Goal: Task Accomplishment & Management: Manage account settings

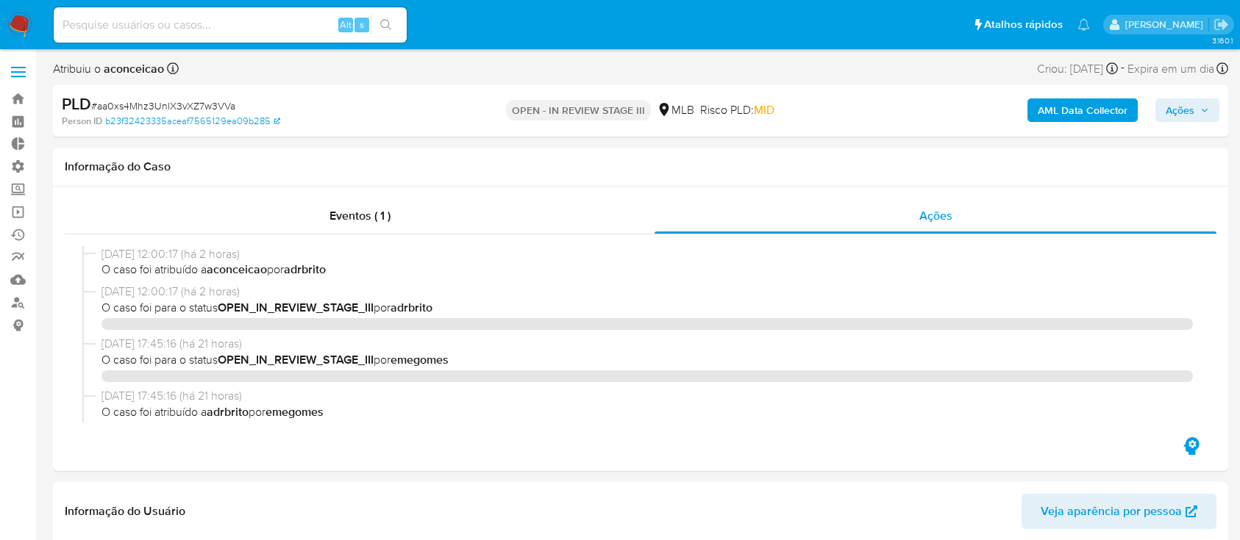
select select "10"
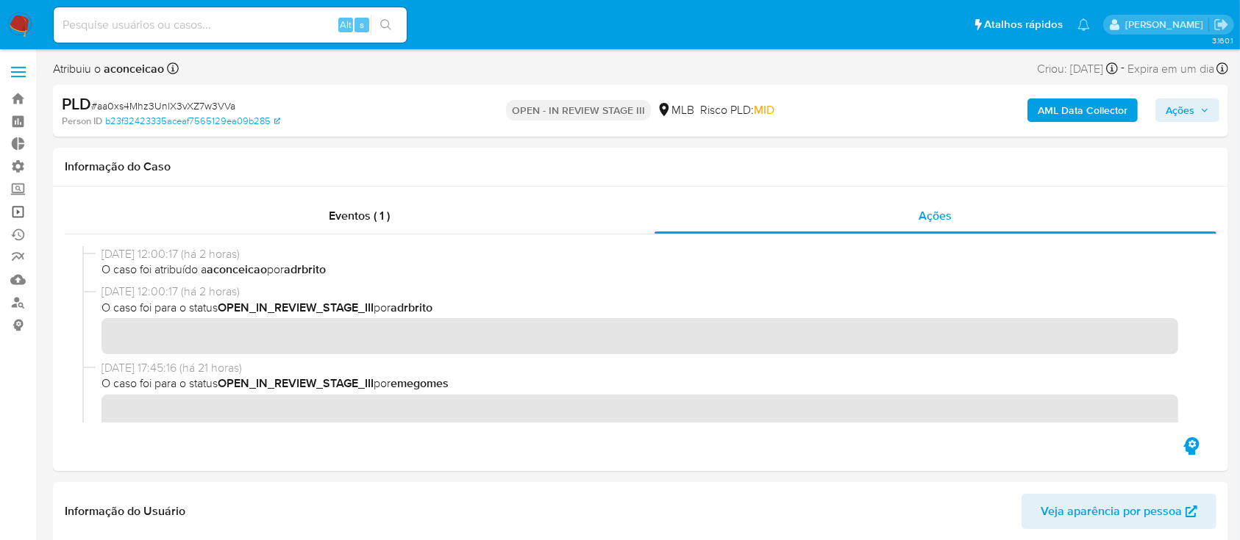
click at [17, 210] on link "Operações em massa" at bounding box center [87, 212] width 175 height 23
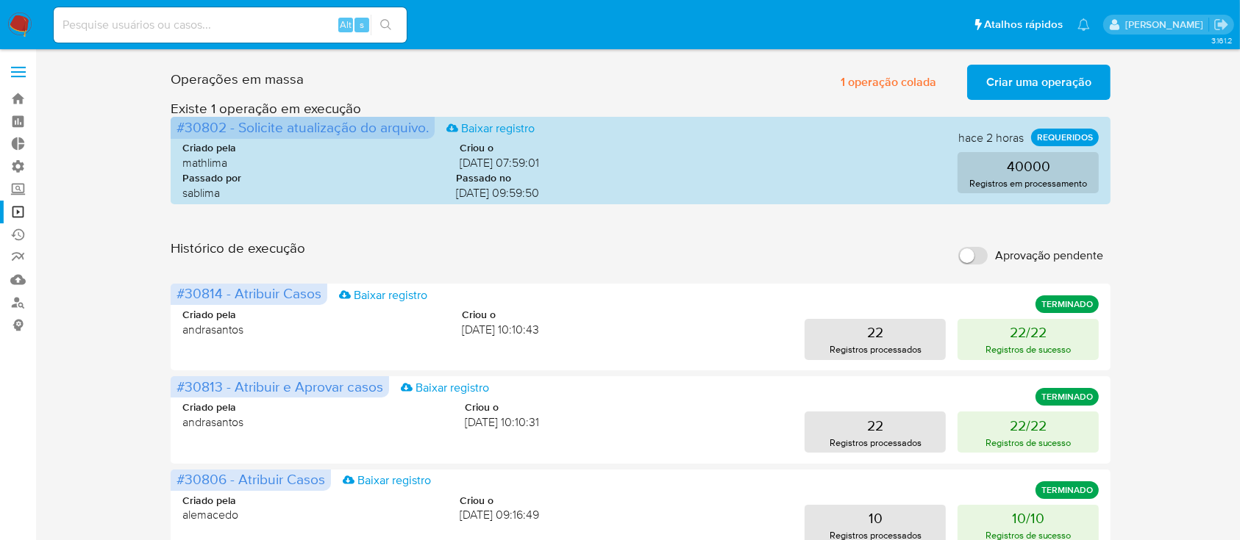
click at [1035, 85] on span "Criar uma operação" at bounding box center [1038, 82] width 105 height 32
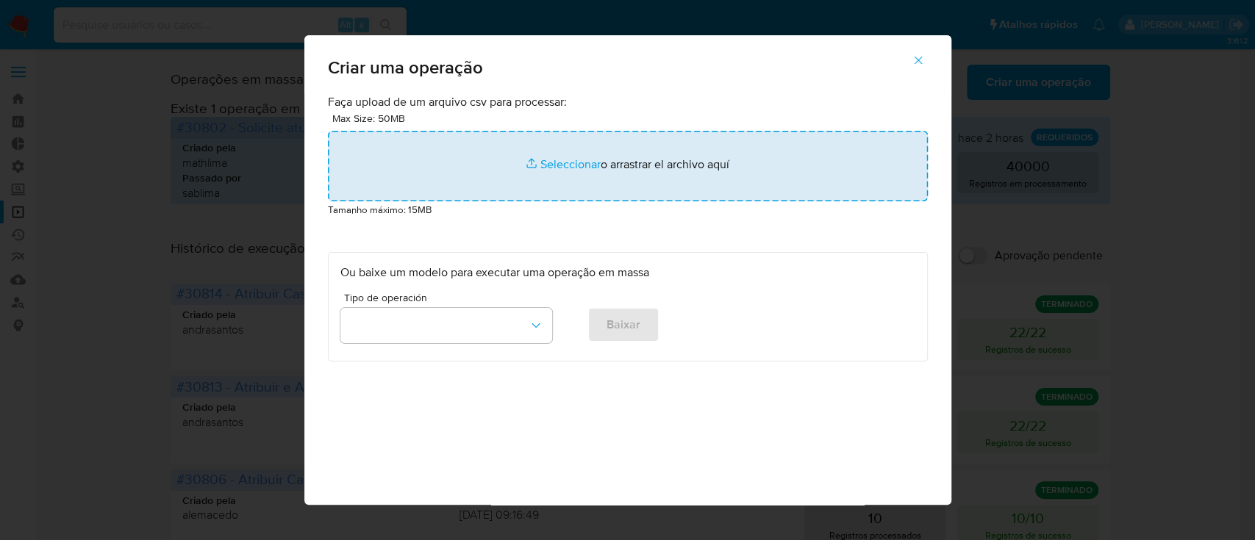
click at [567, 170] on input "file" at bounding box center [628, 166] width 600 height 71
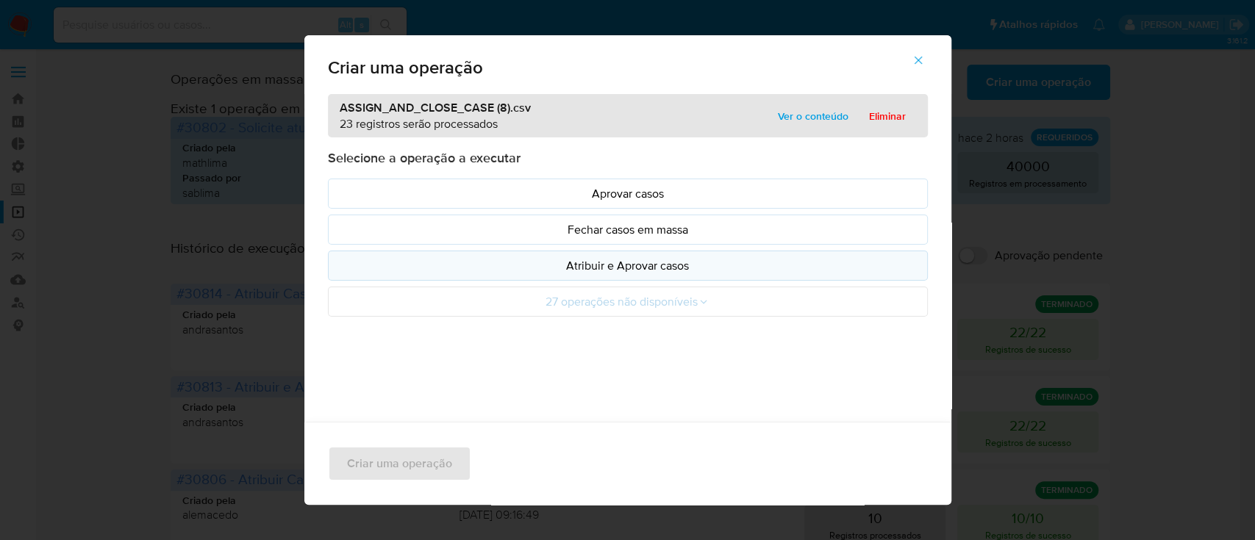
click at [688, 261] on p "Atribuir e Aprovar casos" at bounding box center [627, 265] width 575 height 17
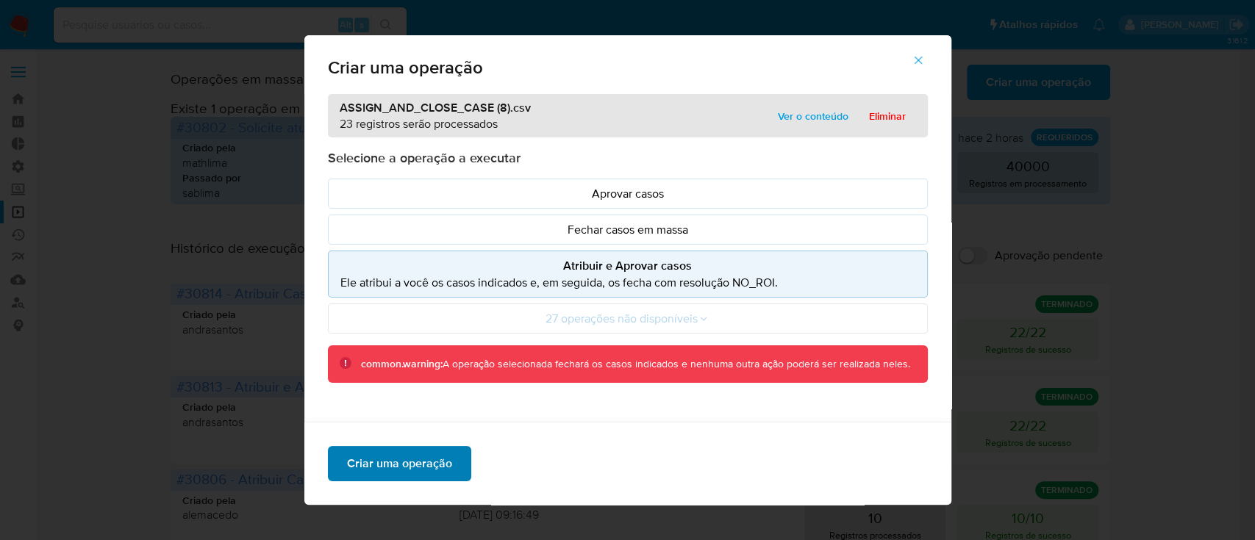
click at [402, 468] on span "Criar uma operação" at bounding box center [399, 464] width 105 height 32
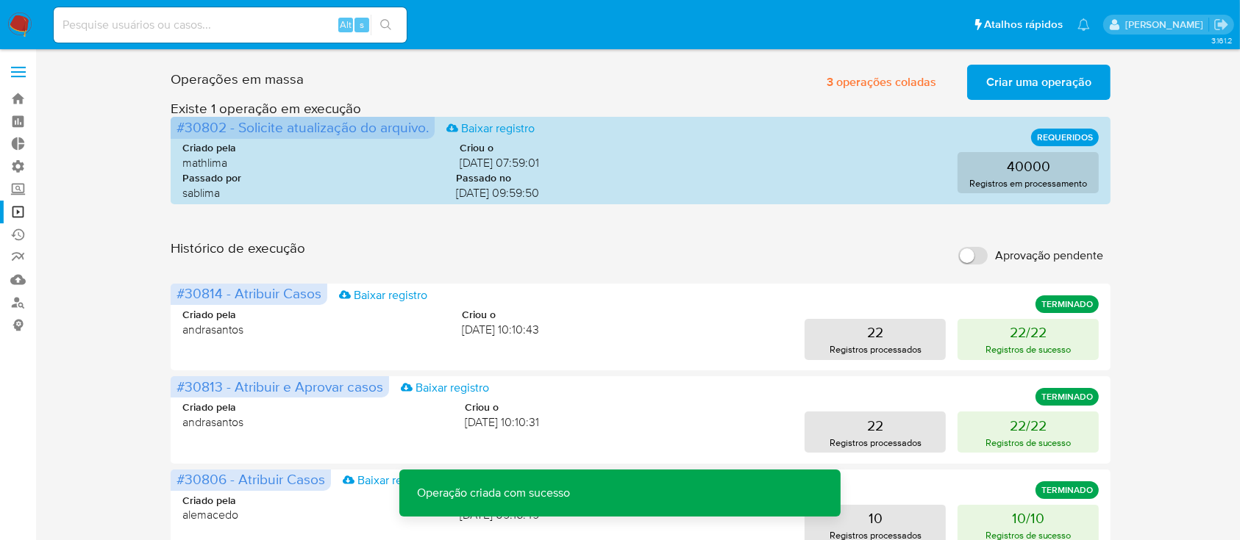
click at [1054, 89] on span "Criar uma operação" at bounding box center [1038, 82] width 105 height 32
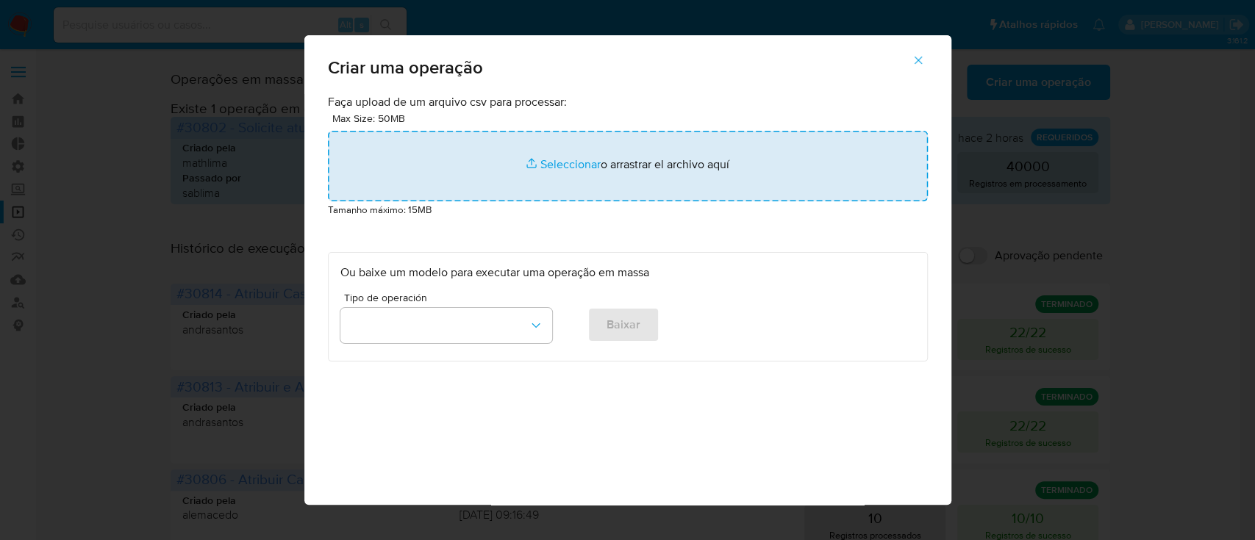
click at [577, 165] on input "file" at bounding box center [628, 166] width 600 height 71
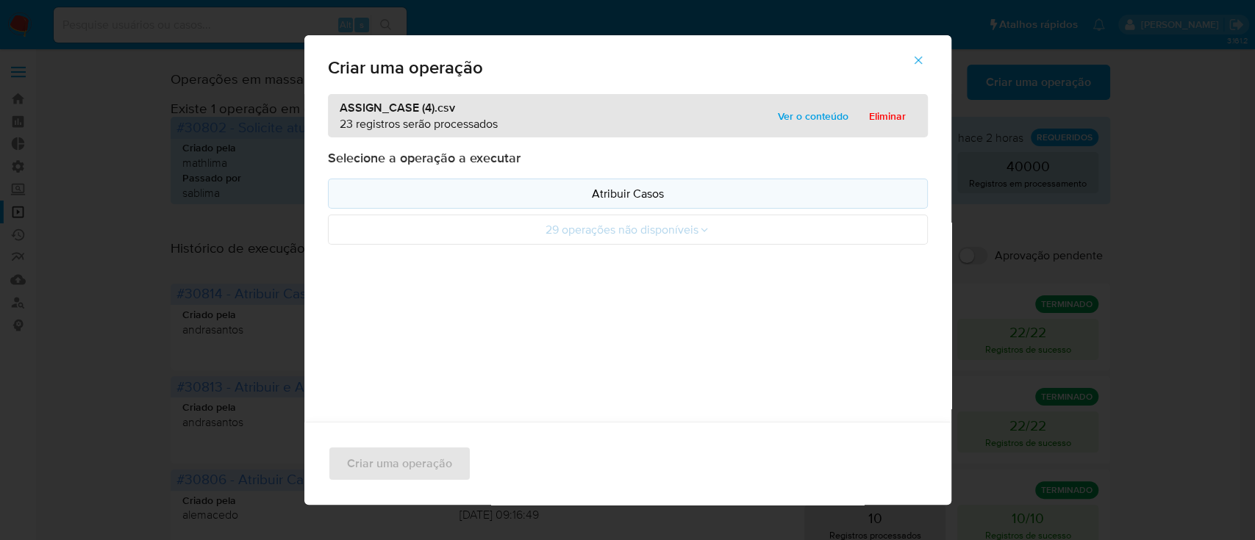
click at [639, 196] on p "Atribuir Casos" at bounding box center [627, 193] width 575 height 17
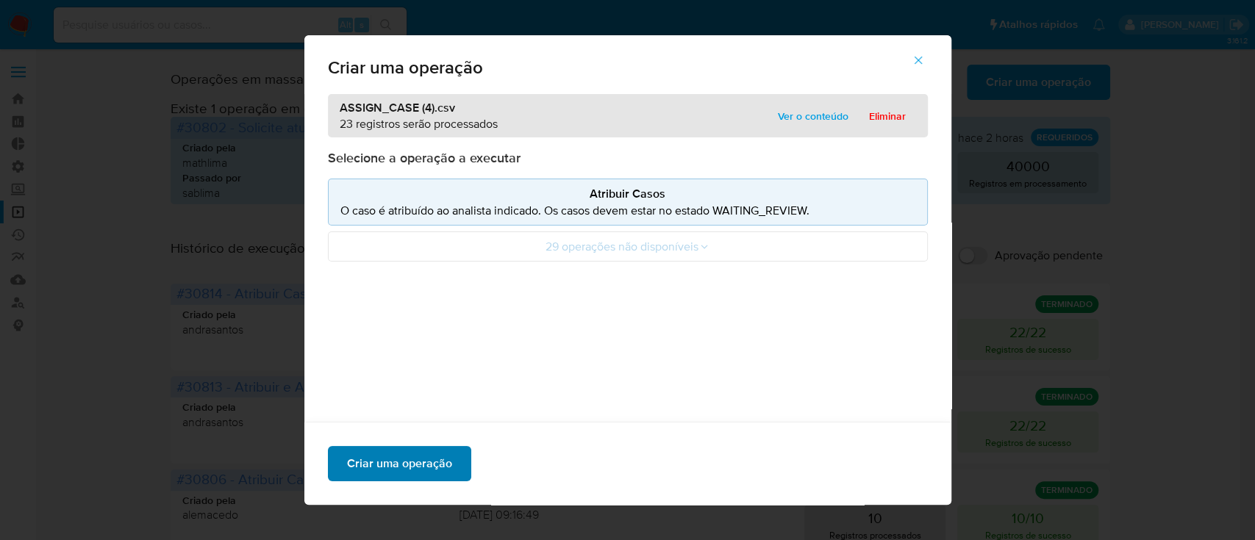
click at [410, 462] on span "Criar uma operação" at bounding box center [399, 464] width 105 height 32
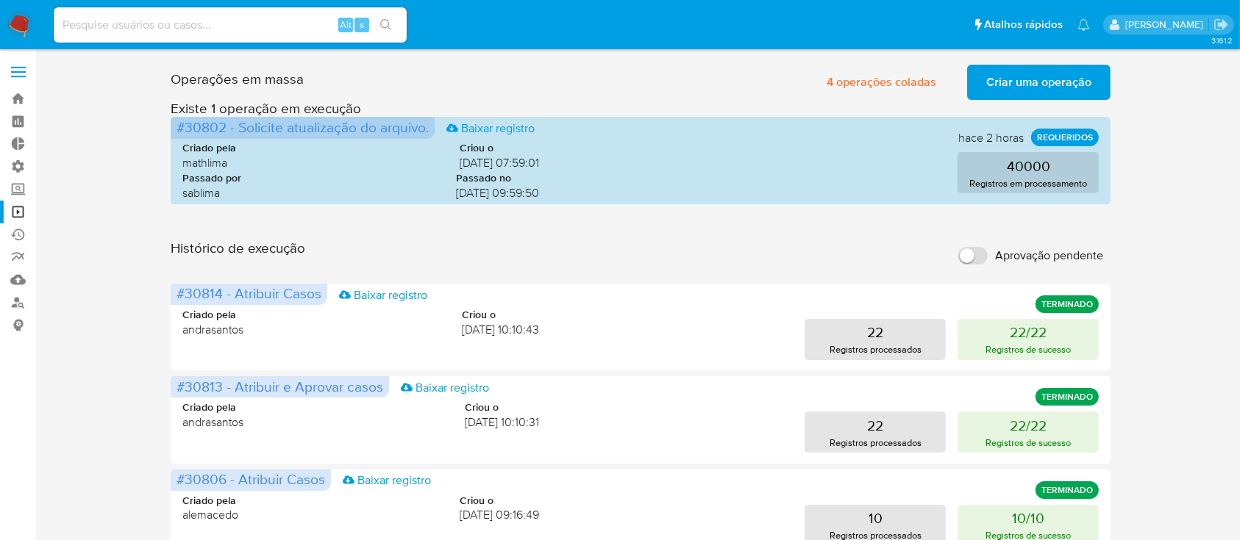
click at [283, 35] on div "Alt s" at bounding box center [230, 24] width 353 height 35
click at [277, 24] on input at bounding box center [230, 24] width 353 height 19
paste input "klbHj0SuENpLSxMW4uN9pm9P"
type input "klbHj0SuENpLSxMW4uN9pm9P"
click at [393, 21] on button "search-icon" at bounding box center [386, 25] width 30 height 21
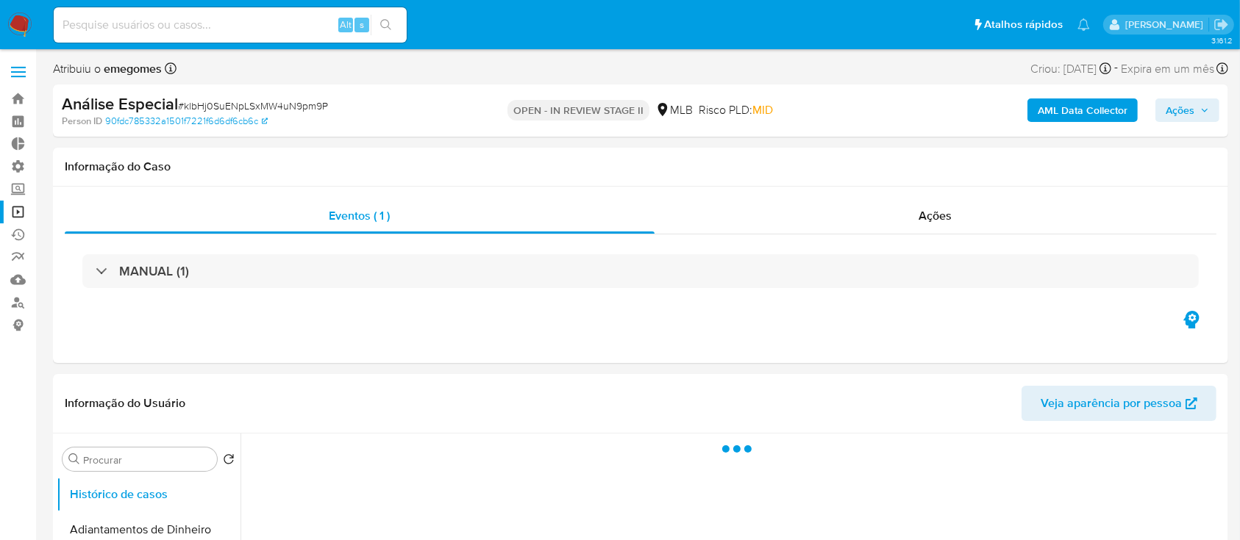
select select "10"
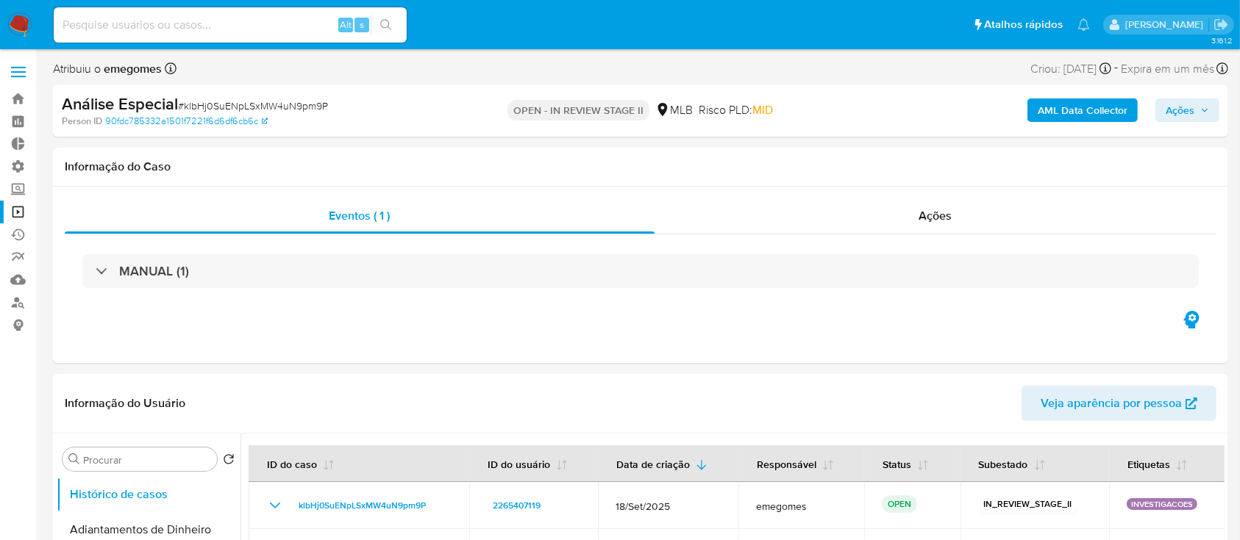
click at [1198, 109] on span "Ações" at bounding box center [1187, 110] width 43 height 21
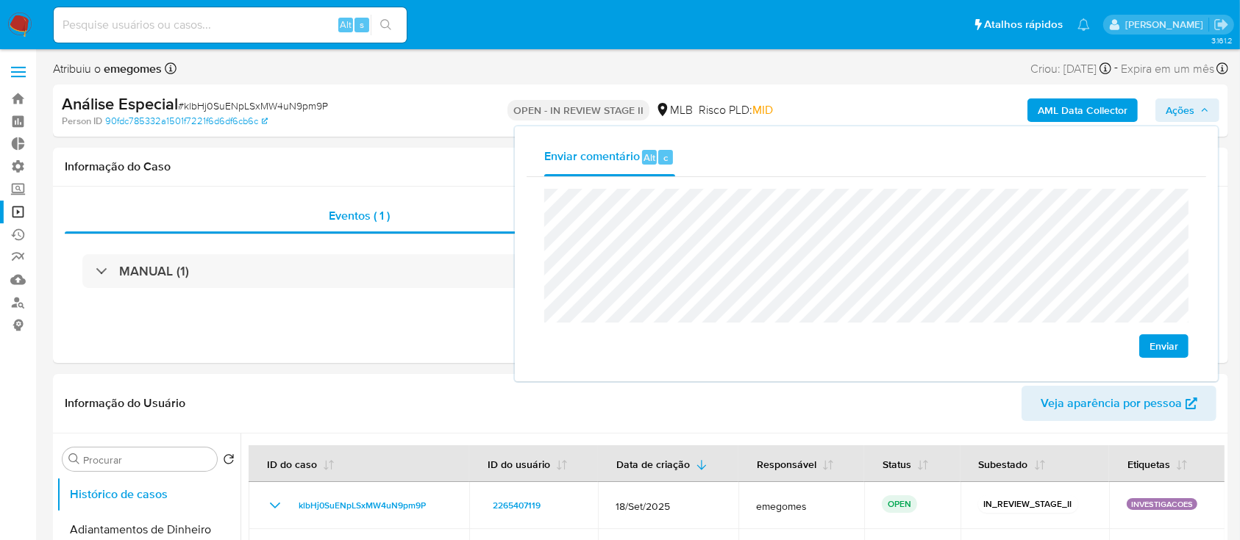
click at [1164, 352] on span "Enviar" at bounding box center [1163, 346] width 29 height 21
click at [232, 108] on span "# klbHj0SuENpLSxMW4uN9pm9P" at bounding box center [253, 106] width 150 height 15
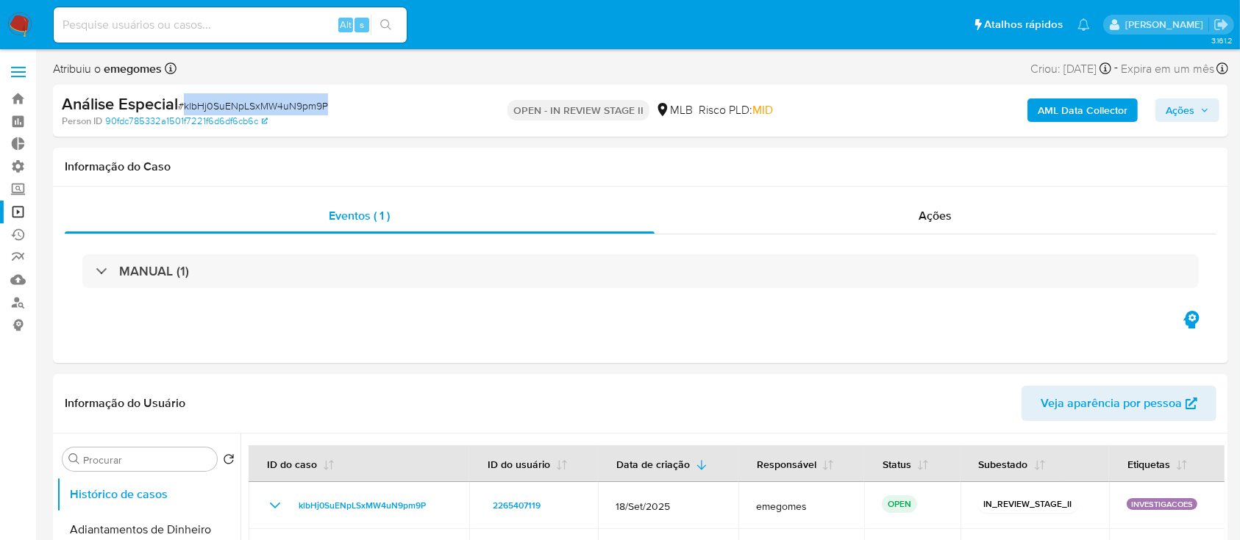
click at [232, 108] on span "# klbHj0SuENpLSxMW4uN9pm9P" at bounding box center [253, 106] width 150 height 15
copy span "klbHj0SuENpLSxMW4uN9pm9P"
click at [23, 97] on link "Bandeja" at bounding box center [87, 99] width 175 height 23
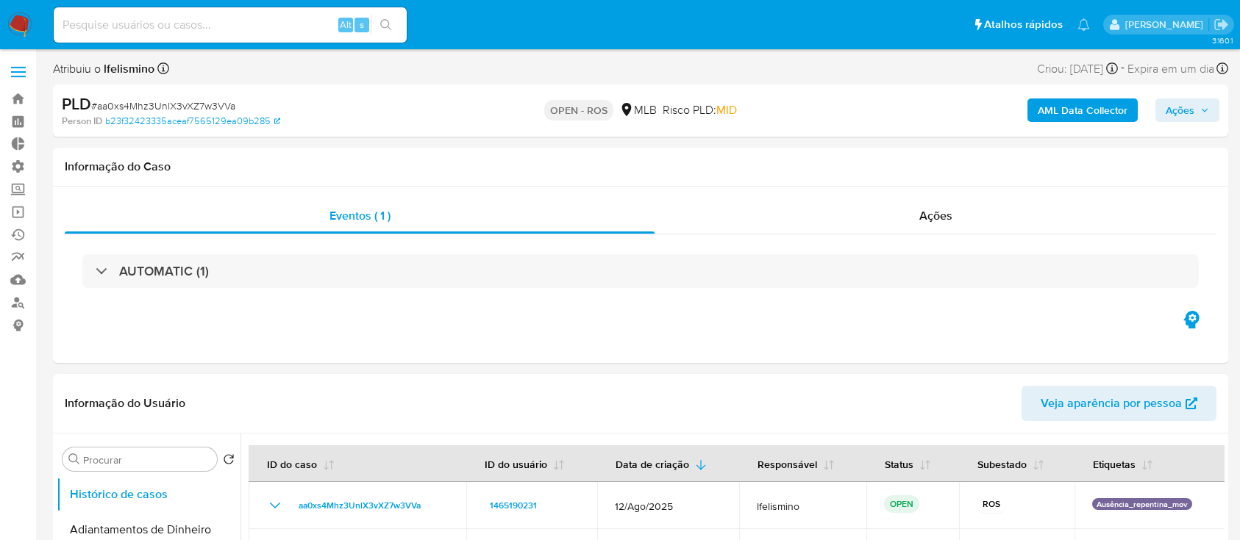
select select "10"
click at [18, 96] on link "Bandeja" at bounding box center [87, 99] width 175 height 23
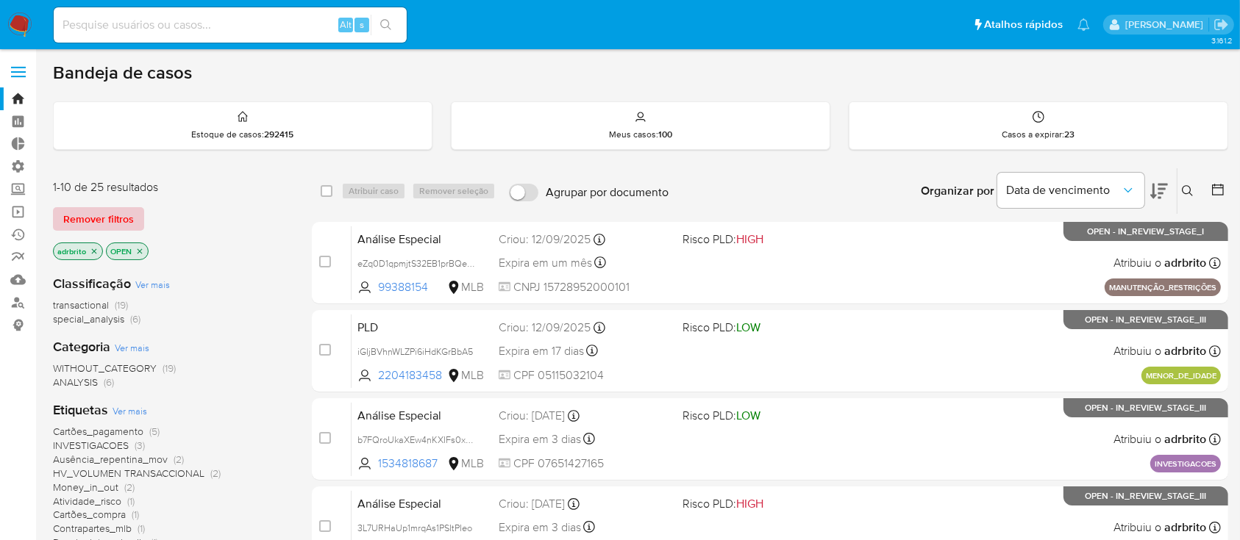
click at [112, 229] on span "Remover filtros" at bounding box center [98, 219] width 71 height 21
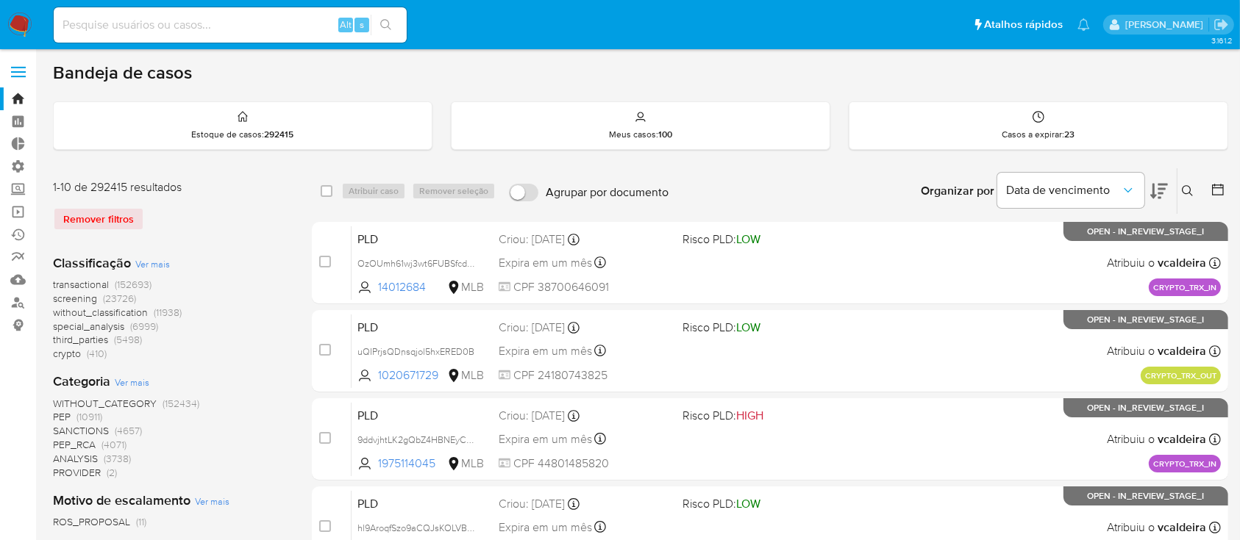
click at [1188, 192] on icon at bounding box center [1187, 190] width 11 height 11
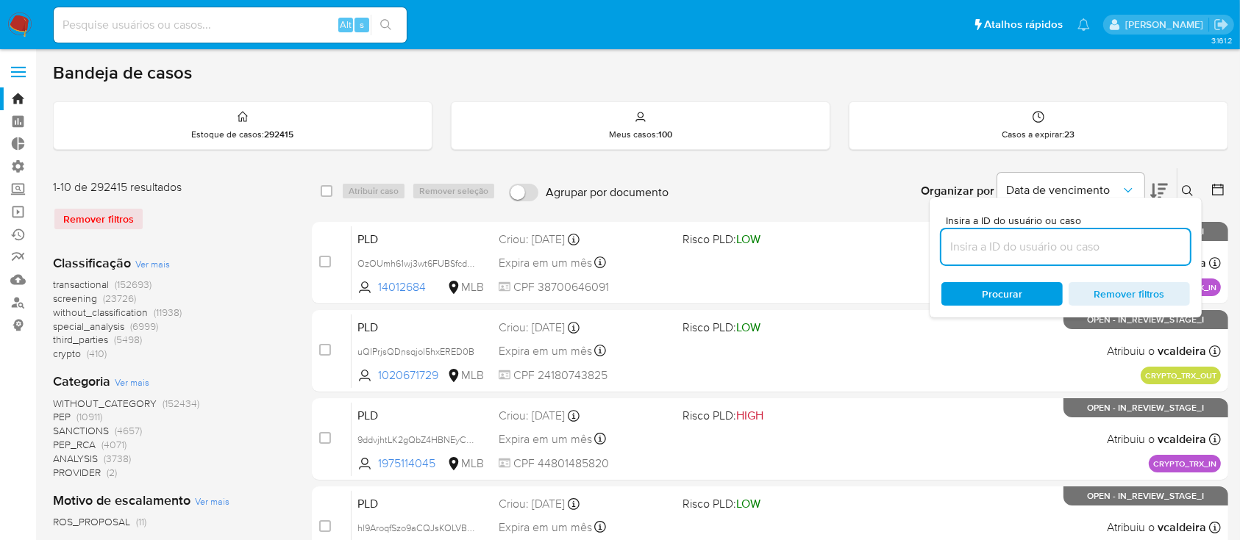
click at [1016, 254] on input at bounding box center [1065, 247] width 249 height 19
type input "klbHj0SuENpLSxMW4uN9pm9P"
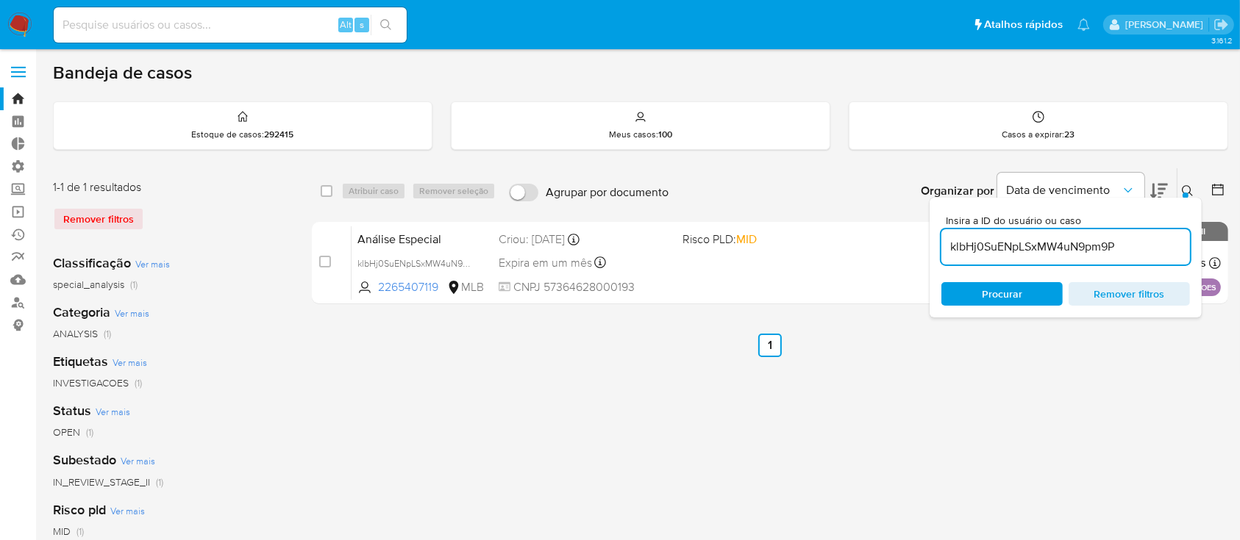
drag, startPoint x: 1184, startPoint y: 196, endPoint x: 1184, endPoint y: 179, distance: 16.9
click at [1184, 179] on div "Insira a ID do usuário ou caso klbHj0SuENpLSxMW4uN9pm9P Procurar Remover filtros" at bounding box center [1189, 191] width 25 height 46
click at [1185, 188] on icon at bounding box center [1188, 191] width 12 height 12
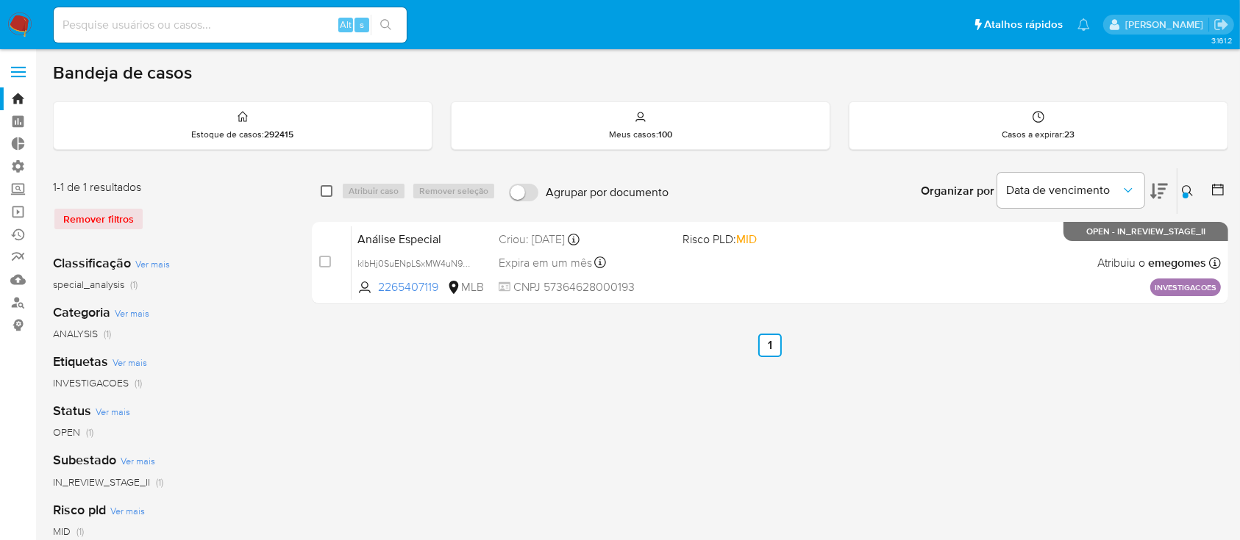
click at [327, 190] on input "checkbox" at bounding box center [327, 191] width 12 height 12
checkbox input "true"
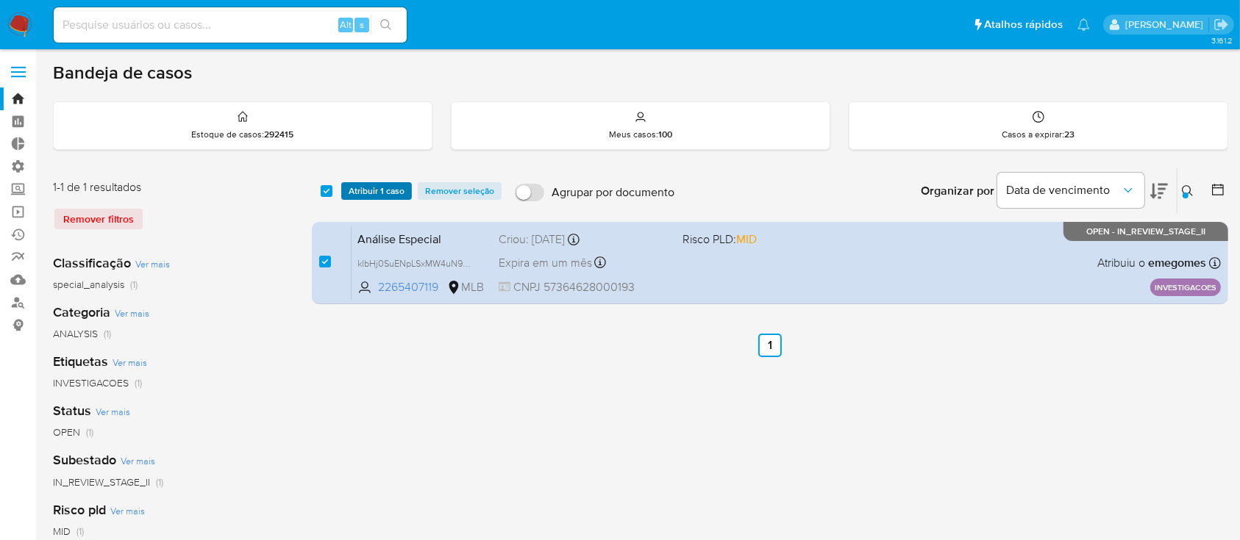
click at [352, 191] on span "Atribuir 1 caso" at bounding box center [377, 191] width 56 height 15
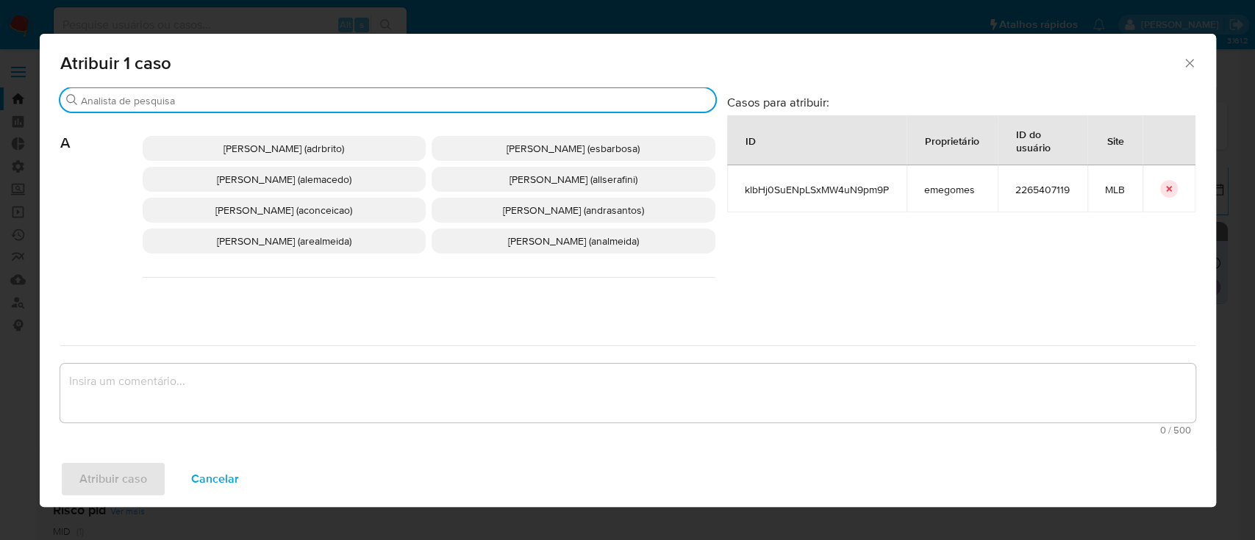
click at [282, 104] on input "Buscar" at bounding box center [395, 100] width 629 height 13
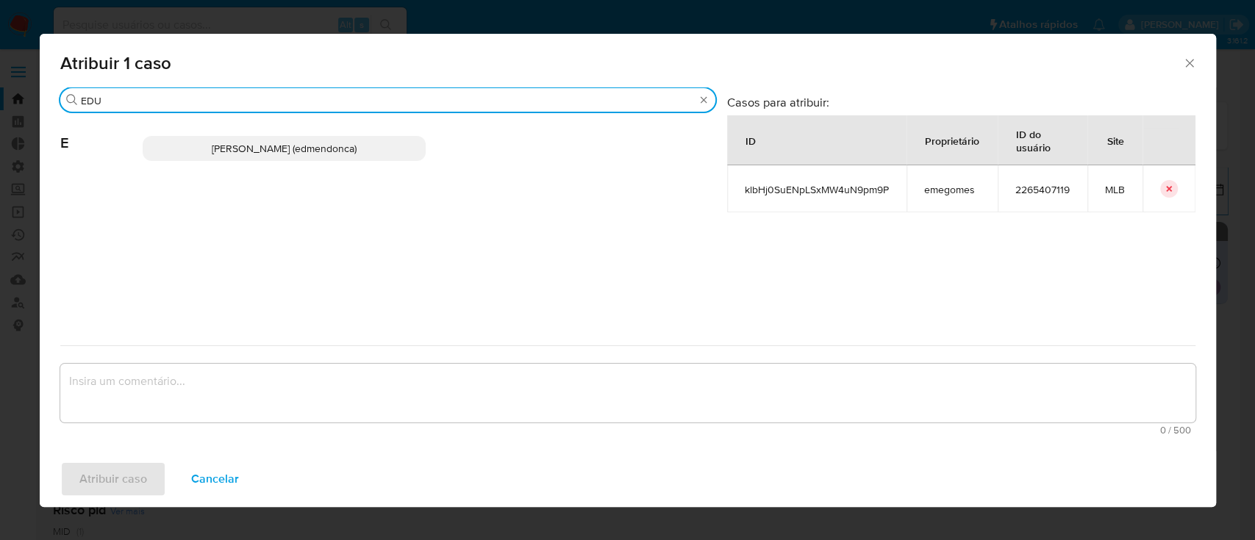
type input "EDU"
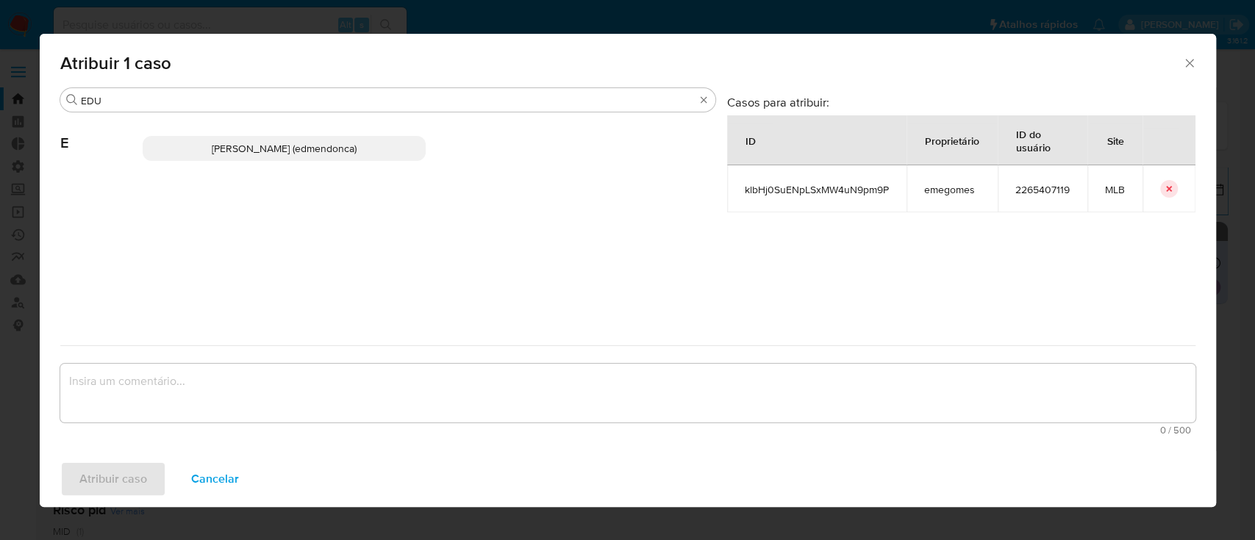
click at [274, 144] on span "Eduardo Mendonca Dutra (edmendonca)" at bounding box center [284, 148] width 145 height 15
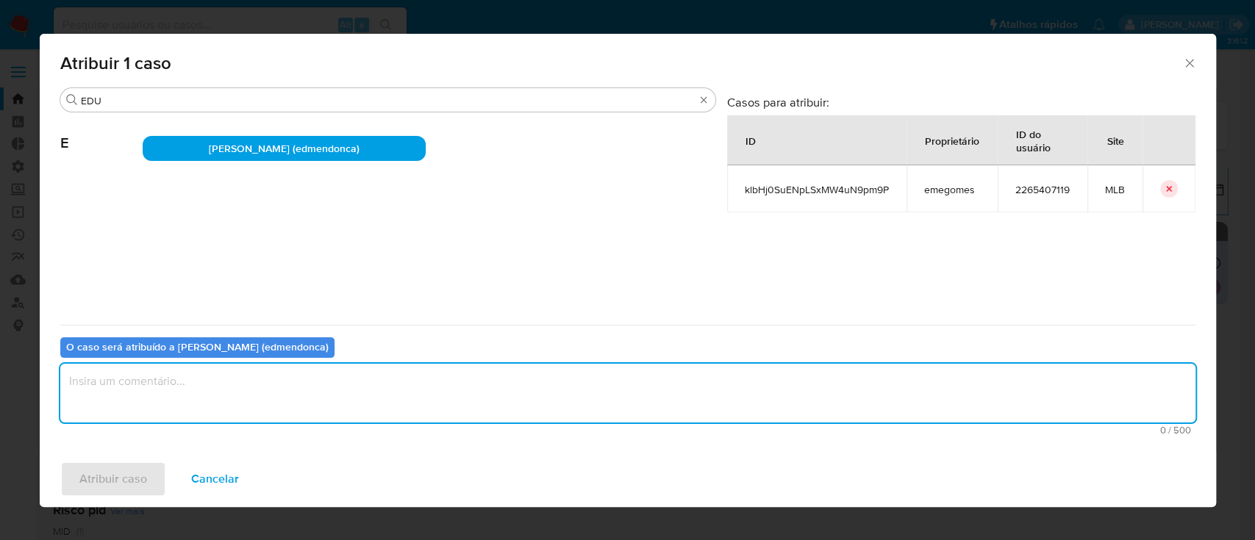
click at [230, 401] on textarea "assign-modal" at bounding box center [627, 393] width 1135 height 59
type textarea "OK"
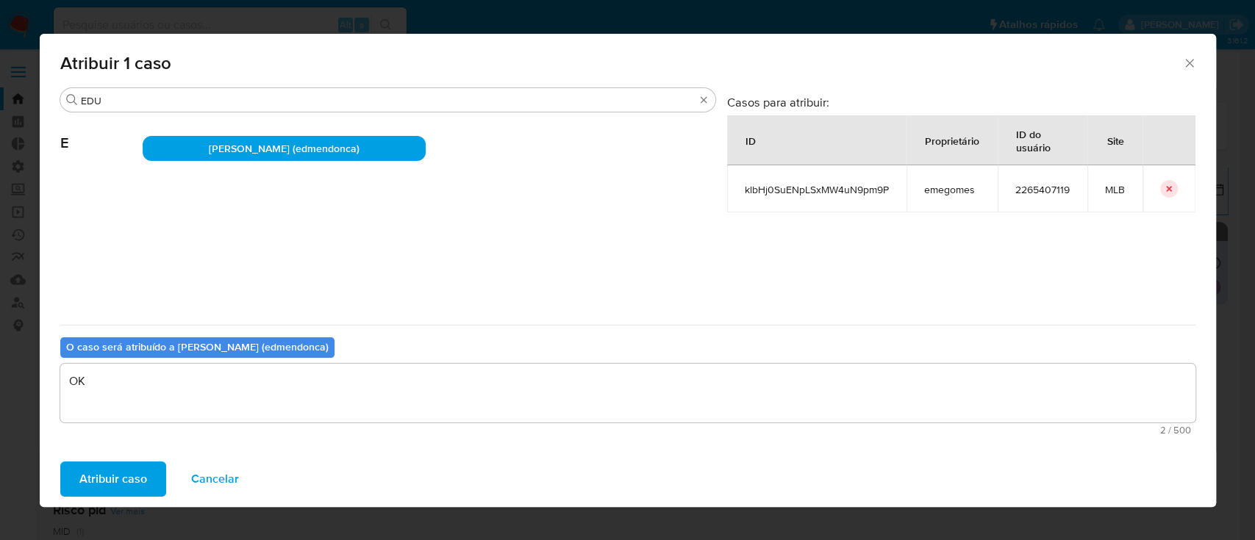
click at [125, 483] on span "Atribuir caso" at bounding box center [113, 479] width 68 height 32
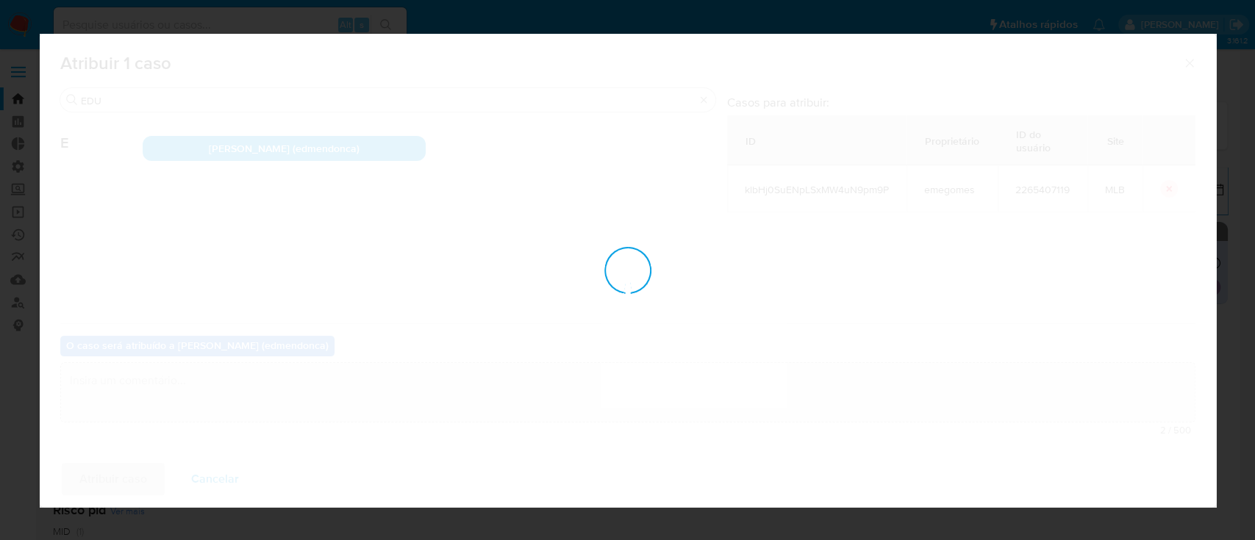
checkbox input "false"
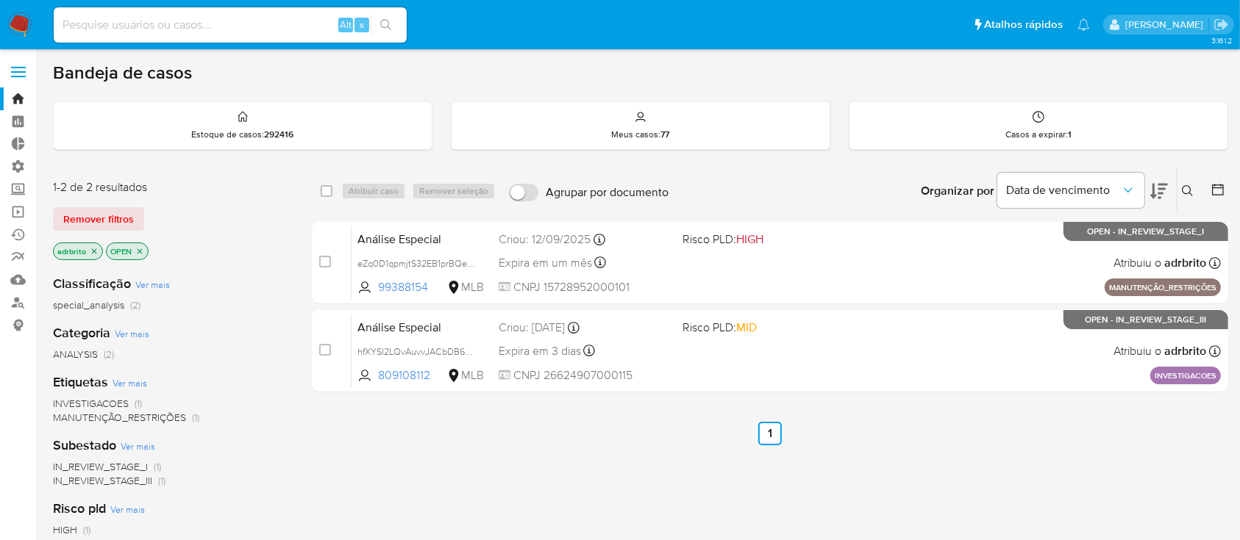
click at [1189, 191] on icon at bounding box center [1187, 190] width 11 height 11
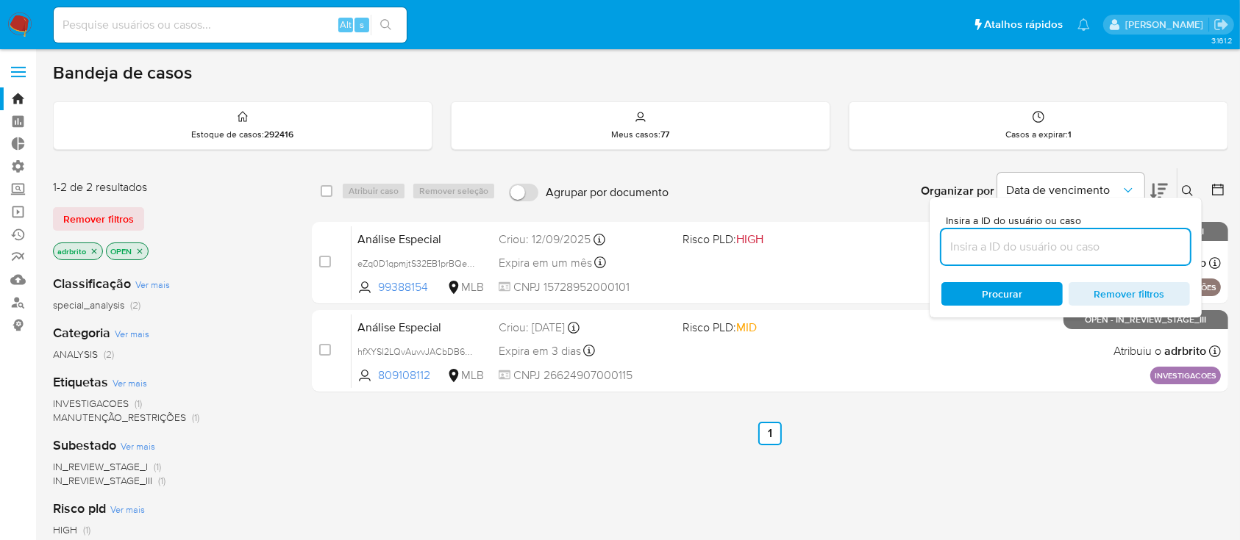
click at [1110, 246] on input at bounding box center [1065, 247] width 249 height 19
type input "dSC9pEOO6jm2arF0f2AHMkB9"
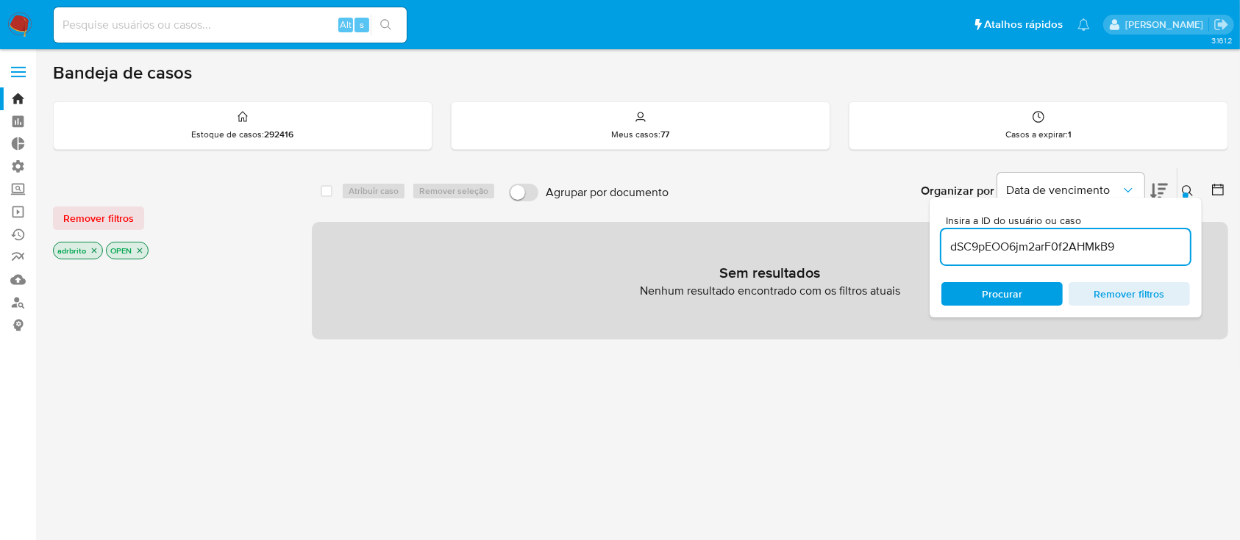
click at [1188, 188] on icon at bounding box center [1188, 191] width 12 height 12
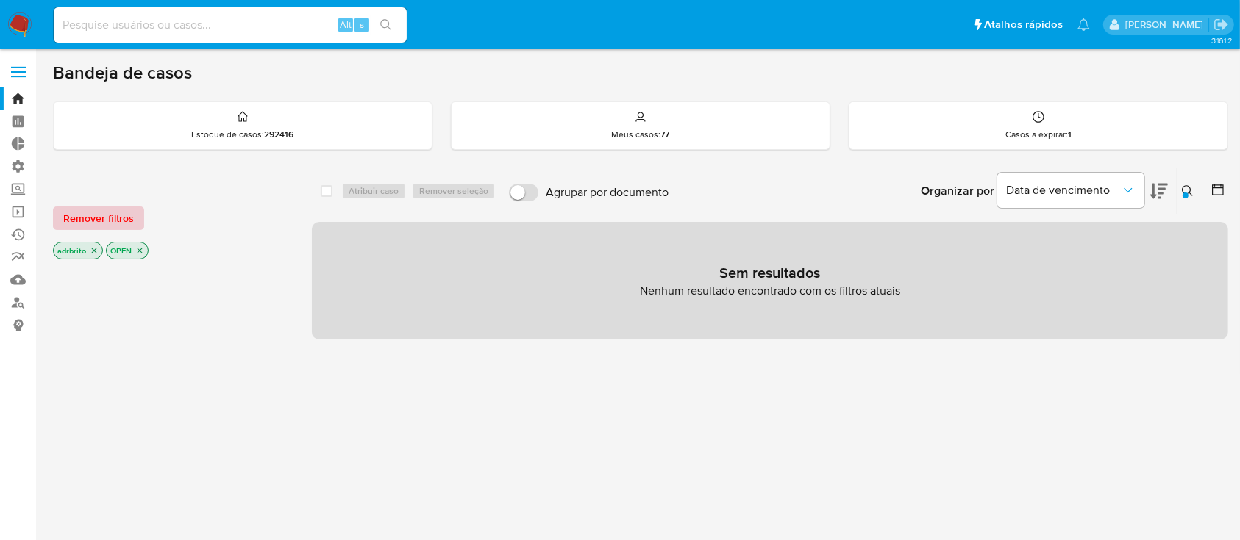
click at [129, 222] on span "Remover filtros" at bounding box center [98, 218] width 71 height 21
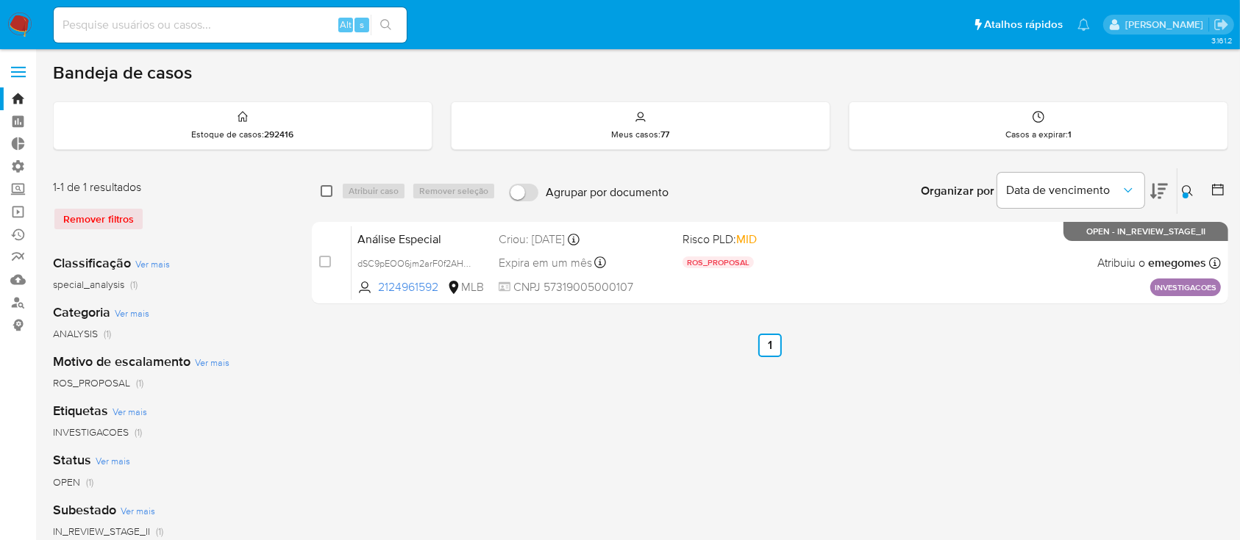
click at [327, 189] on input "checkbox" at bounding box center [327, 191] width 12 height 12
checkbox input "true"
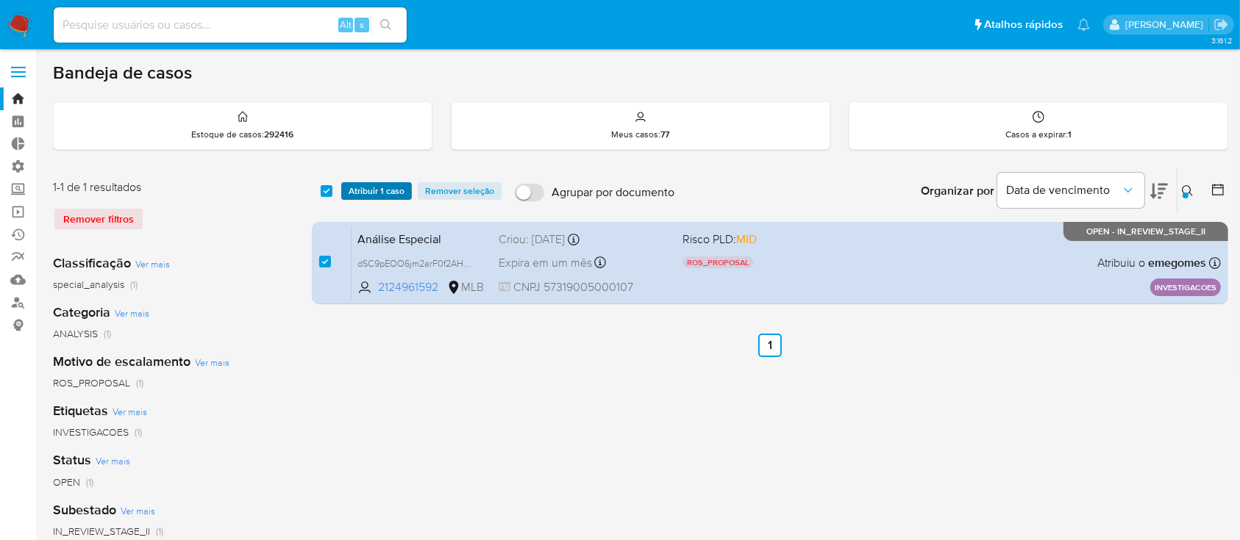
click at [354, 190] on span "Atribuir 1 caso" at bounding box center [377, 191] width 56 height 15
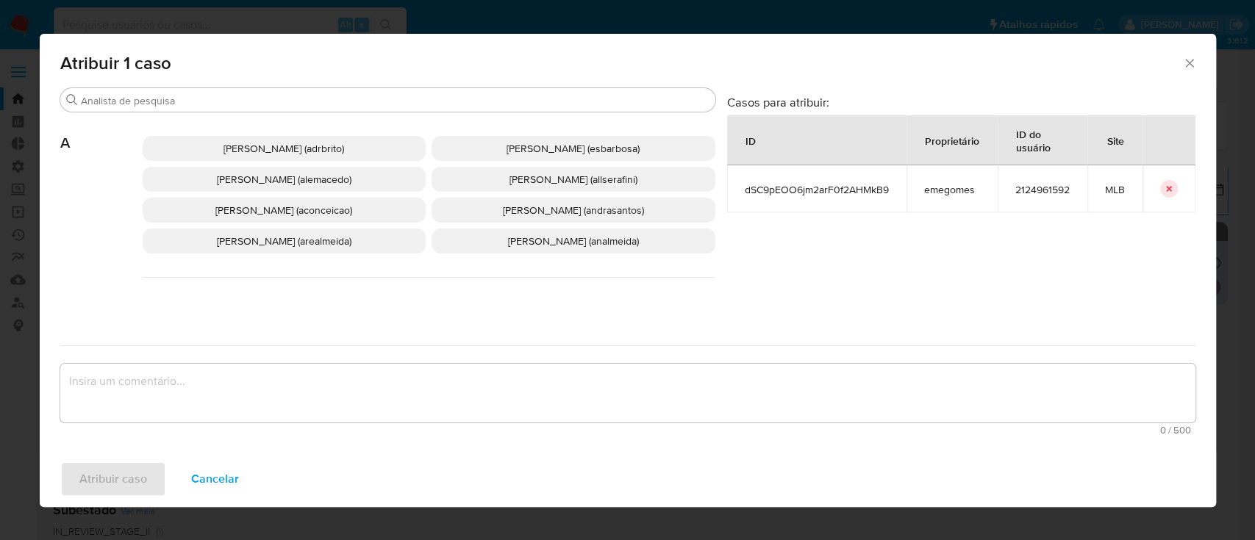
click at [312, 147] on span "[PERSON_NAME] (adrbrito)" at bounding box center [284, 148] width 121 height 15
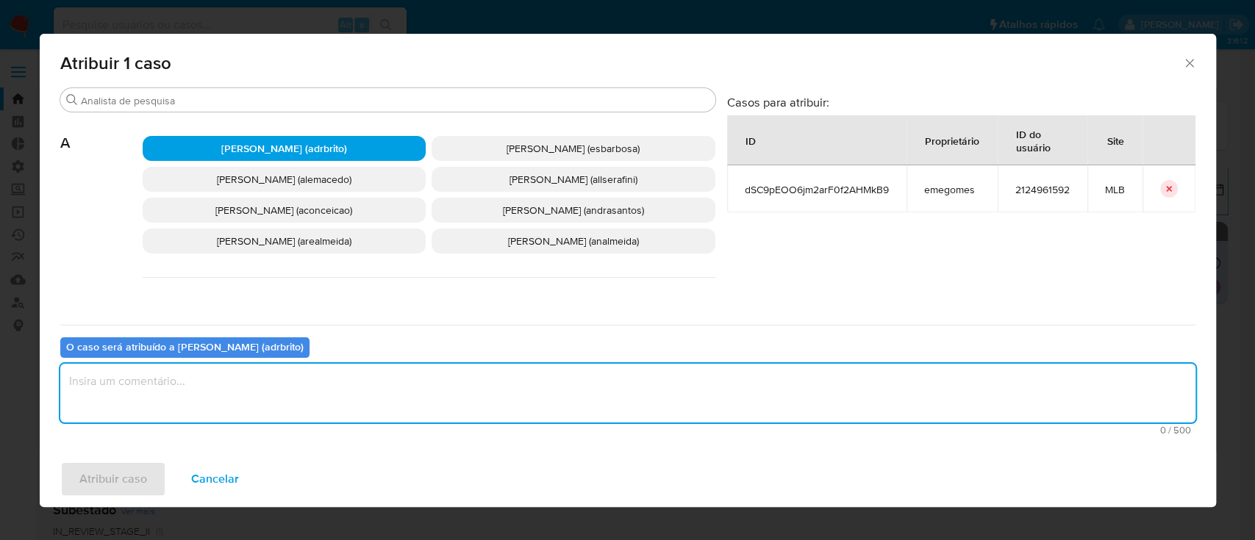
click at [253, 399] on textarea "assign-modal" at bounding box center [627, 393] width 1135 height 59
type textarea "OK"
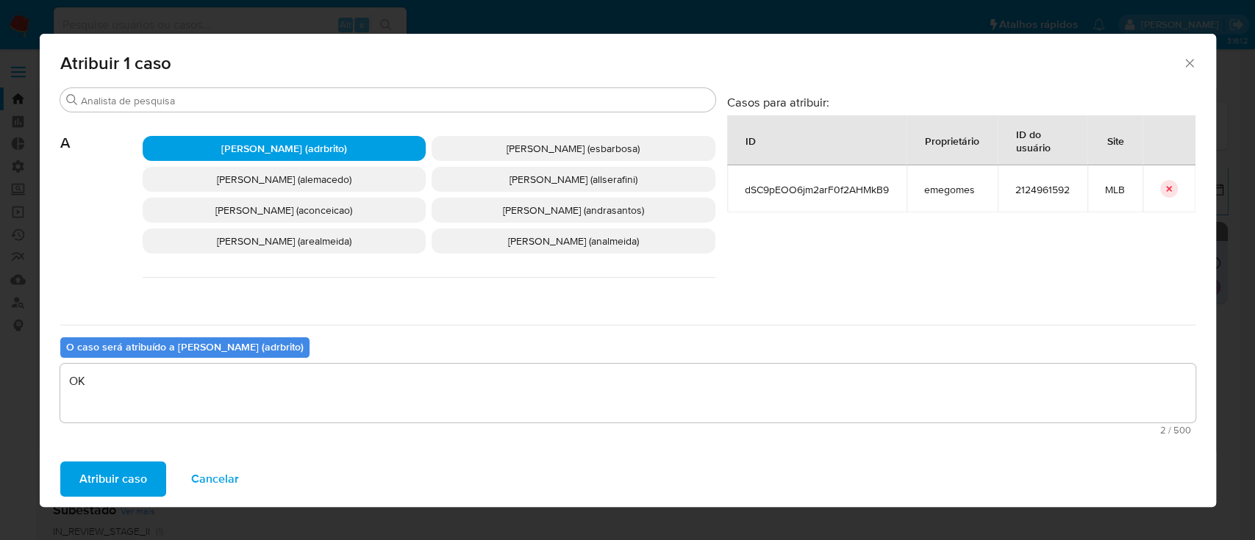
click at [129, 480] on span "Atribuir caso" at bounding box center [113, 479] width 68 height 32
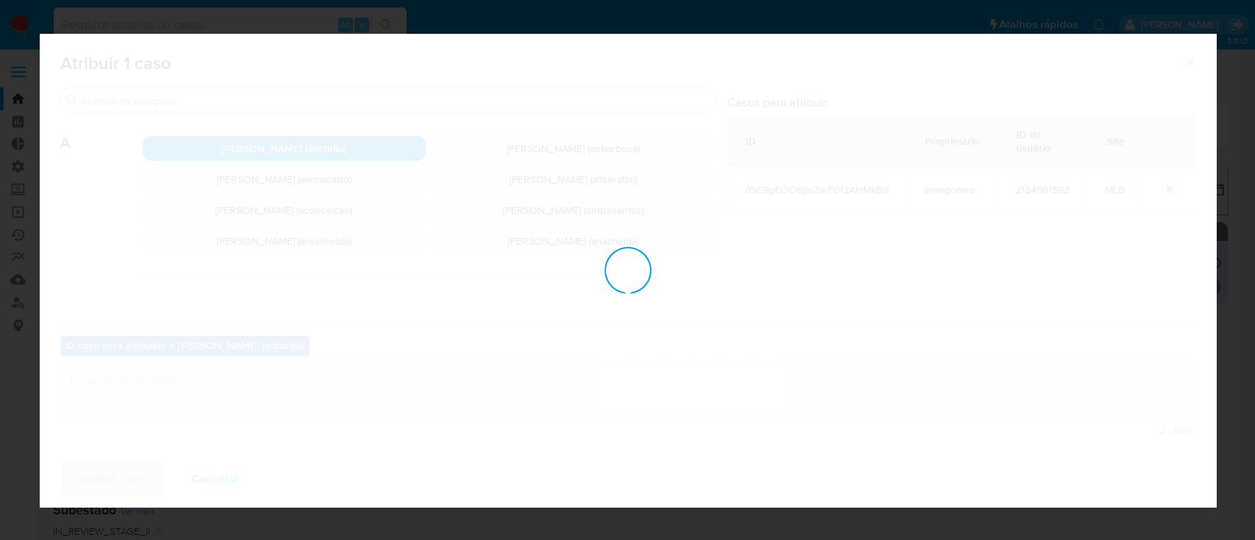
checkbox input "false"
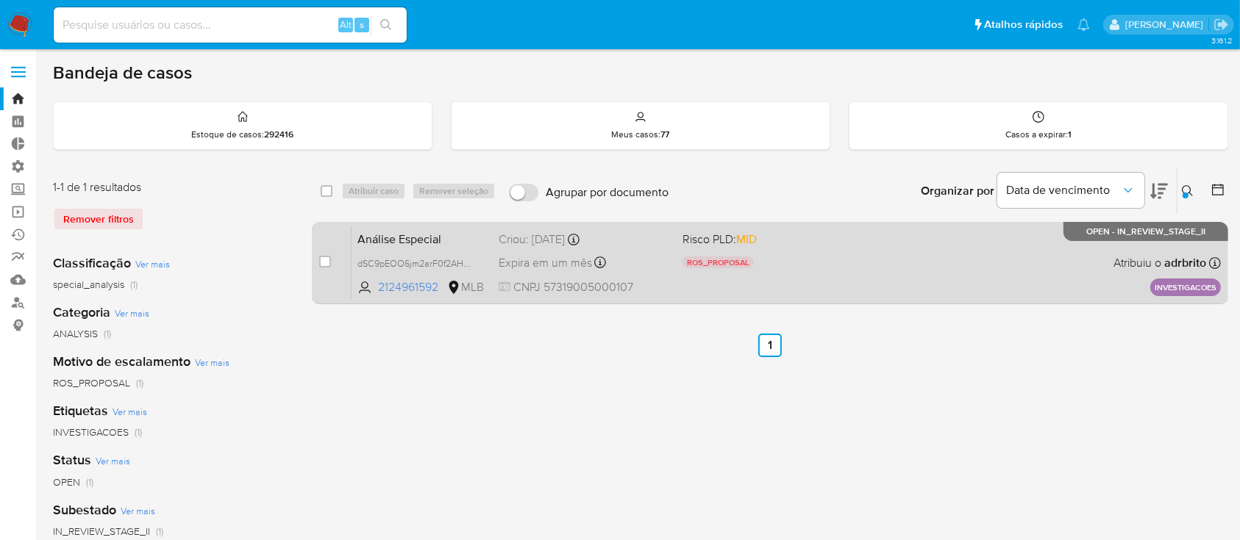
click at [544, 259] on span "Expira em um mês" at bounding box center [545, 263] width 93 height 16
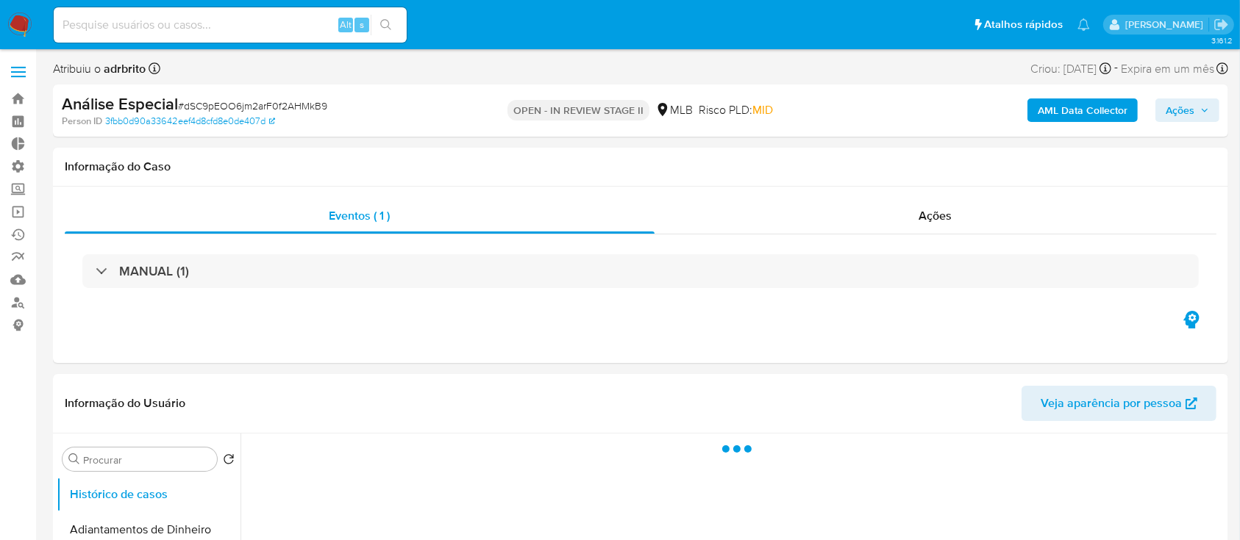
select select "10"
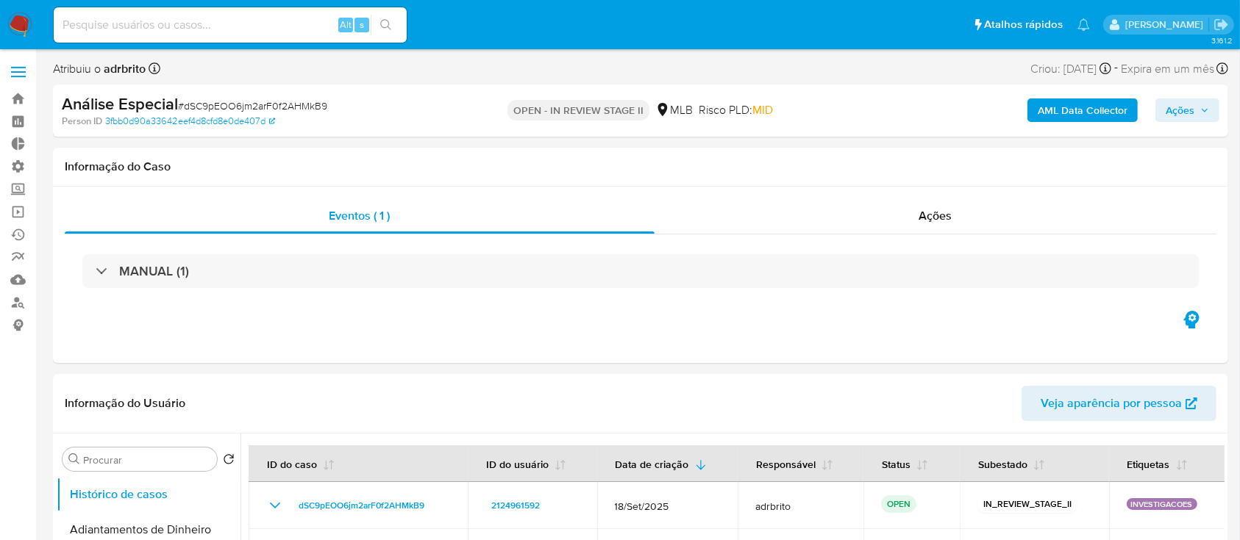
click at [1196, 110] on span "Ações" at bounding box center [1187, 110] width 43 height 21
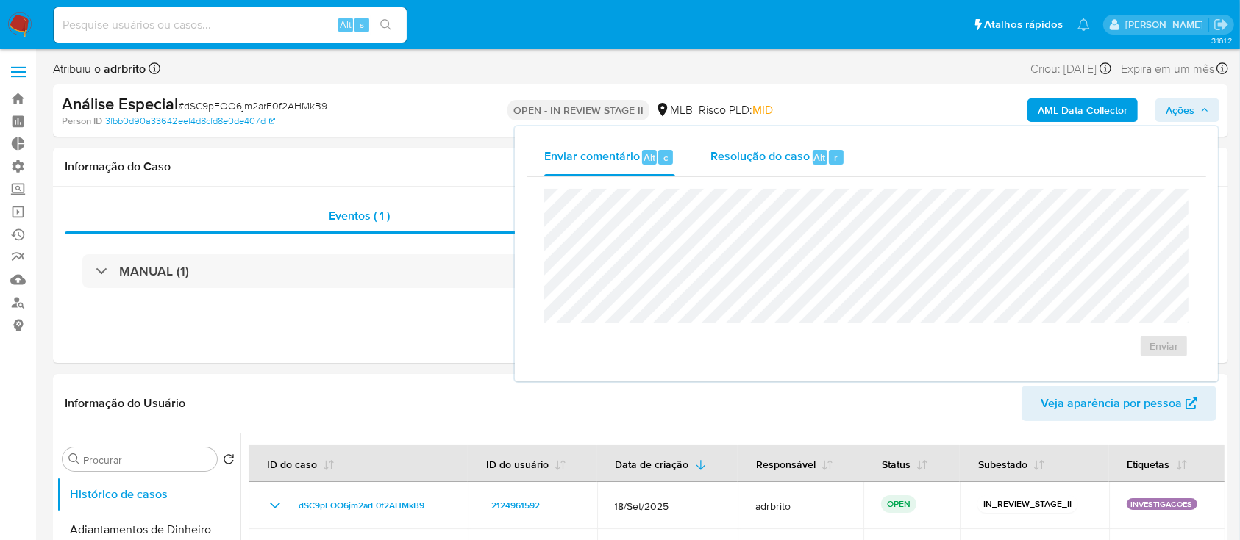
click at [749, 153] on span "Resolução do caso" at bounding box center [759, 157] width 99 height 17
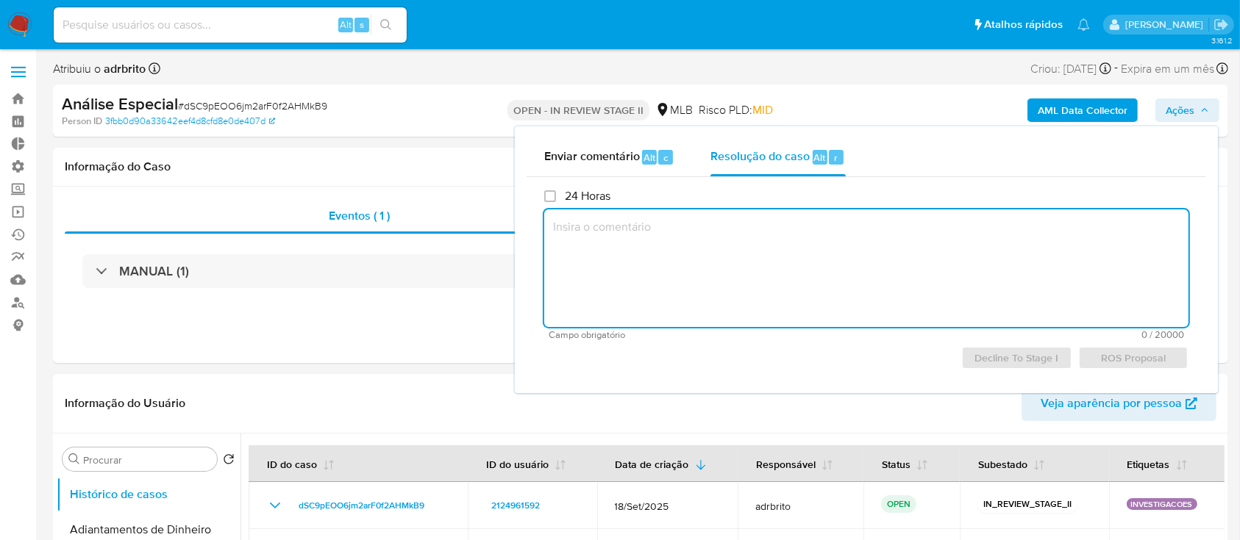
click at [659, 242] on textarea at bounding box center [866, 269] width 644 height 118
click at [1120, 360] on span "ROS Proposal" at bounding box center [1133, 358] width 90 height 21
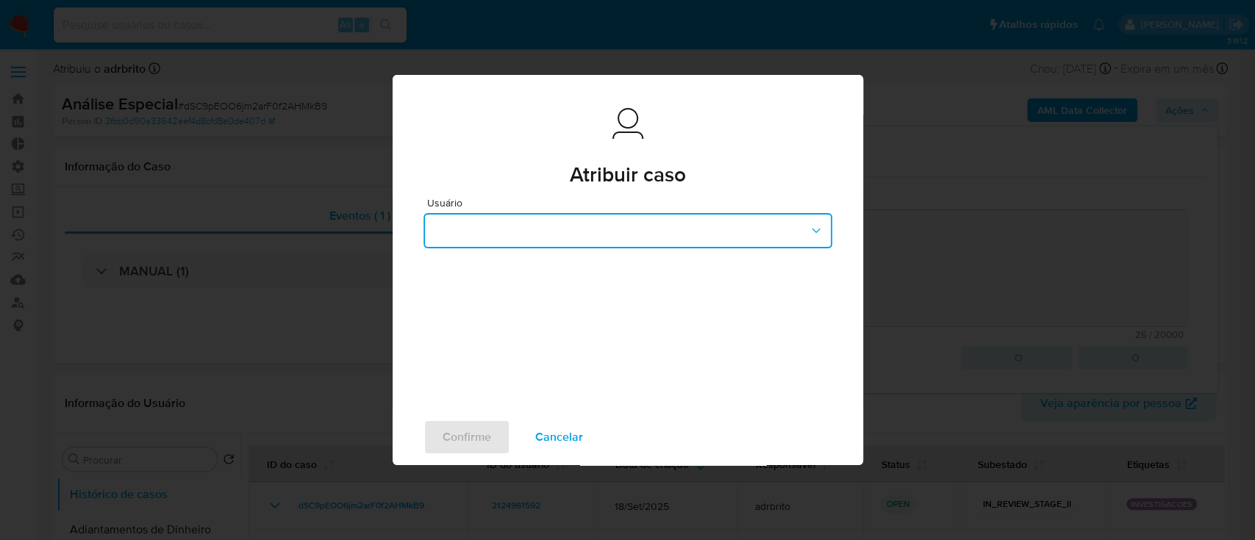
click at [657, 215] on button "button" at bounding box center [628, 230] width 409 height 35
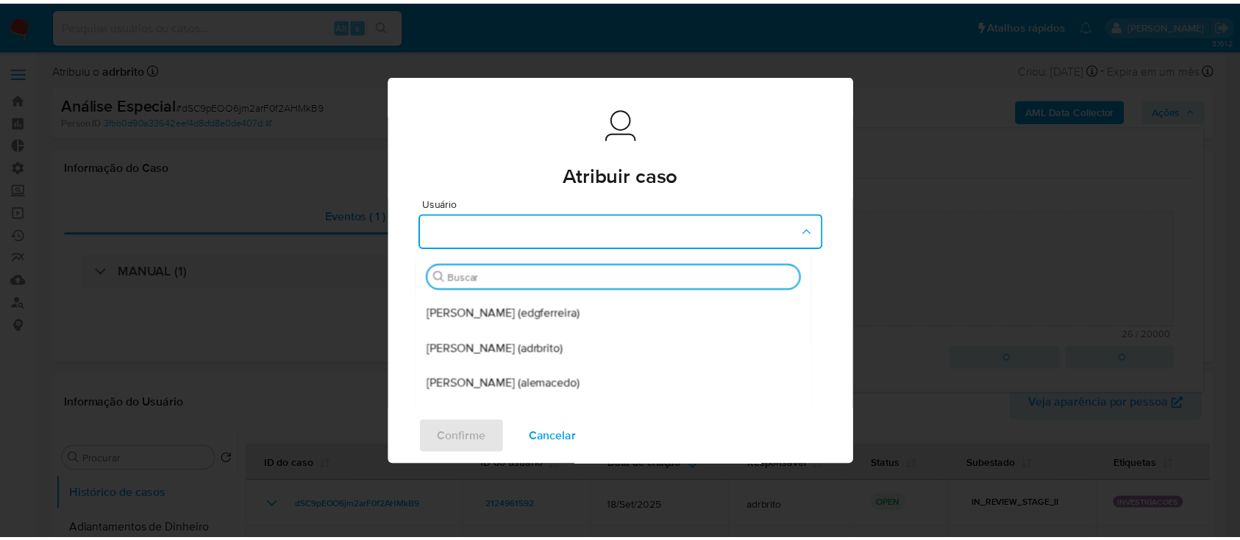
scroll to position [135, 0]
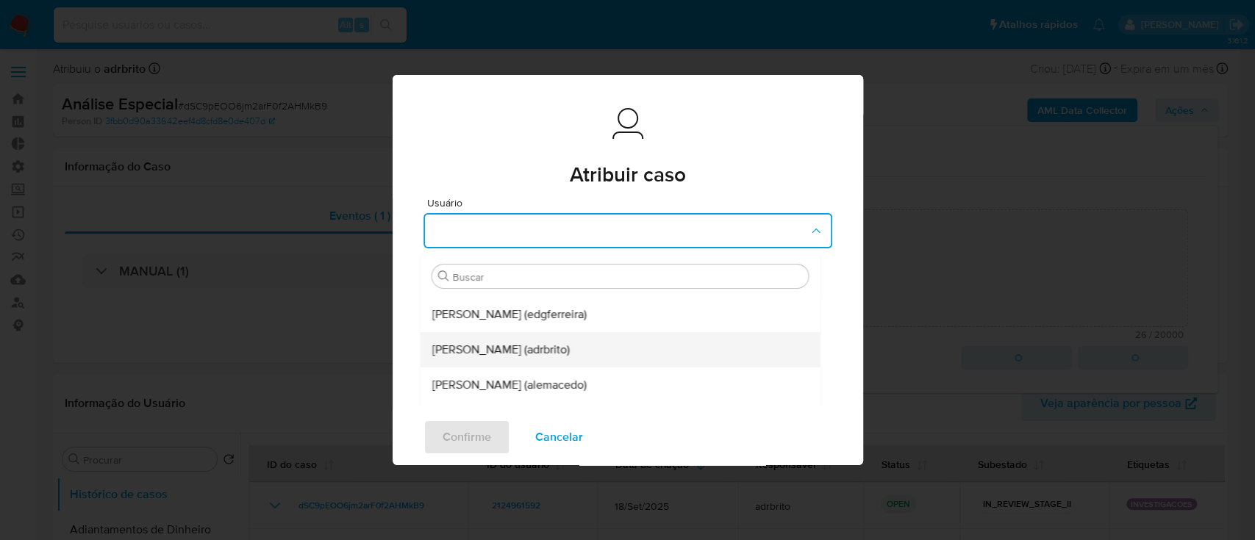
click at [674, 354] on div "Adriano Azeredo Brito (adrbrito)" at bounding box center [616, 349] width 368 height 35
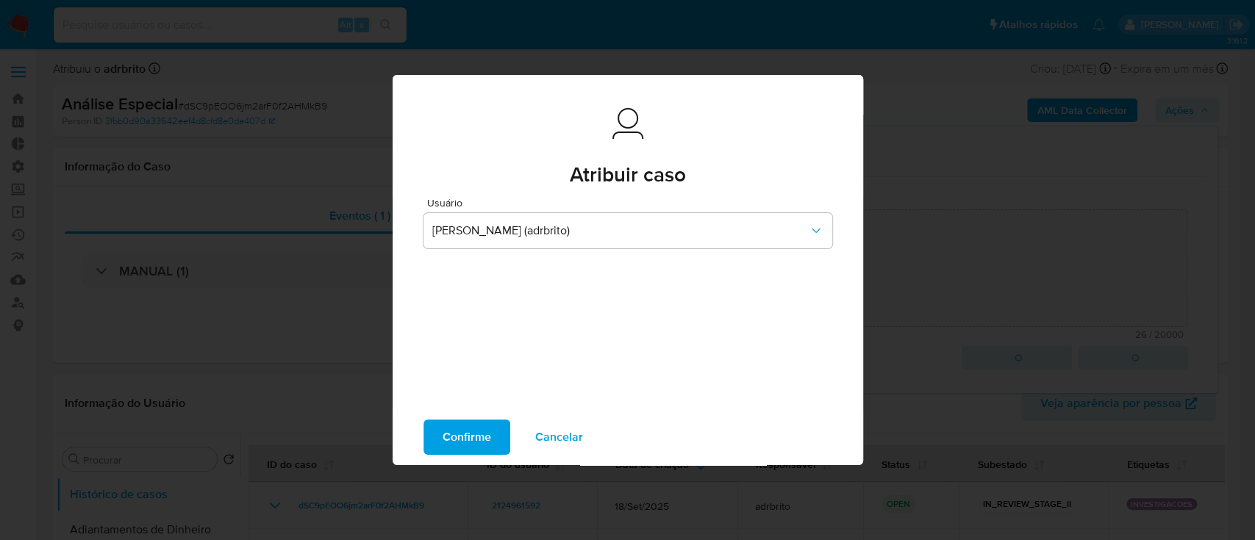
click at [465, 434] on span "Confirme" at bounding box center [467, 437] width 49 height 32
type textarea "Ok, reporte e encerramento"
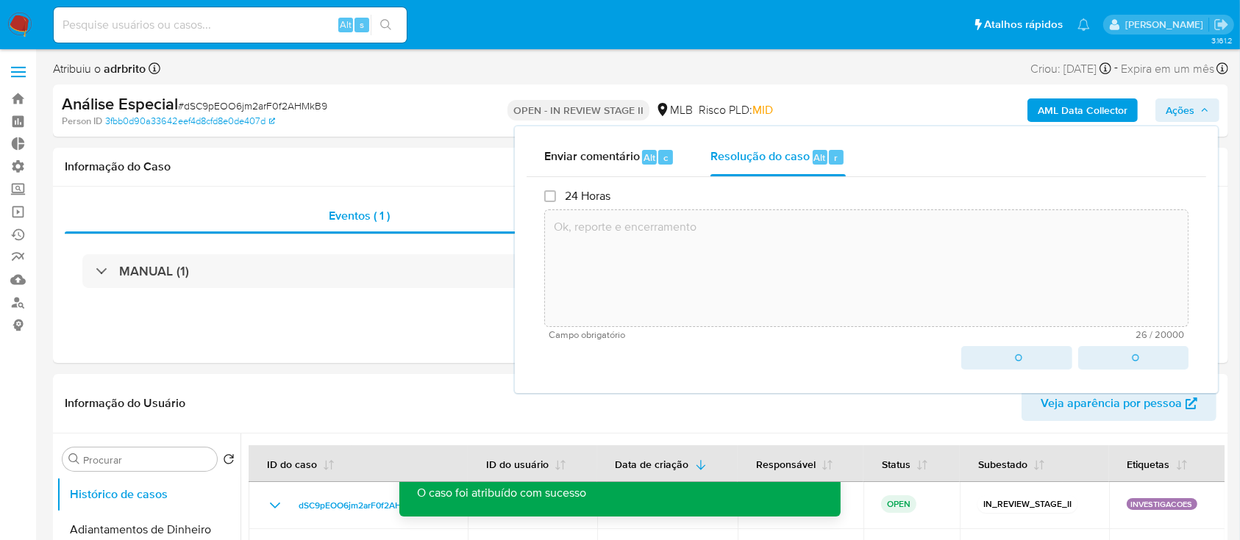
click at [385, 79] on div "Atribuiu o adrbrito Asignado el: 18/09/2025 12:32:04 Criou: 18/09/2025 Criou: 1…" at bounding box center [640, 72] width 1175 height 26
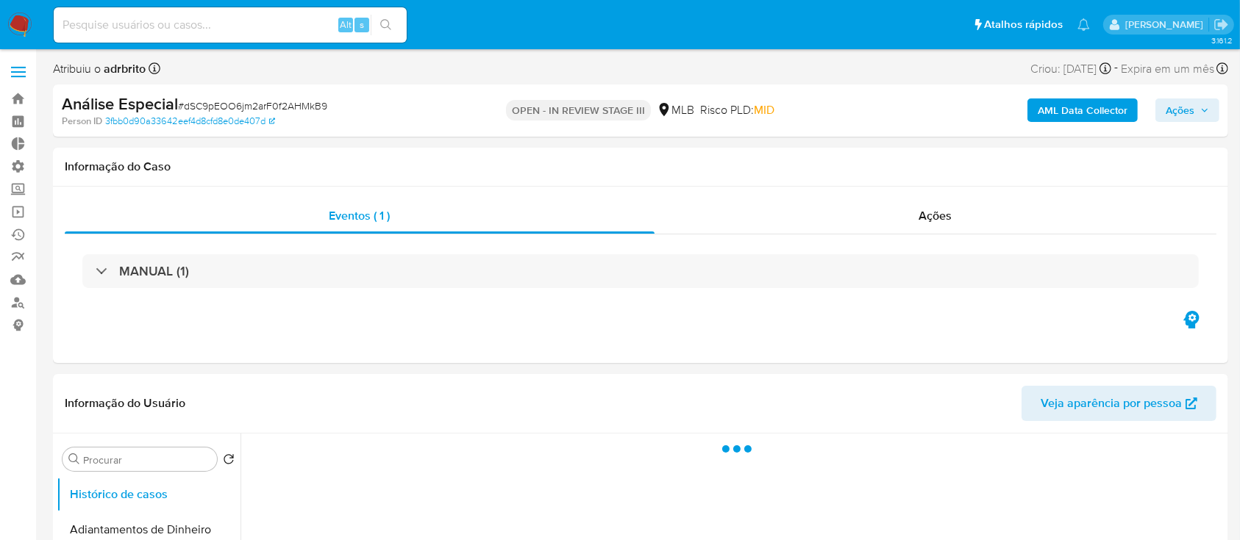
select select "10"
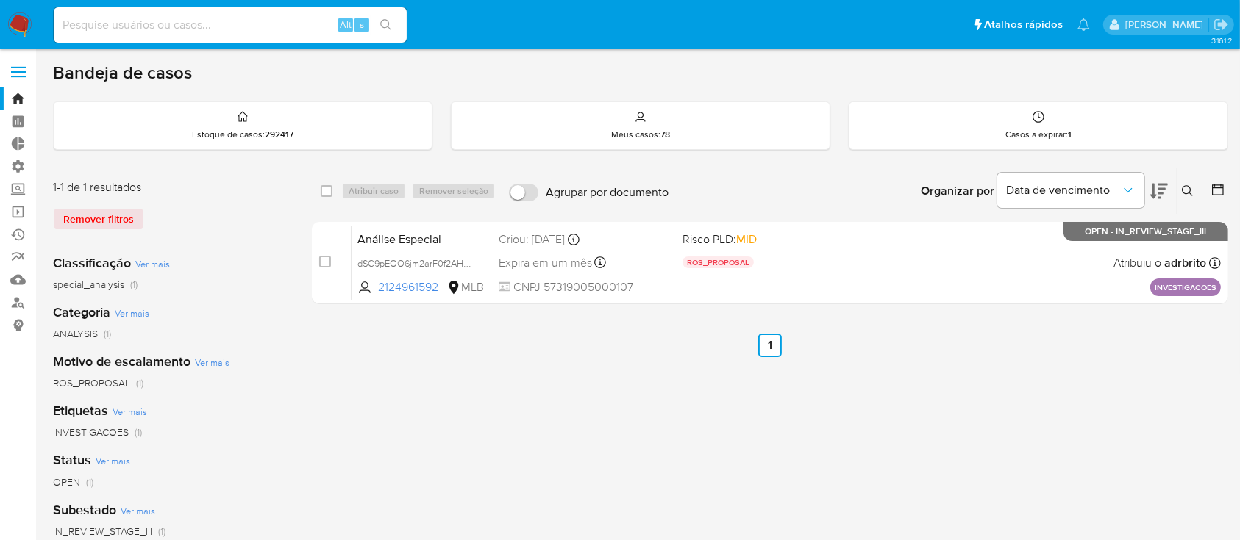
click at [571, 263] on span "Expira em um mês" at bounding box center [545, 263] width 93 height 16
click at [324, 188] on input "checkbox" at bounding box center [327, 191] width 12 height 12
checkbox input "true"
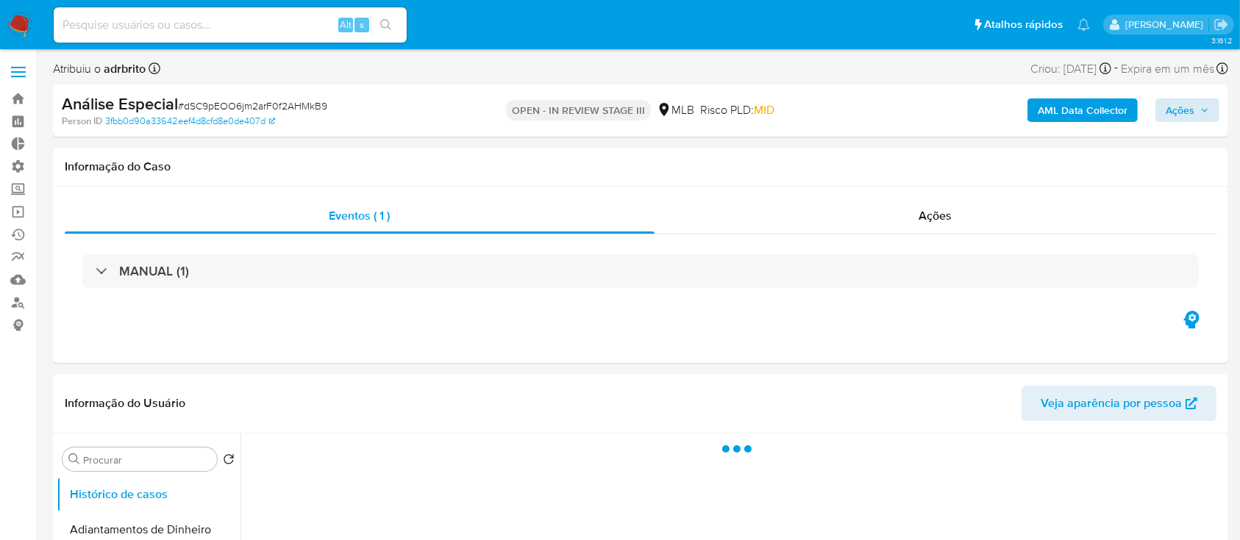
select select "10"
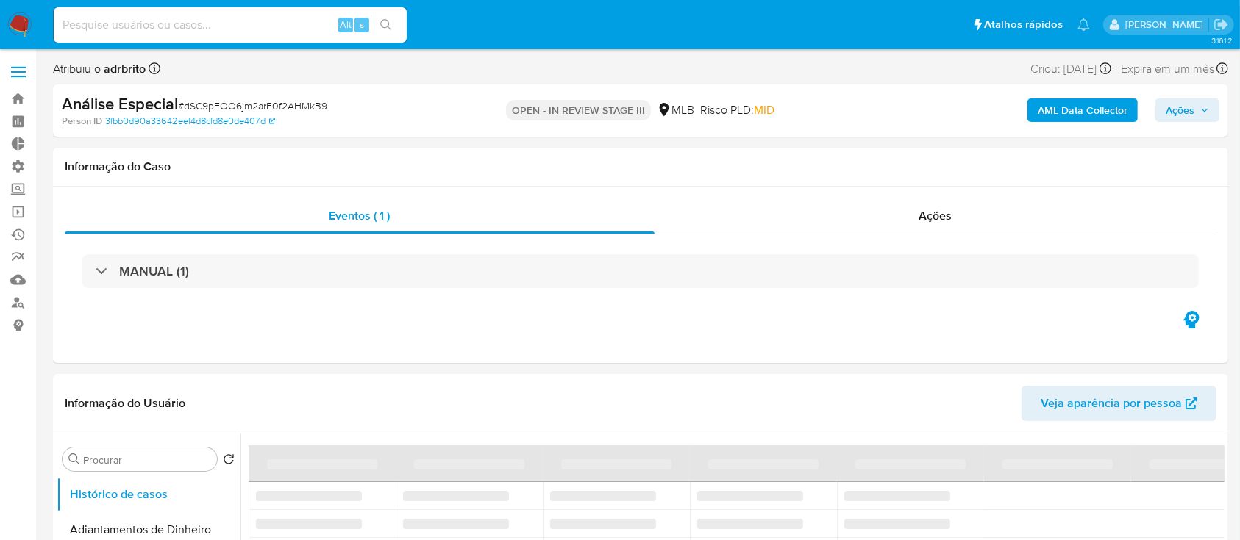
click at [1200, 109] on icon "button" at bounding box center [1204, 110] width 9 height 9
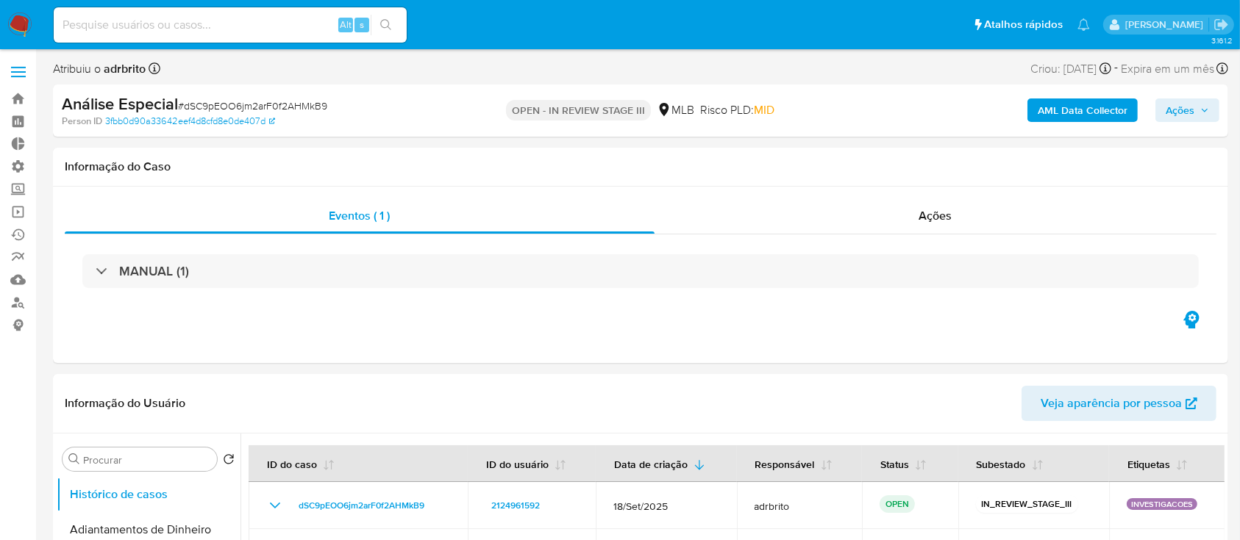
click at [1193, 110] on span "Ações" at bounding box center [1180, 111] width 29 height 24
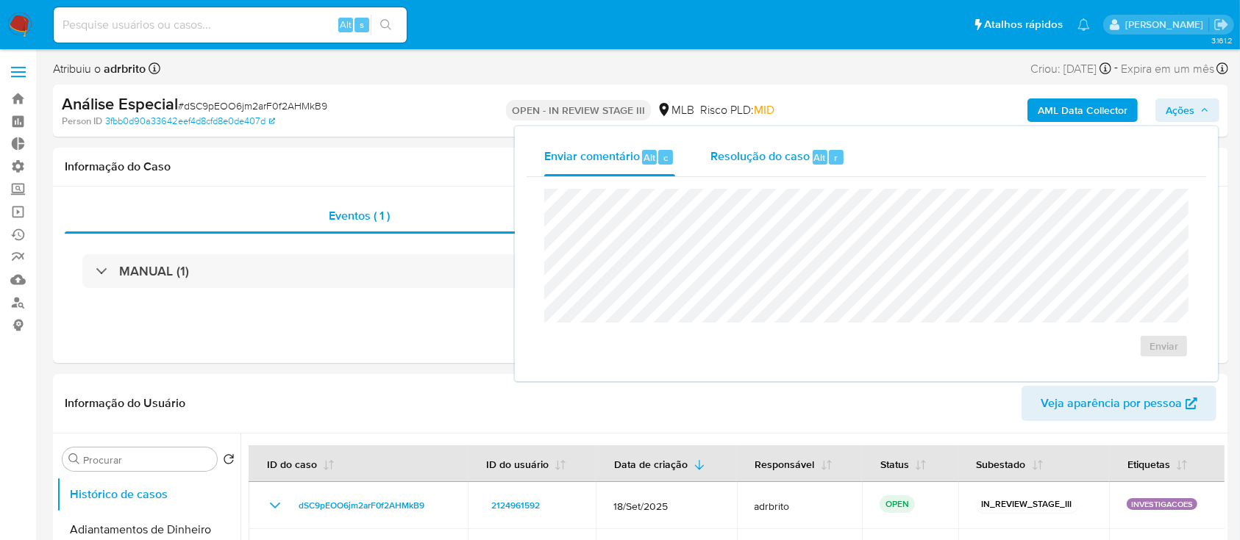
click at [782, 158] on span "Resolução do caso" at bounding box center [759, 157] width 99 height 17
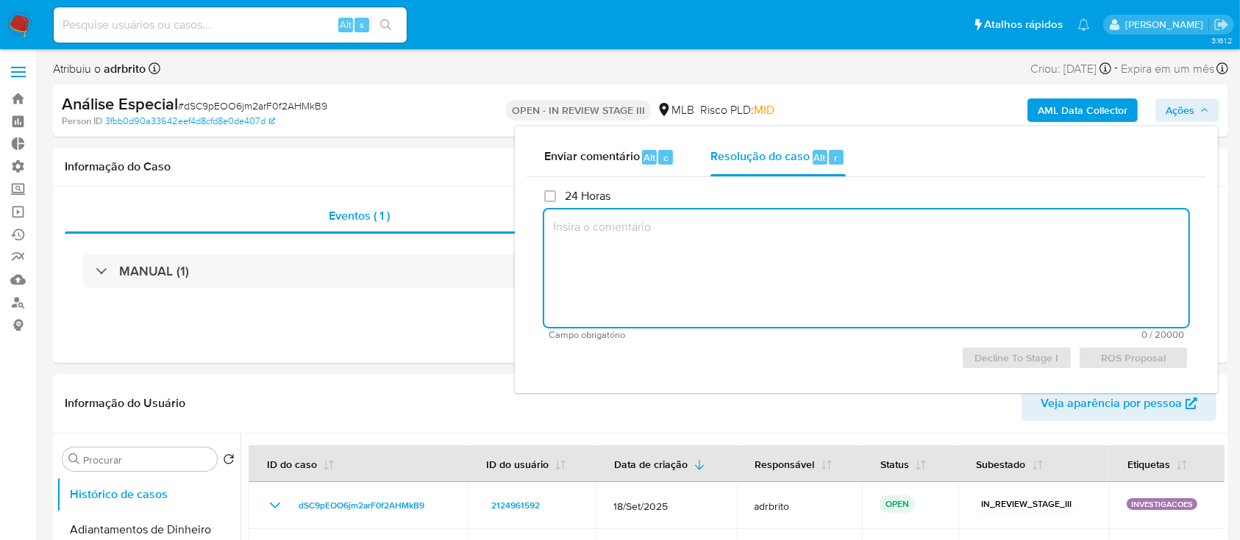
click at [713, 226] on textarea at bounding box center [866, 269] width 644 height 118
click at [1136, 359] on span "ROS Proposal" at bounding box center [1133, 358] width 90 height 21
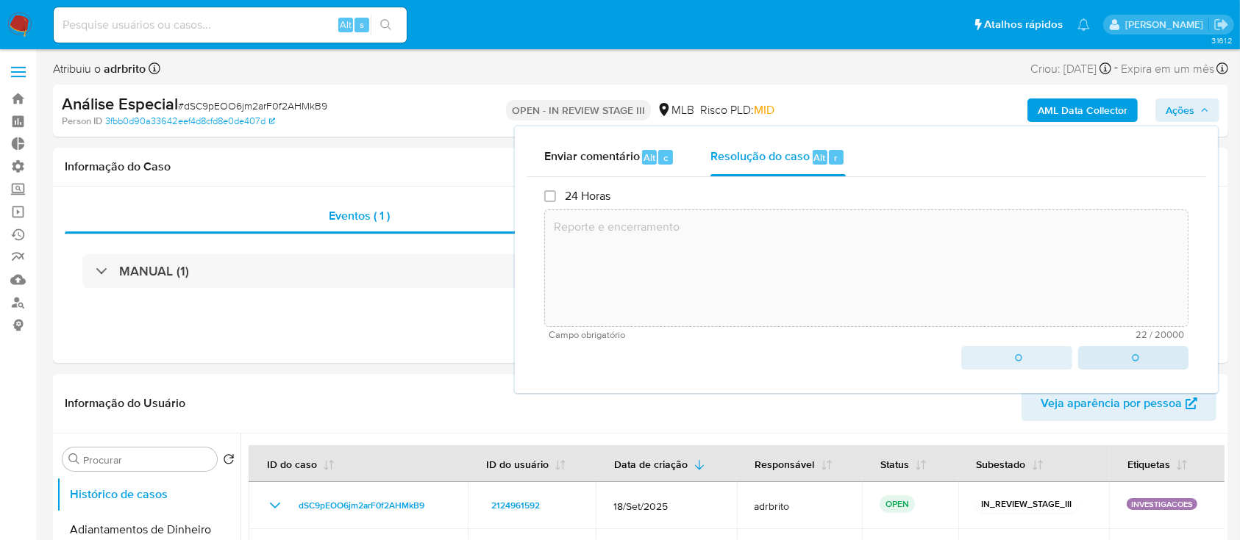
type textarea "Reporte e encerramento"
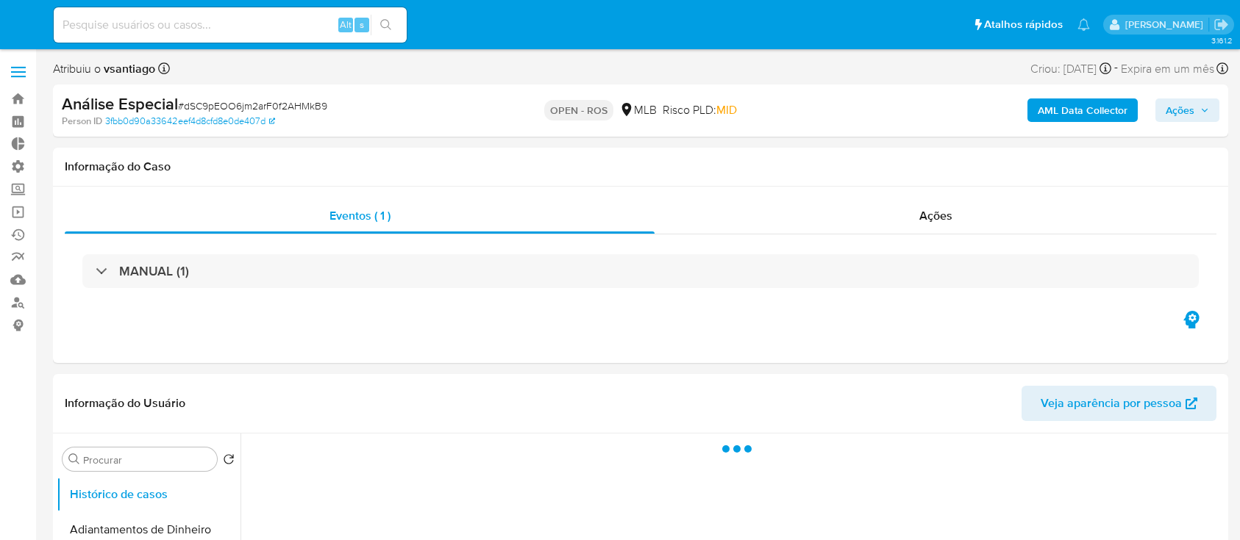
select select "10"
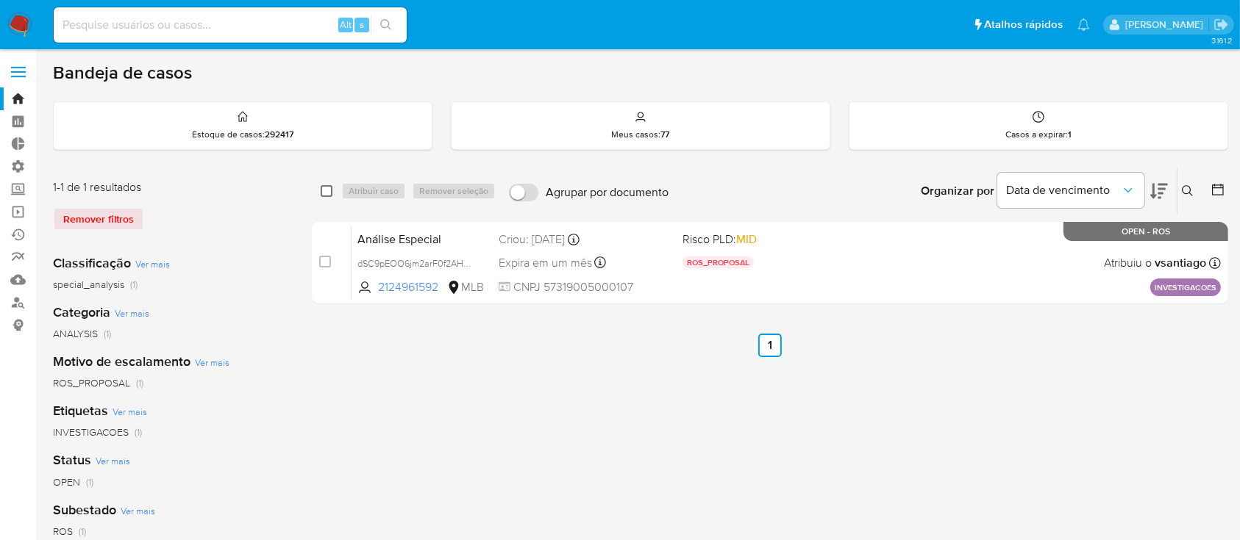
click at [322, 187] on input "checkbox" at bounding box center [327, 191] width 12 height 12
checkbox input "true"
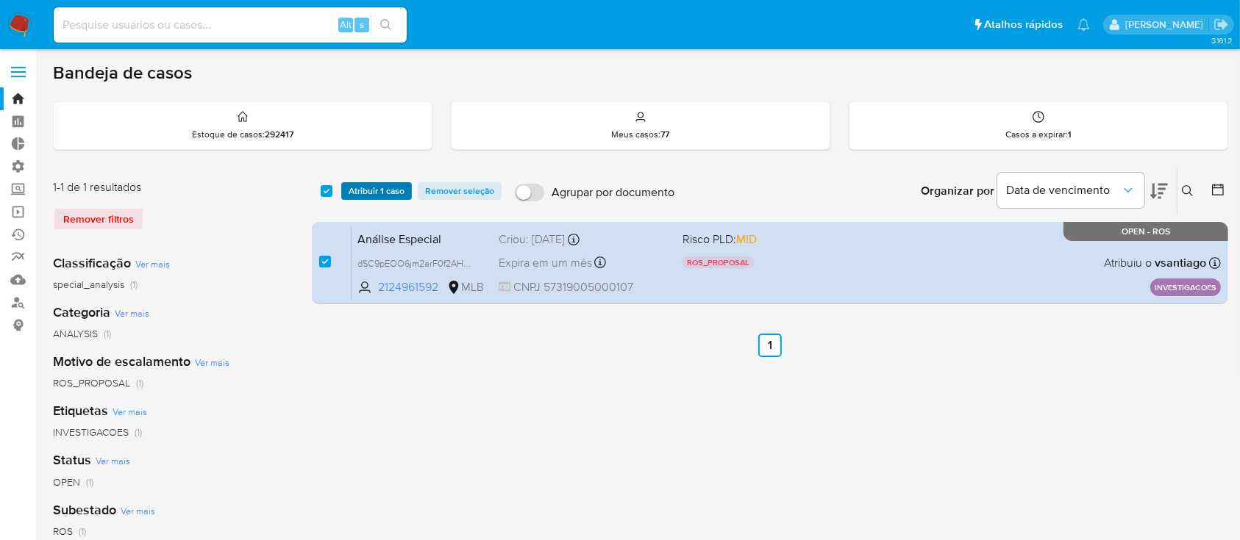
click at [349, 190] on span "Atribuir 1 caso" at bounding box center [377, 191] width 56 height 15
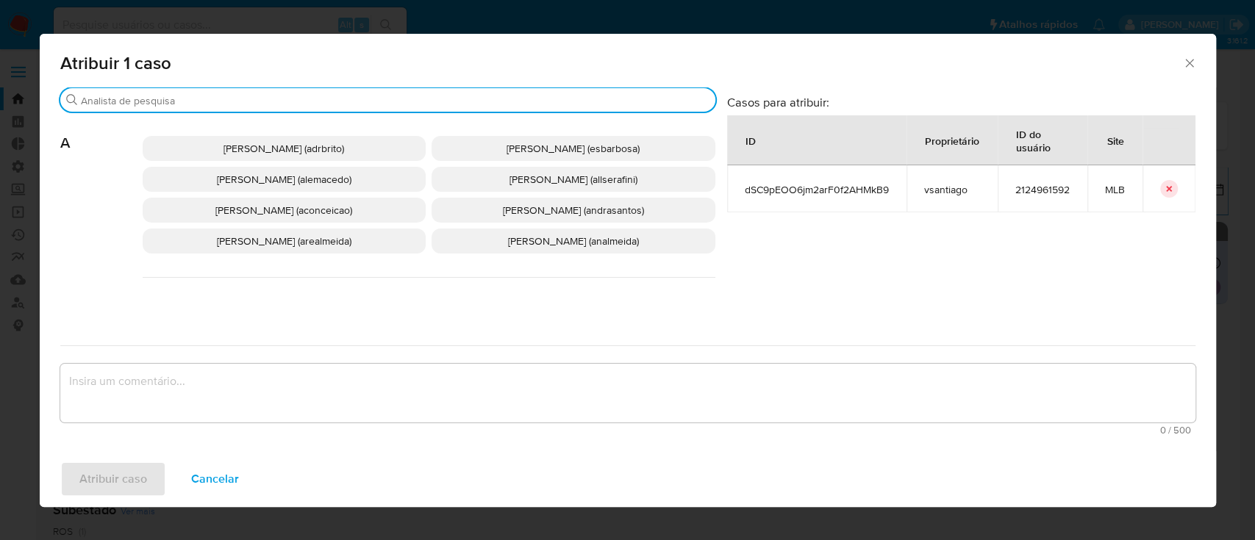
click at [379, 96] on input "Buscar" at bounding box center [395, 100] width 629 height 13
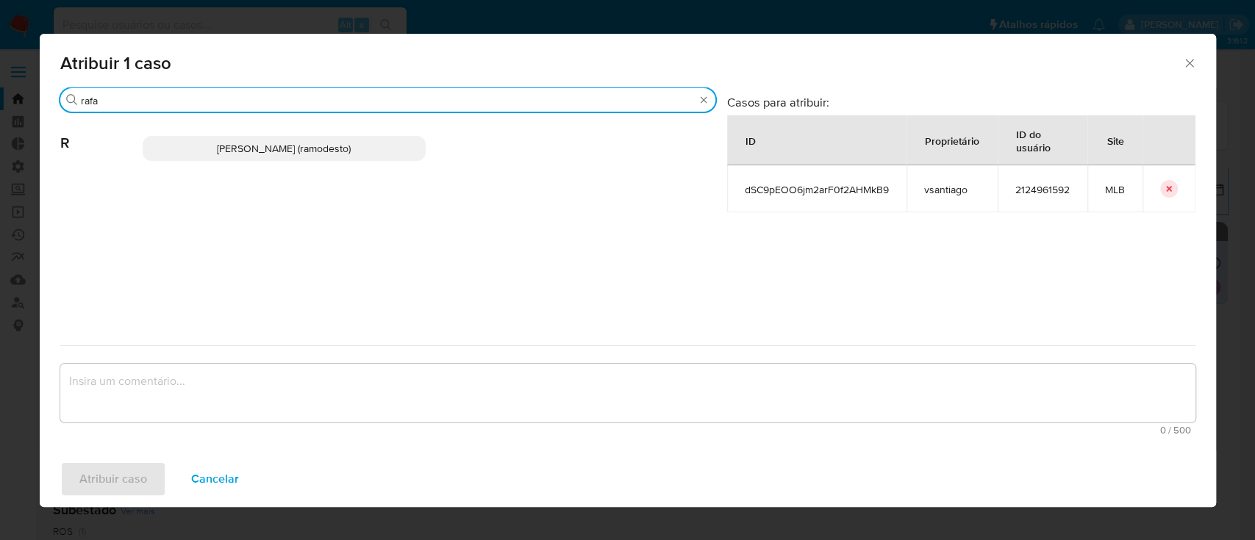
type input "rafa"
click at [318, 147] on span "Rafael Modesto Dos Santos (ramodesto)" at bounding box center [284, 148] width 134 height 15
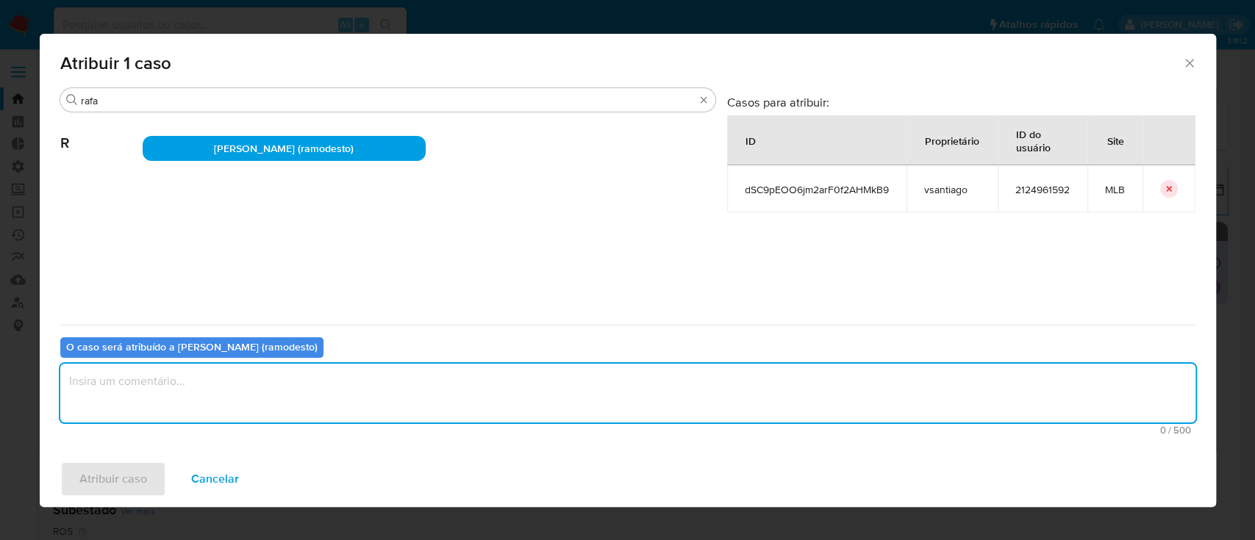
click at [300, 398] on textarea "assign-modal" at bounding box center [627, 393] width 1135 height 59
type textarea "ok"
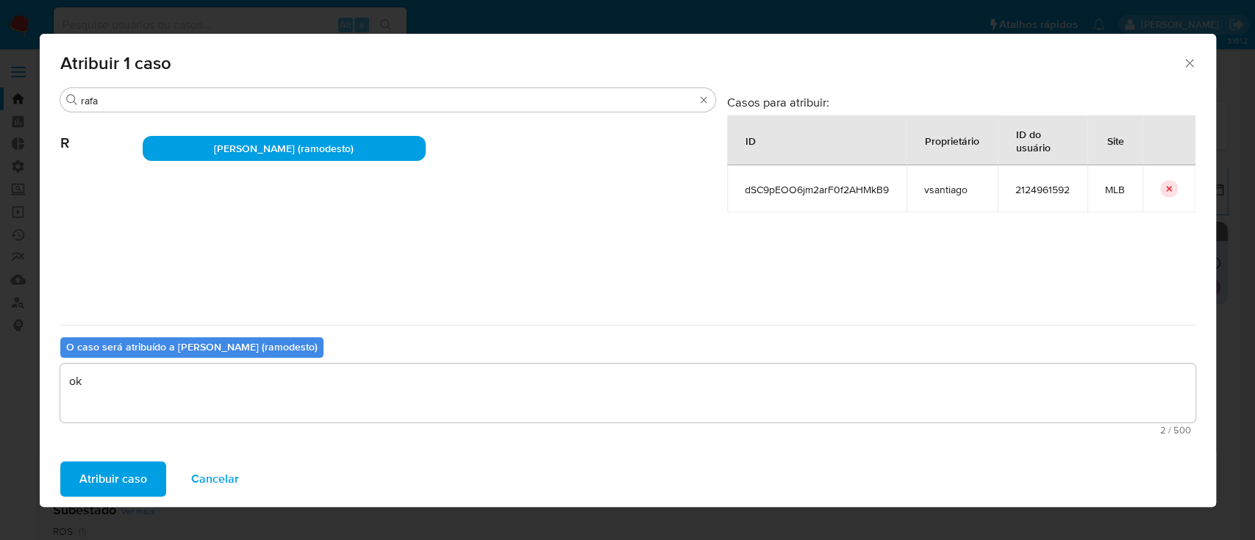
click at [134, 479] on span "Atribuir caso" at bounding box center [113, 479] width 68 height 32
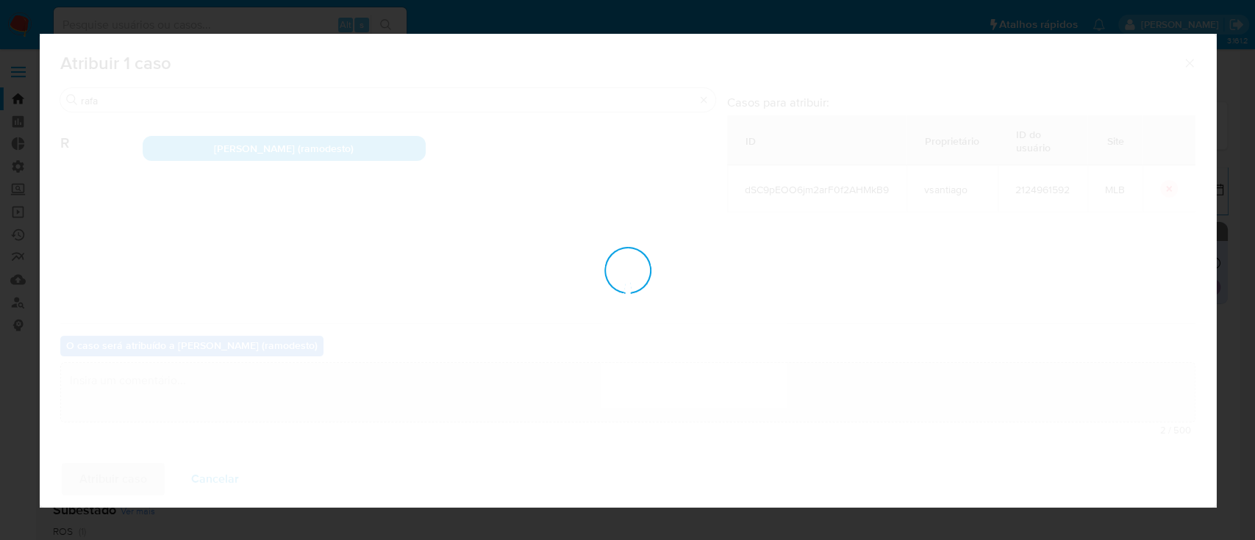
checkbox input "false"
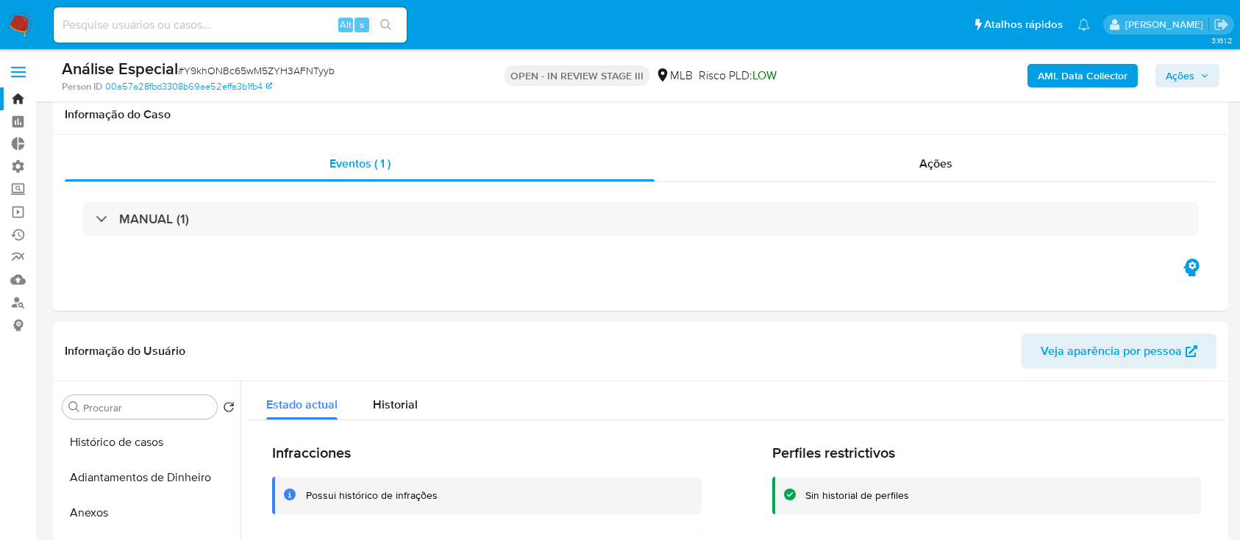
select select "10"
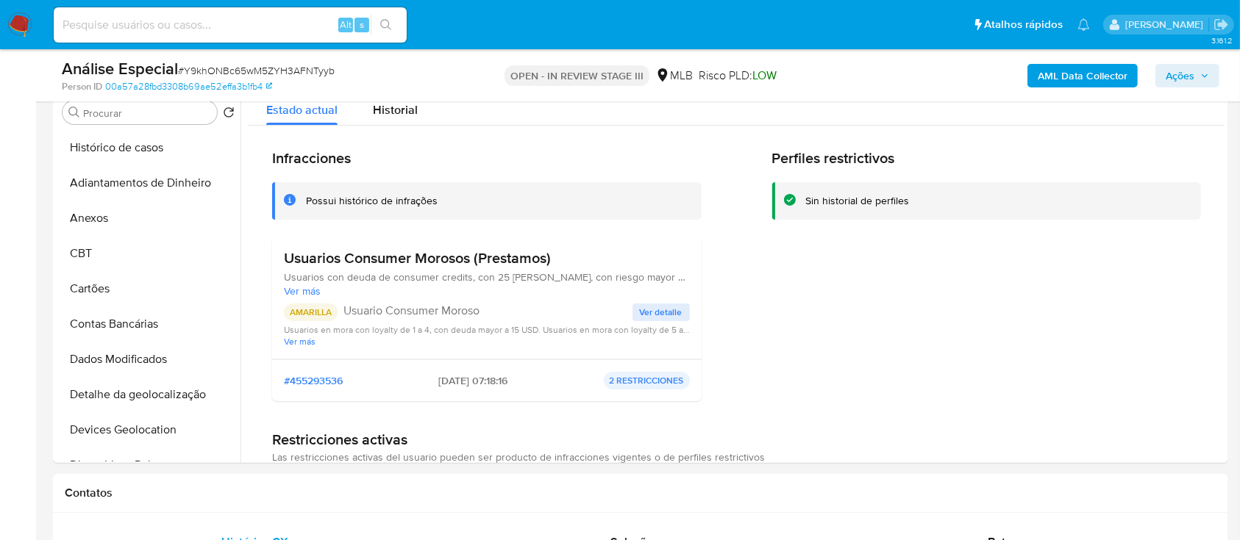
scroll to position [763, 0]
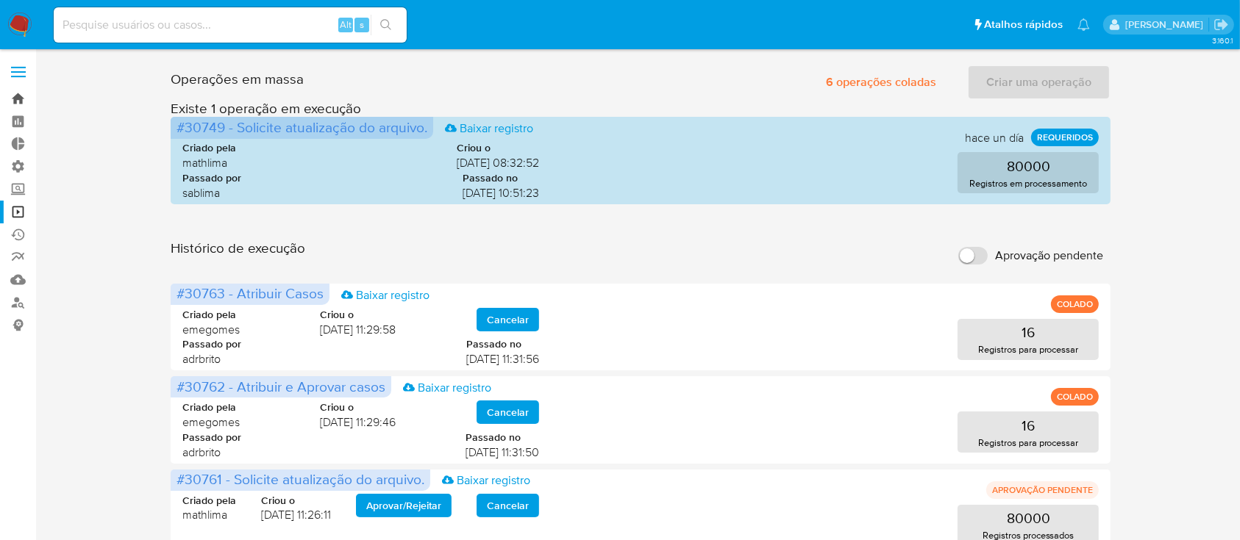
click at [15, 93] on link "Bandeja" at bounding box center [87, 99] width 175 height 23
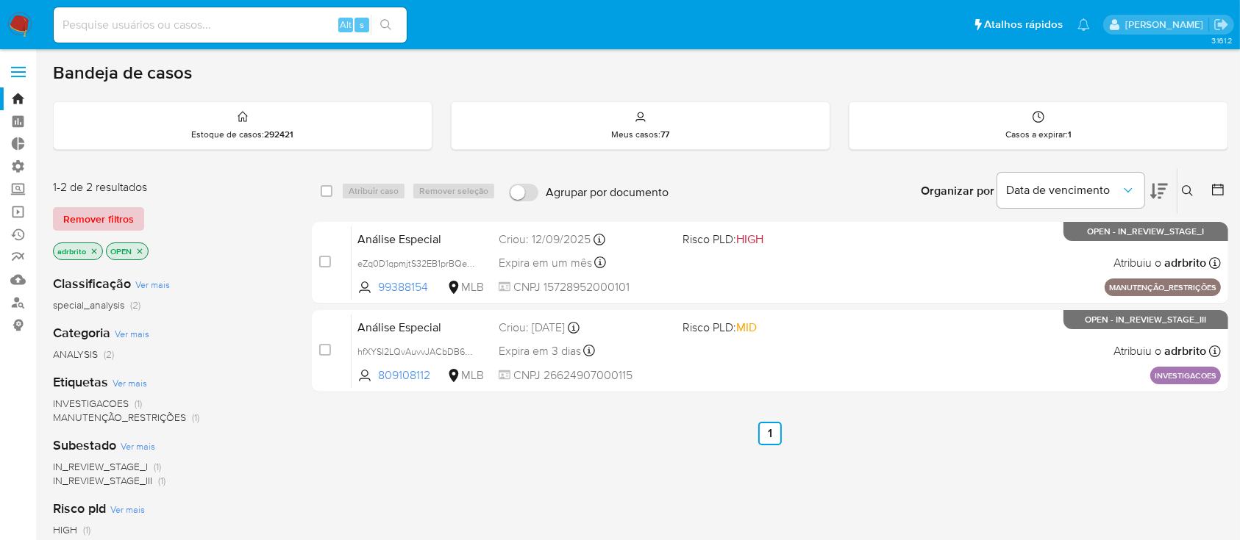
click at [113, 226] on span "Remover filtros" at bounding box center [98, 219] width 71 height 21
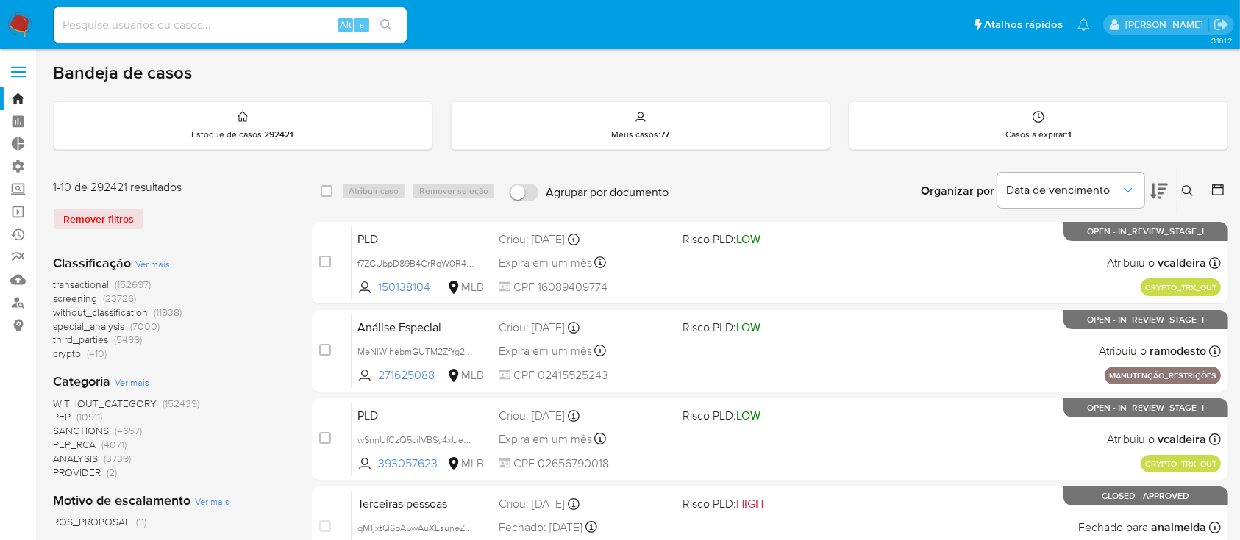
click at [1188, 185] on icon at bounding box center [1188, 191] width 12 height 12
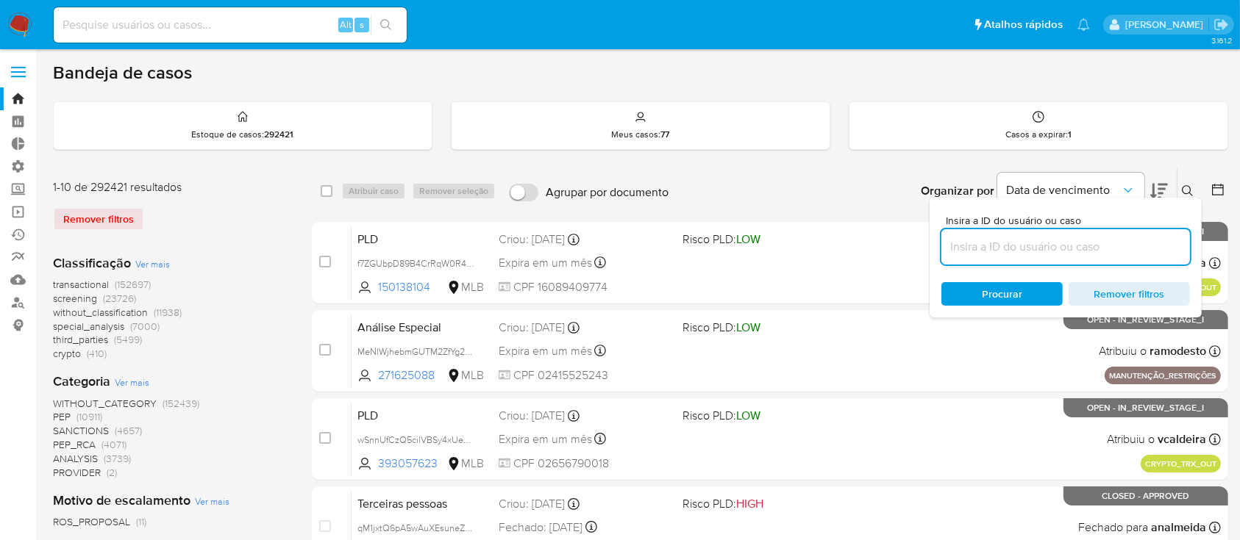
click at [1046, 251] on input at bounding box center [1065, 247] width 249 height 19
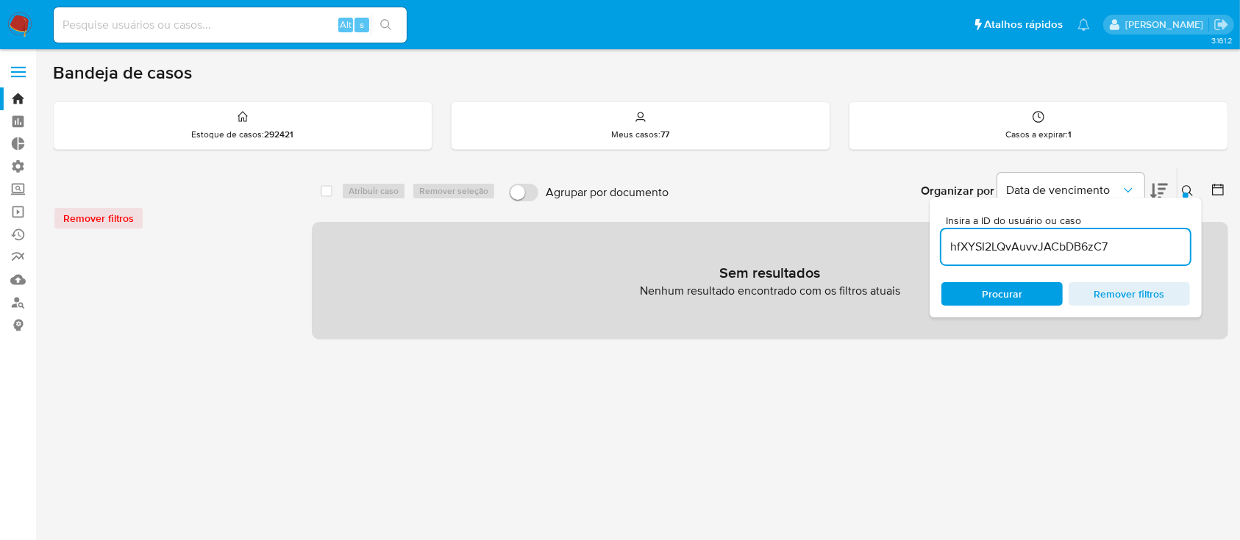
click at [1186, 187] on icon at bounding box center [1188, 191] width 12 height 12
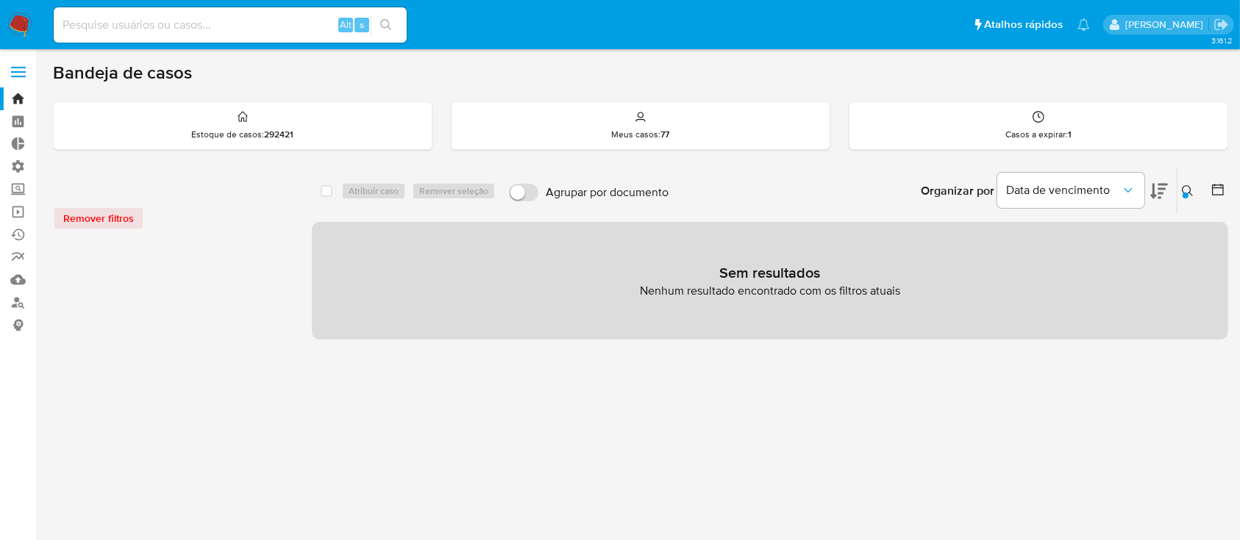
click at [1186, 189] on icon at bounding box center [1188, 191] width 12 height 12
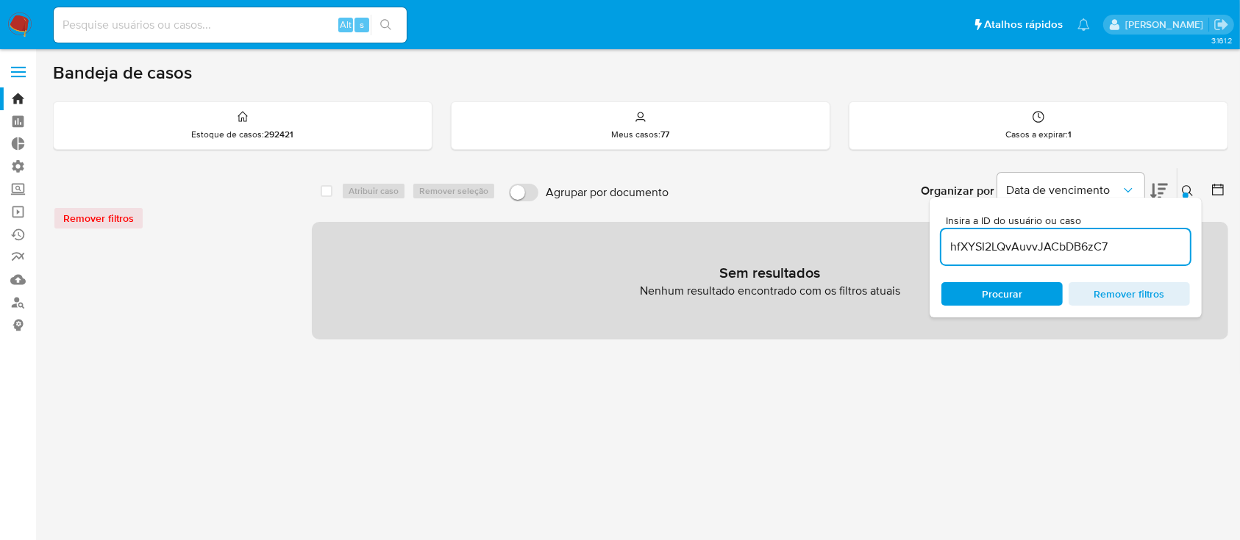
click at [1135, 240] on input "hfXYSI2LQvAuvvJACbDB6zC7" at bounding box center [1065, 247] width 249 height 19
type input "hfXYSI2LQvAuvvJACbDB6zC7"
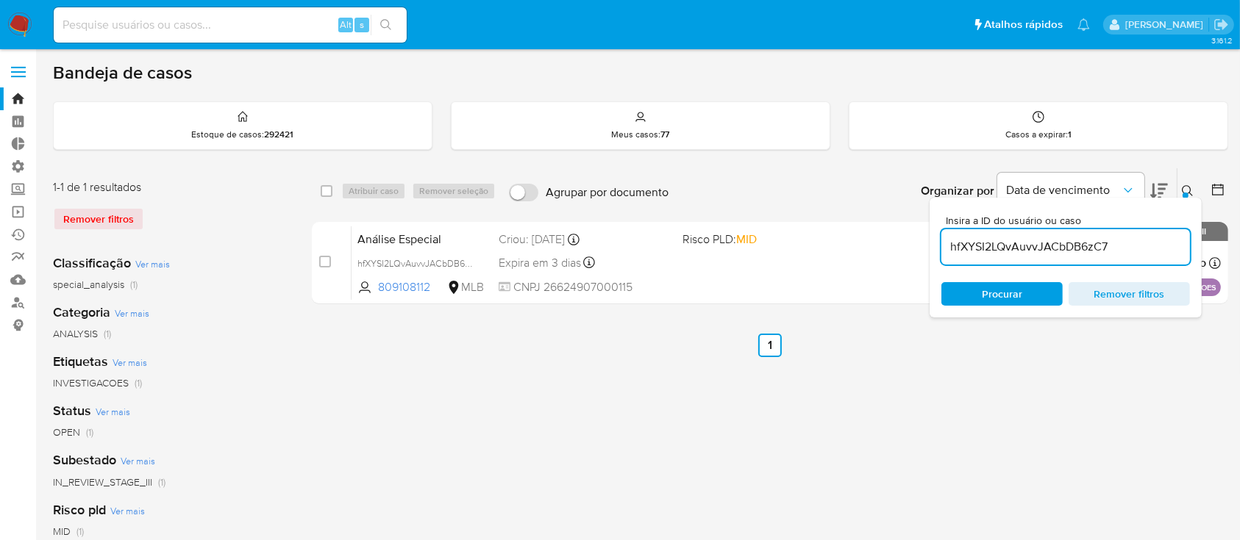
click at [1183, 187] on icon at bounding box center [1188, 191] width 12 height 12
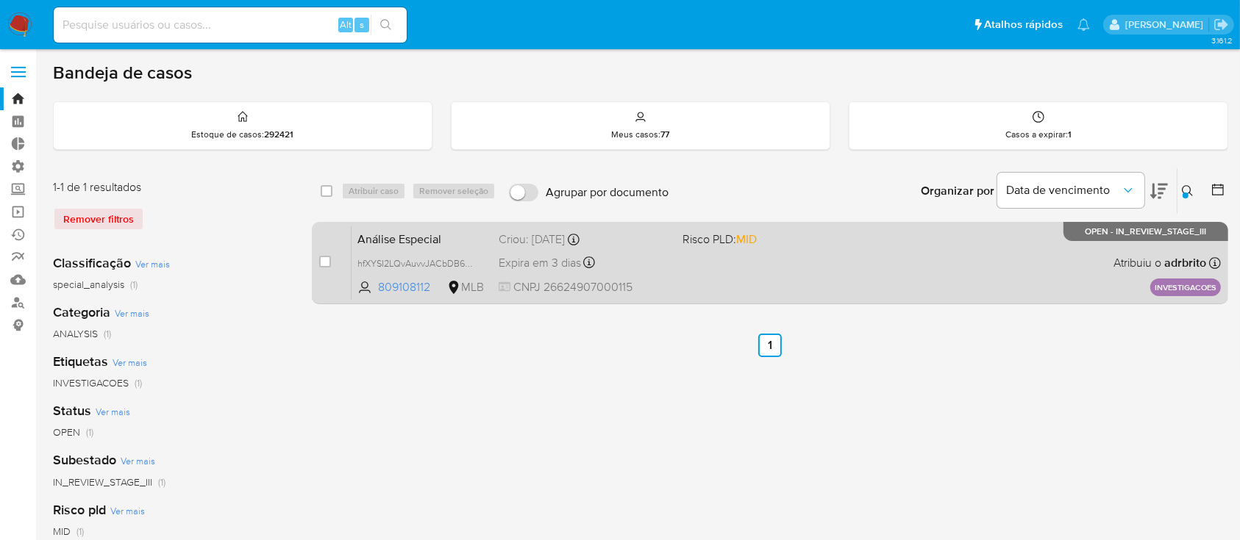
click at [563, 257] on span "Expira em 3 dias" at bounding box center [540, 263] width 82 height 16
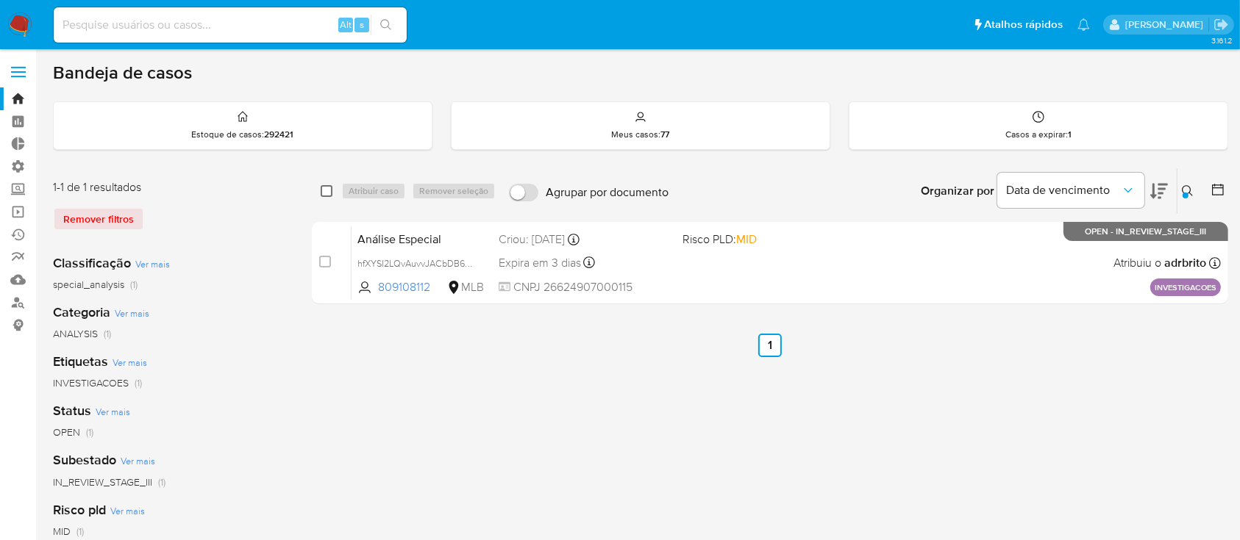
click at [329, 185] on input "checkbox" at bounding box center [327, 191] width 12 height 12
checkbox input "true"
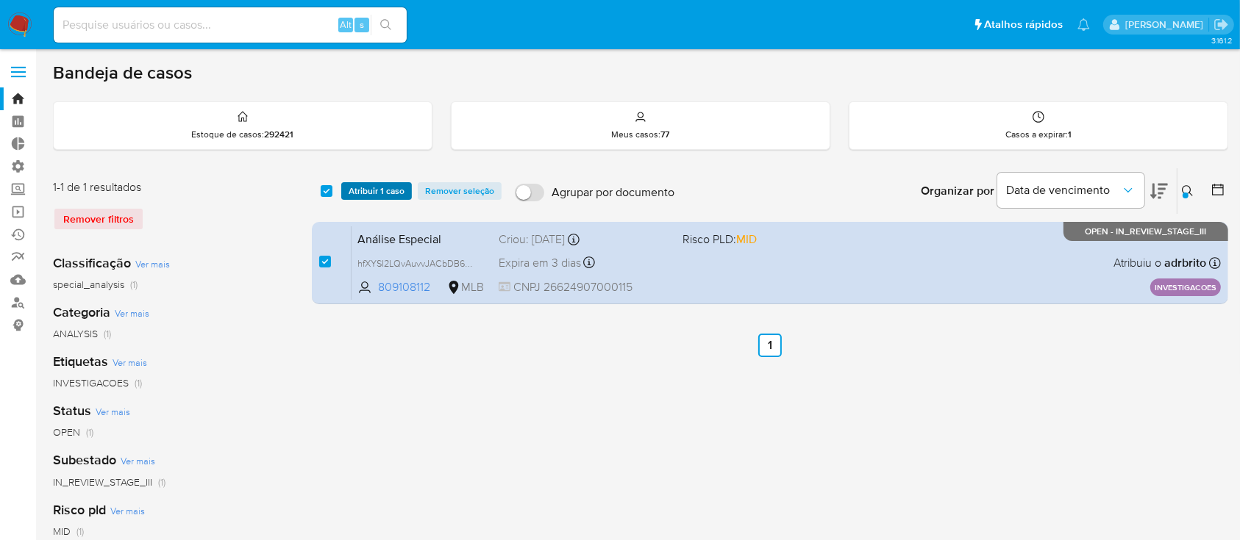
click at [365, 192] on span "Atribuir 1 caso" at bounding box center [377, 191] width 56 height 15
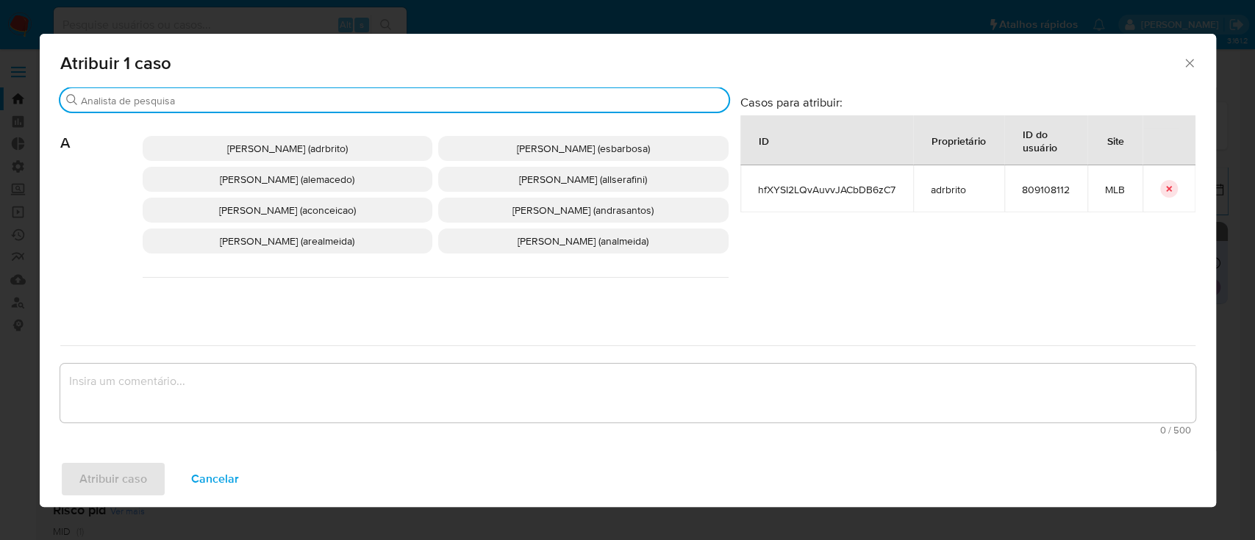
click at [253, 95] on input "Buscar" at bounding box center [402, 100] width 642 height 13
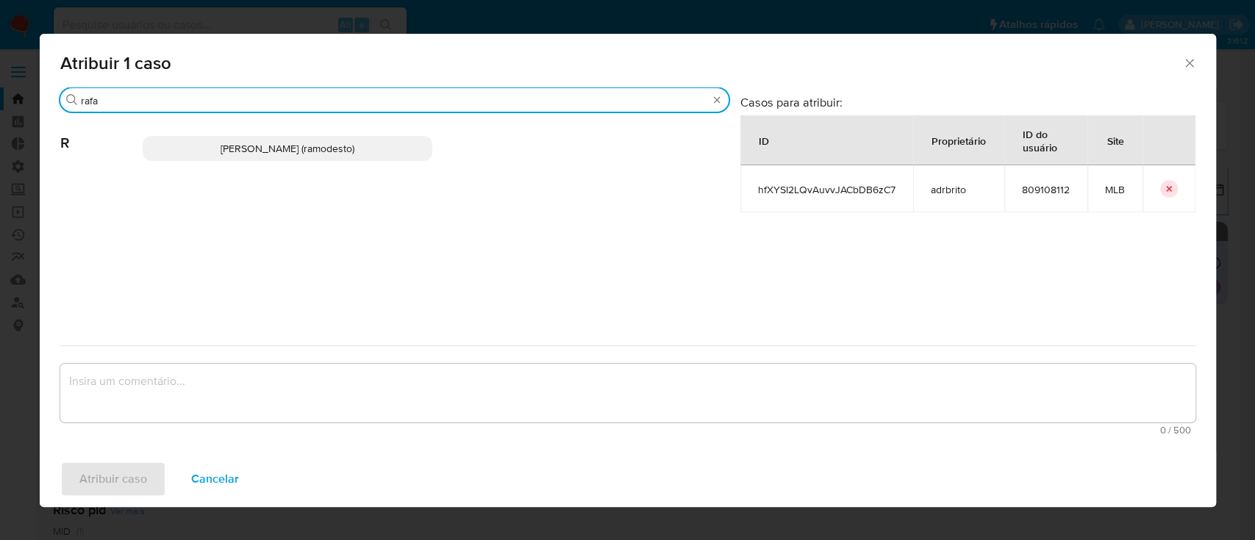
type input "rafa"
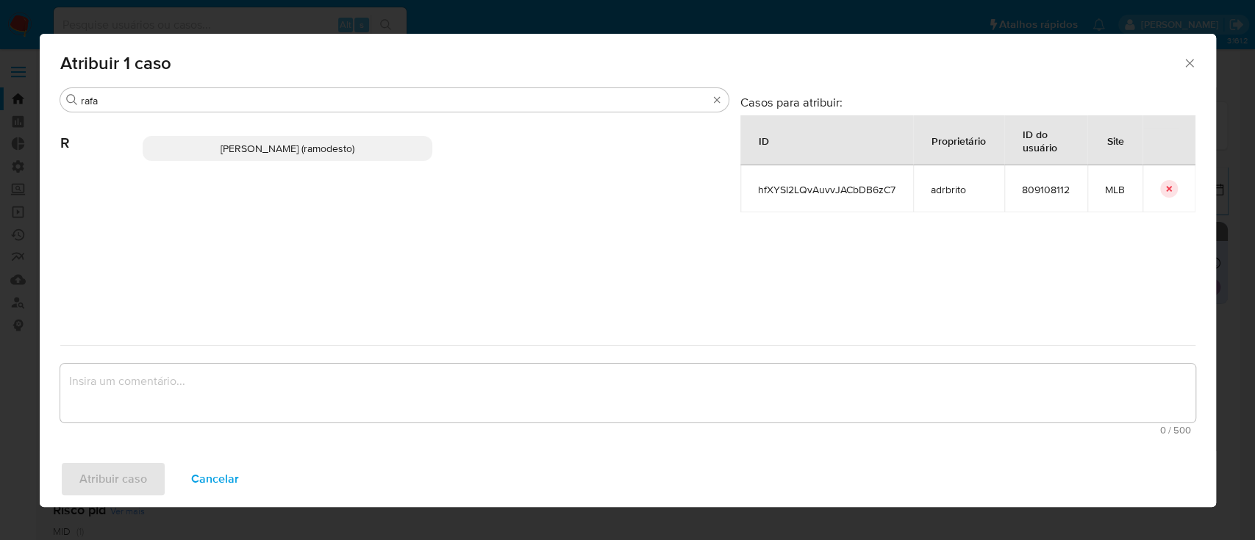
click at [264, 144] on span "Rafael Modesto Dos Santos (ramodesto)" at bounding box center [288, 148] width 134 height 15
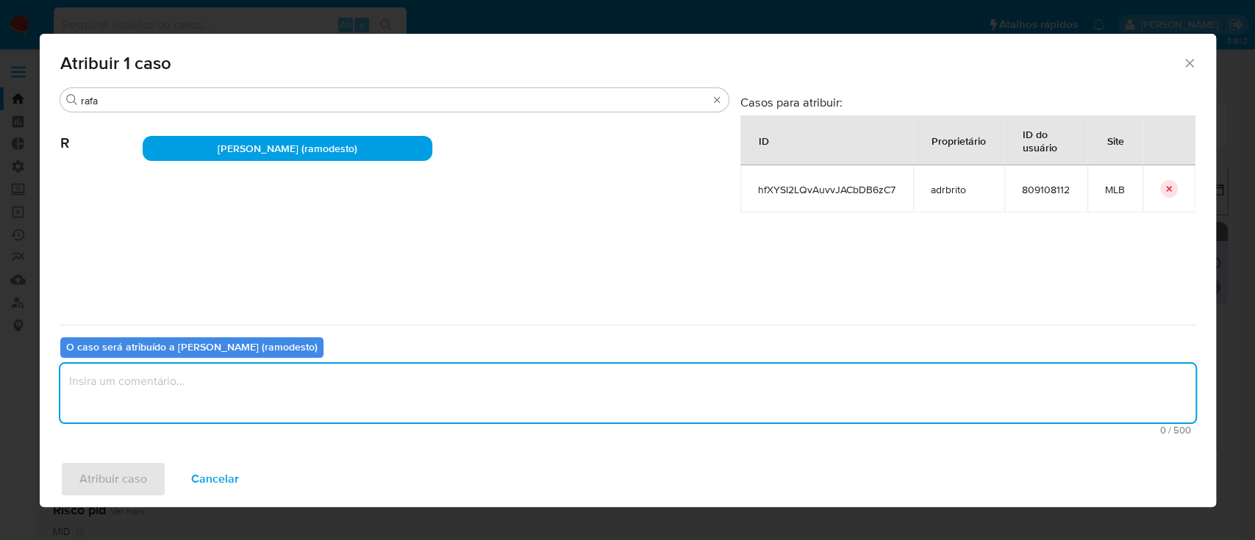
click at [271, 405] on textarea "assign-modal" at bounding box center [627, 393] width 1135 height 59
type textarea "ok"
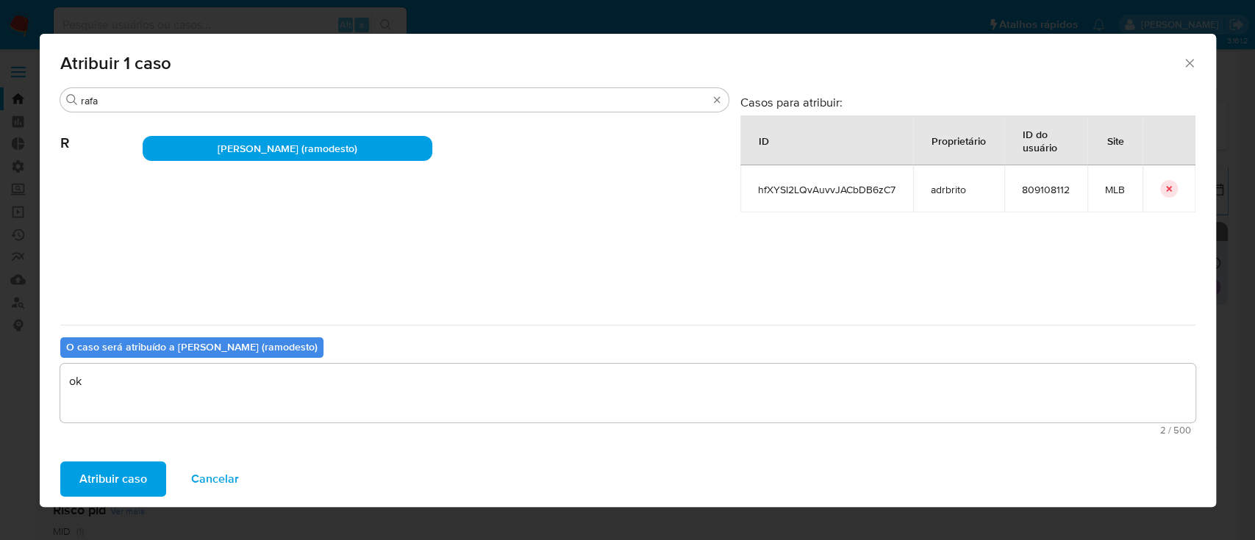
click at [117, 484] on span "Atribuir caso" at bounding box center [113, 479] width 68 height 32
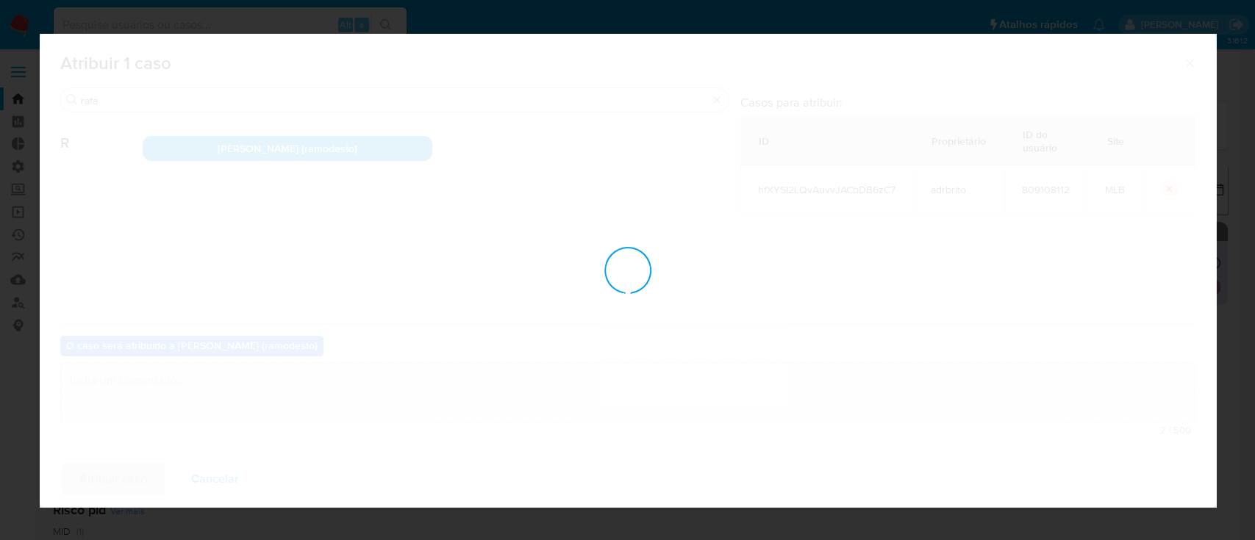
checkbox input "false"
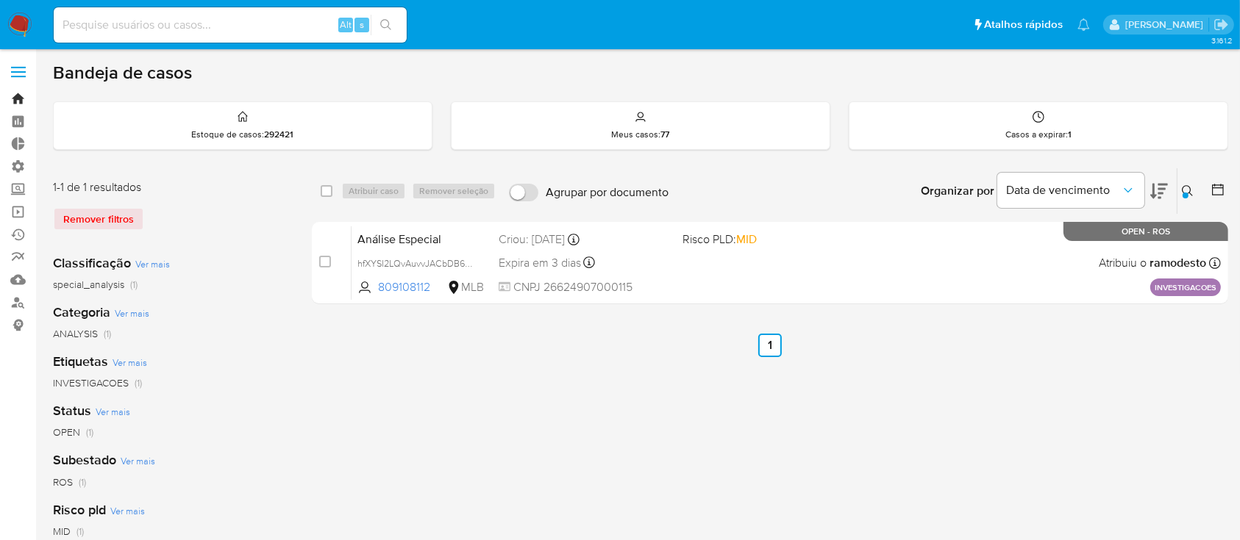
click at [21, 99] on link "Bandeja" at bounding box center [87, 99] width 175 height 23
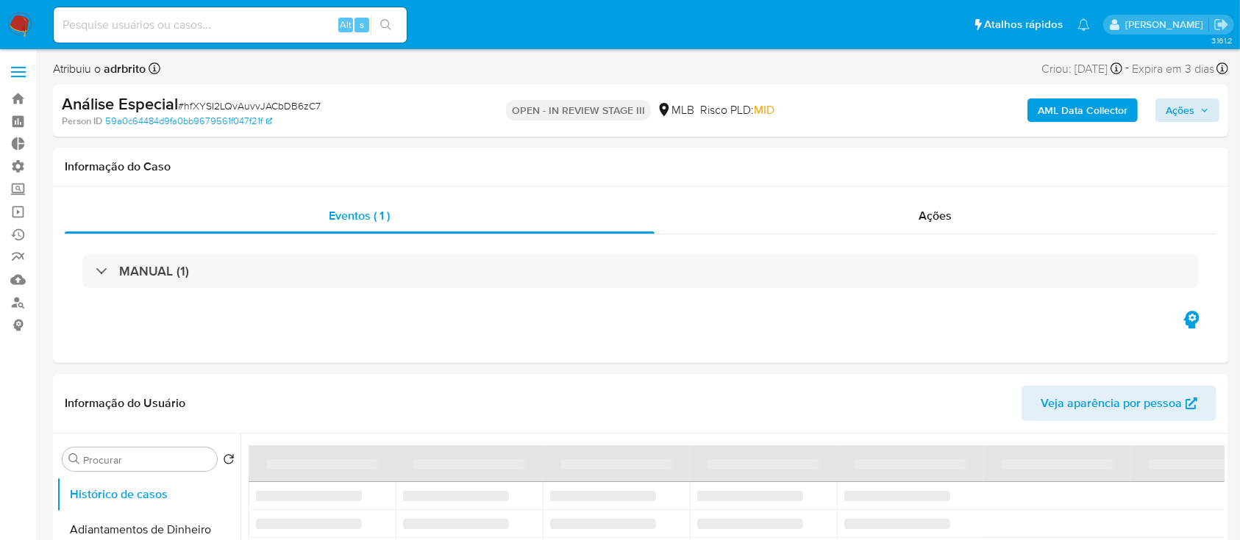
select select "10"
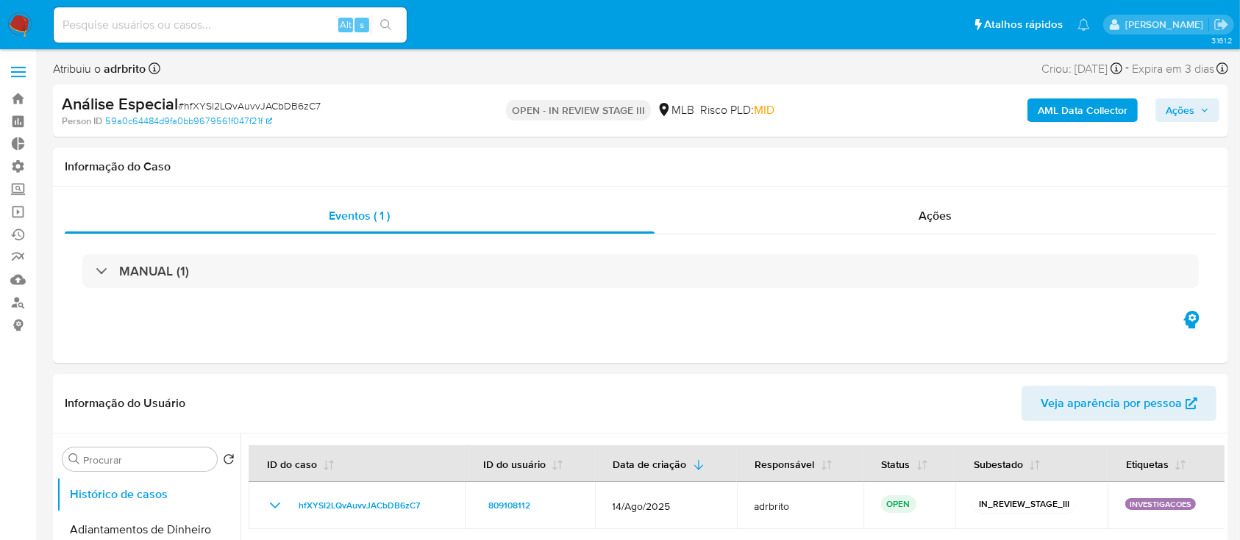
click at [1190, 107] on span "Ações" at bounding box center [1180, 111] width 29 height 24
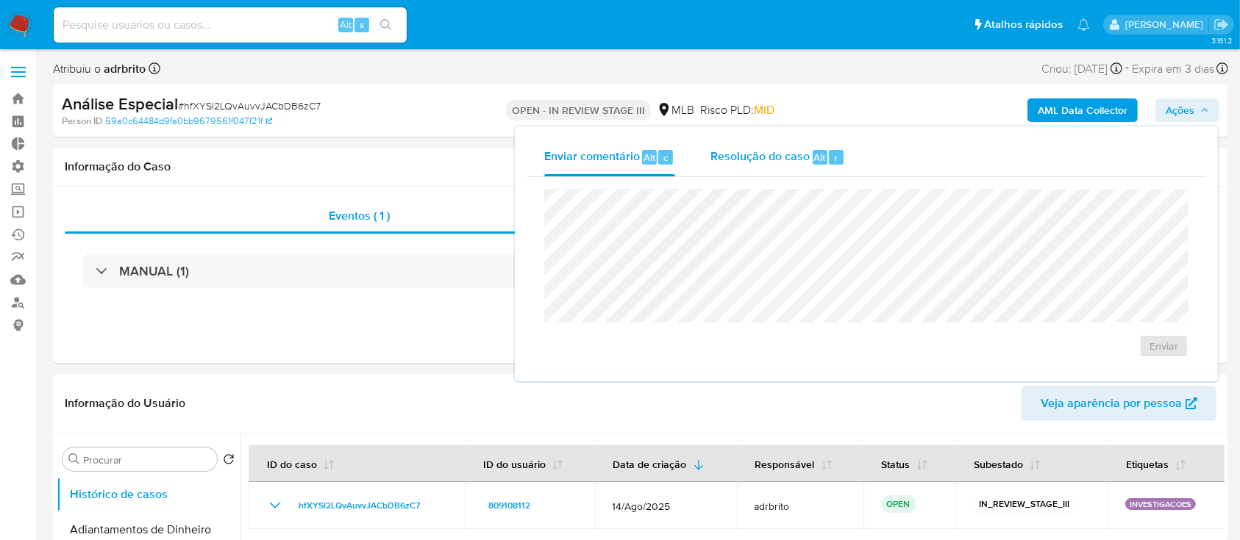
click at [749, 161] on span "Resolução do caso" at bounding box center [759, 157] width 99 height 17
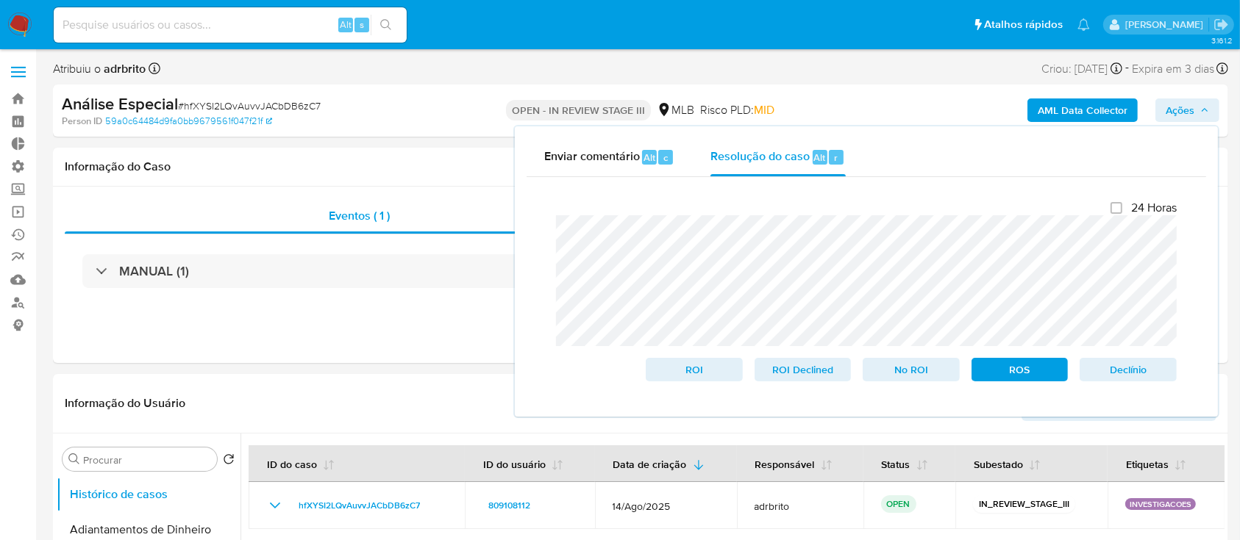
click at [528, 199] on div "Fechamento do caso 24 Horas ROI ROI Declined No ROI ROS Declínio Algo deu errad…" at bounding box center [866, 291] width 679 height 228
click at [996, 371] on span "ROS" at bounding box center [1020, 370] width 76 height 21
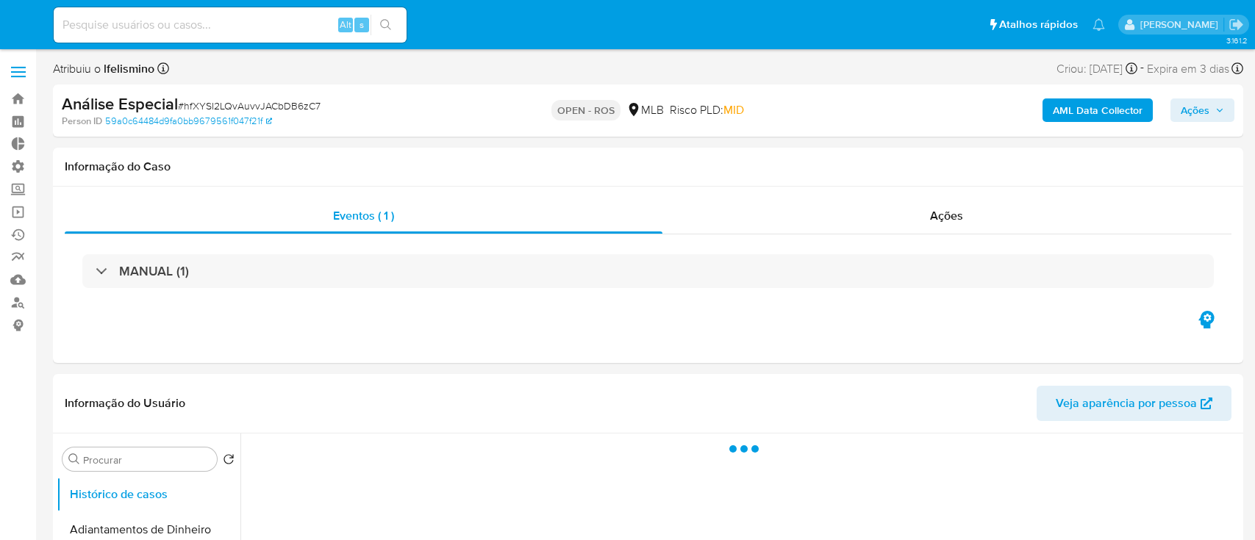
select select "10"
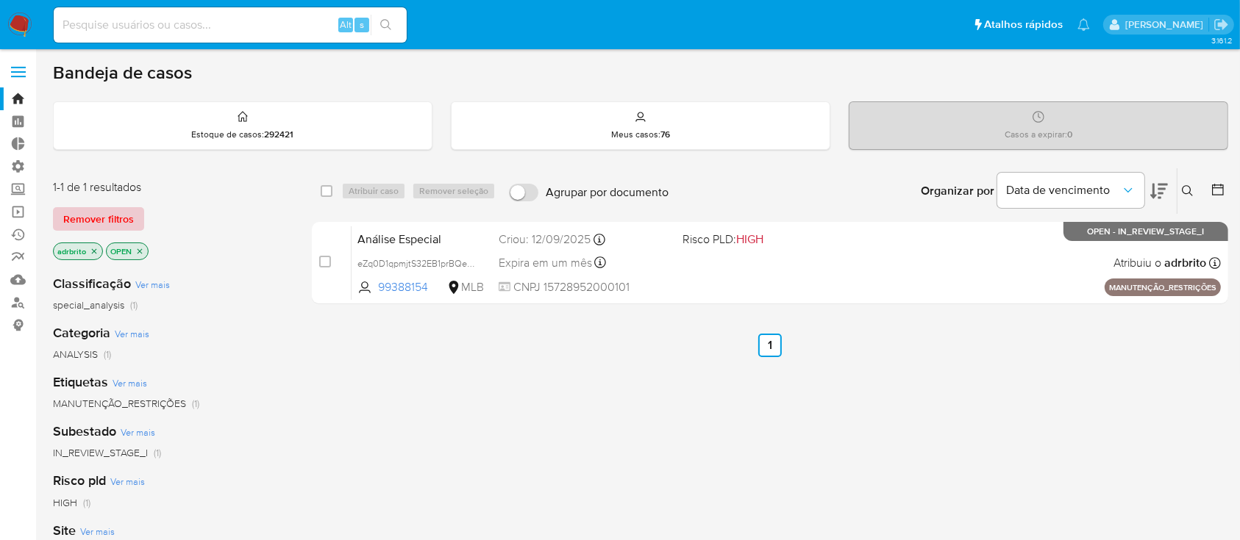
click at [113, 221] on span "Remover filtros" at bounding box center [98, 219] width 71 height 21
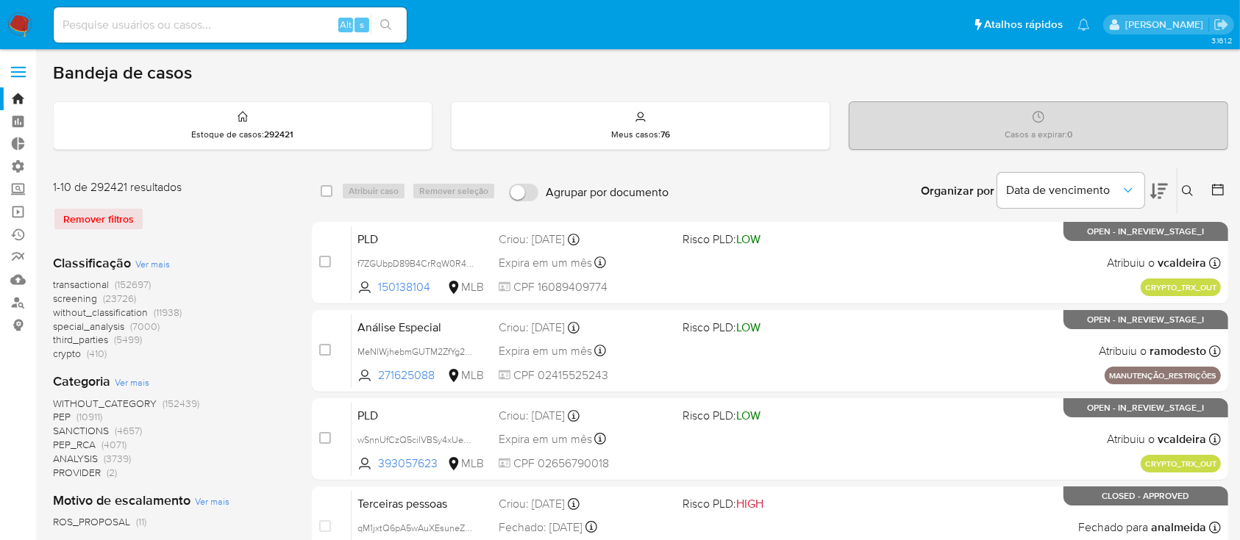
click at [1224, 185] on icon at bounding box center [1218, 190] width 12 height 12
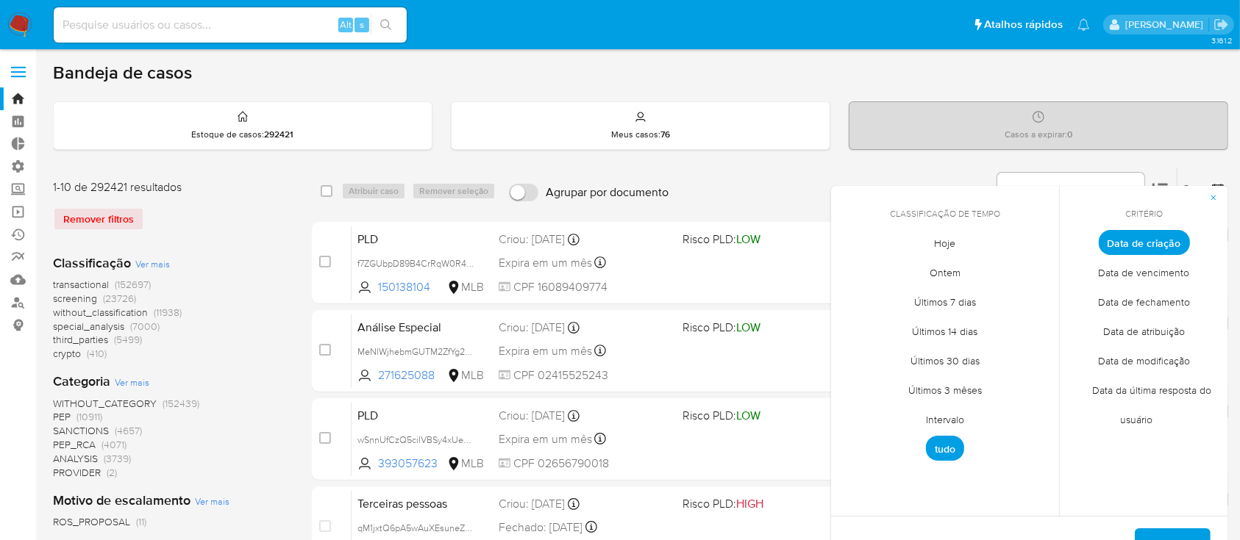
click at [946, 415] on span "Intervalo" at bounding box center [944, 420] width 69 height 30
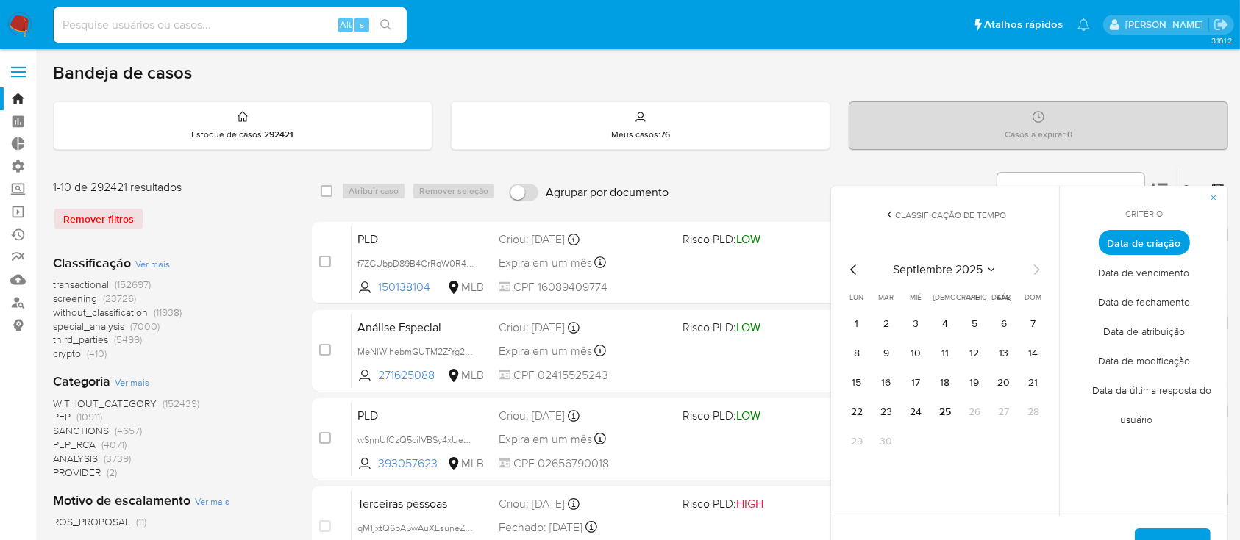
click at [860, 271] on icon "Mes anterior" at bounding box center [854, 270] width 18 height 18
click at [971, 332] on button "1" at bounding box center [975, 325] width 24 height 24
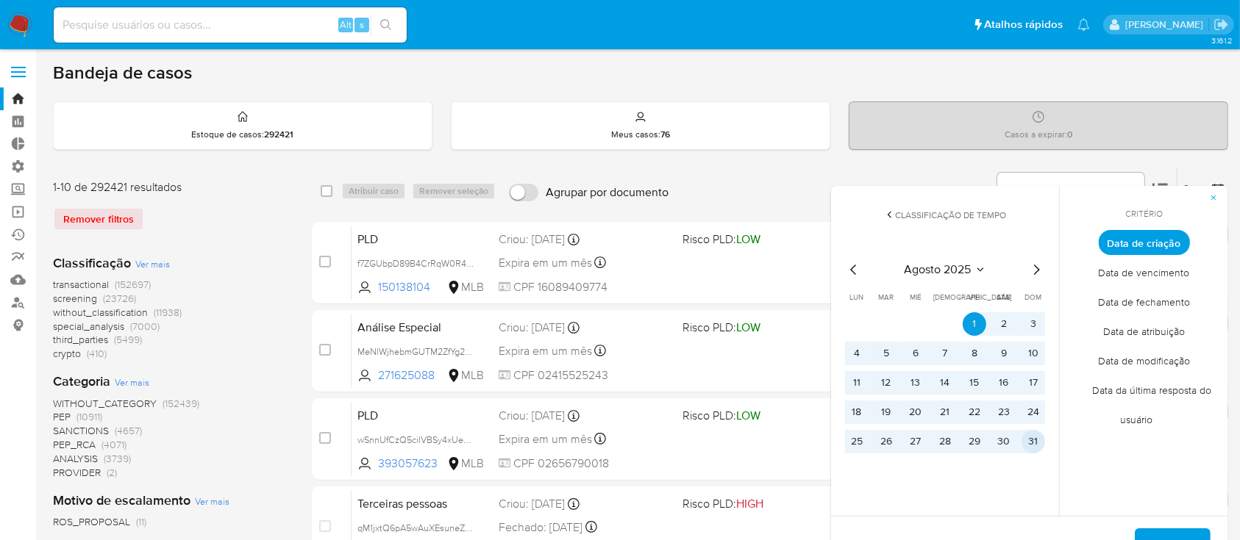
click at [1029, 438] on button "31" at bounding box center [1033, 442] width 24 height 24
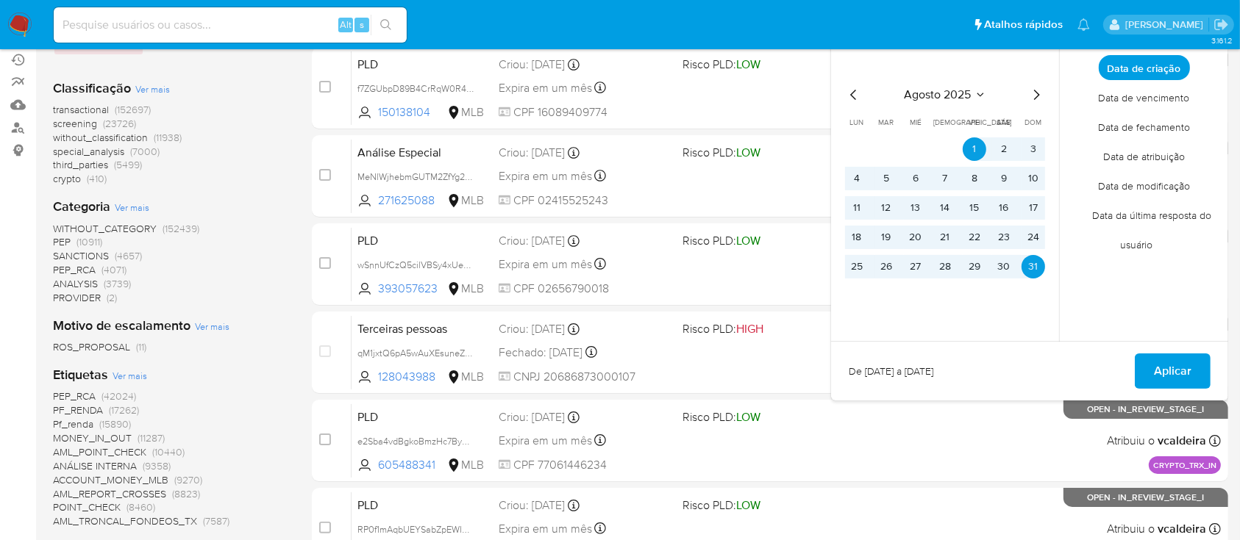
scroll to position [181, 0]
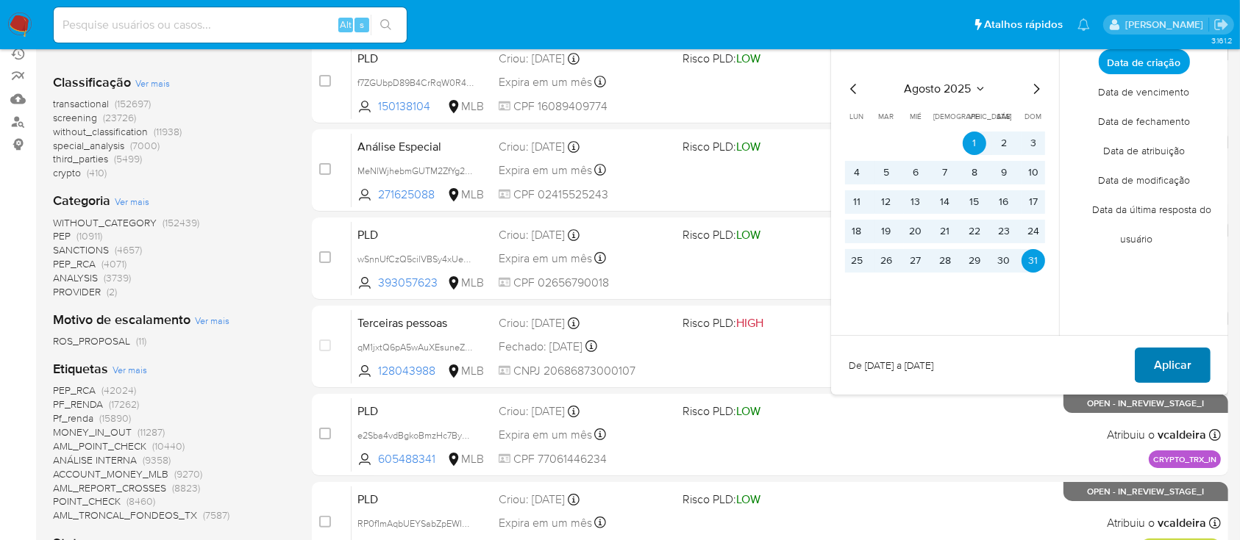
click at [1179, 367] on span "Aplicar" at bounding box center [1173, 365] width 38 height 32
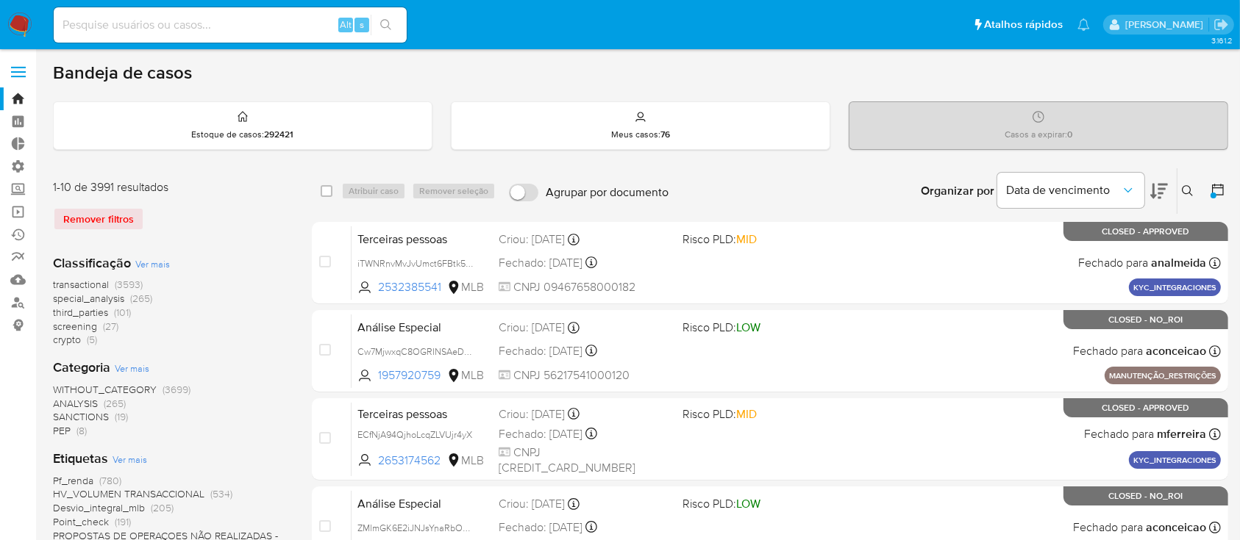
click at [1213, 188] on icon at bounding box center [1217, 189] width 15 height 15
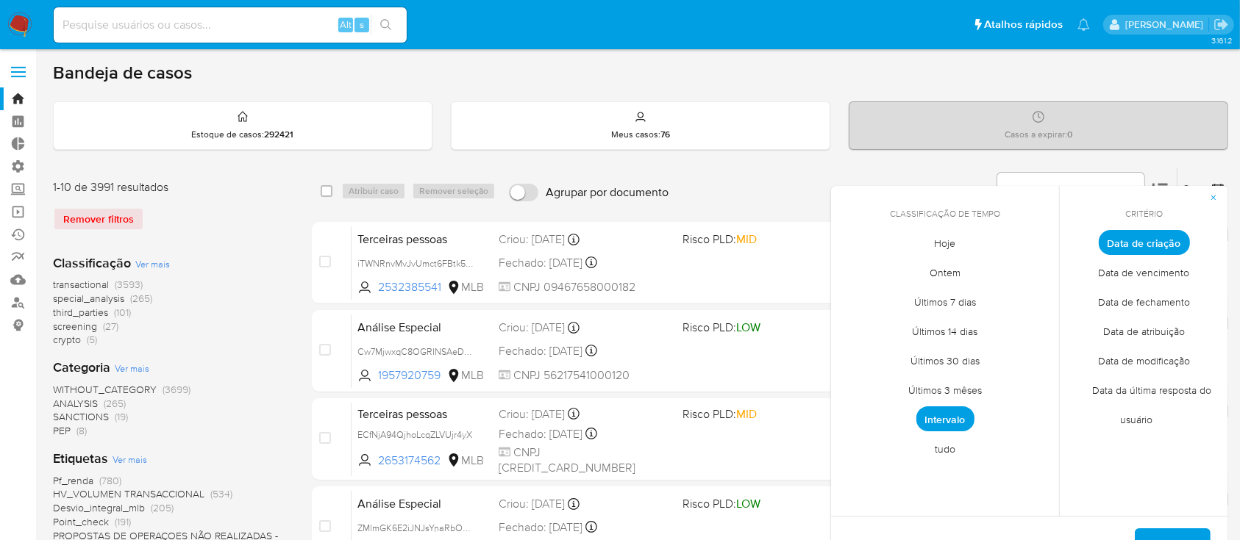
click at [946, 413] on span "Intervalo" at bounding box center [945, 419] width 58 height 25
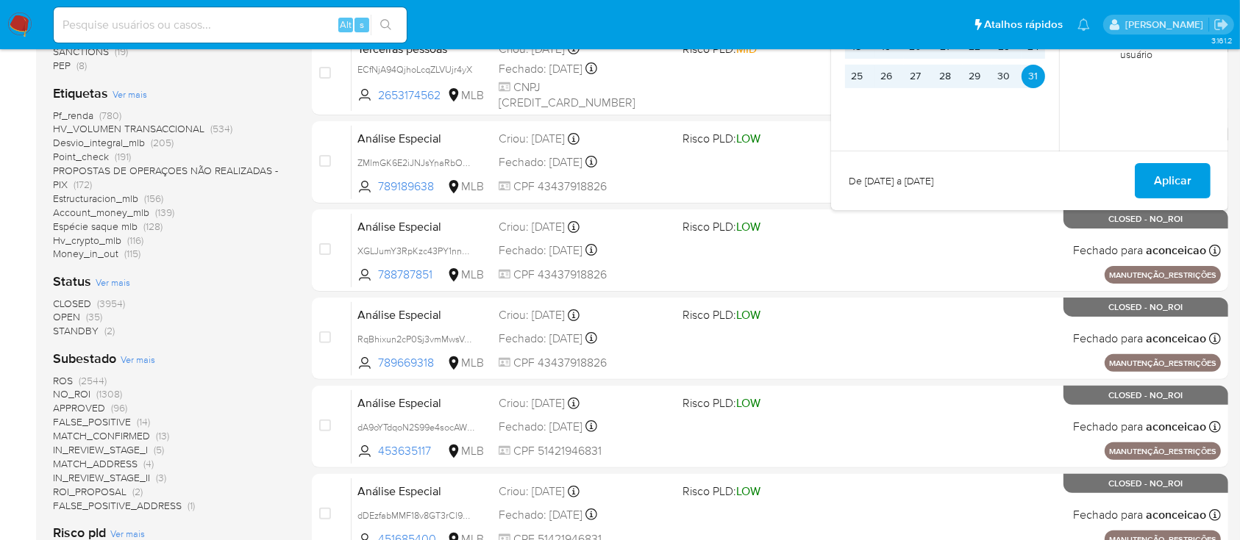
scroll to position [367, 0]
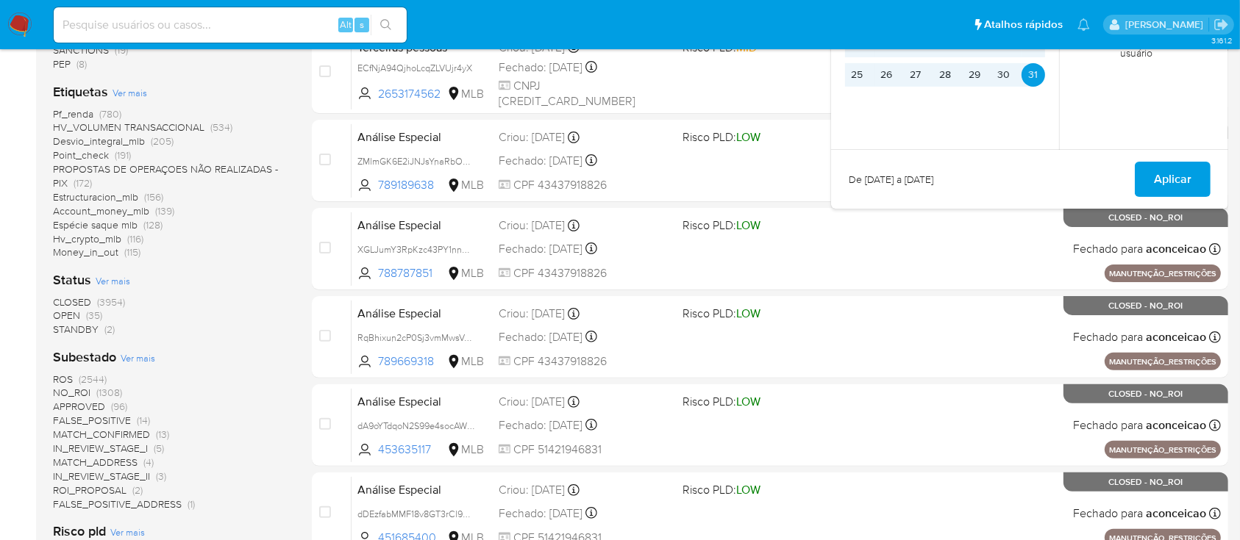
click at [75, 315] on span "OPEN" at bounding box center [66, 315] width 27 height 15
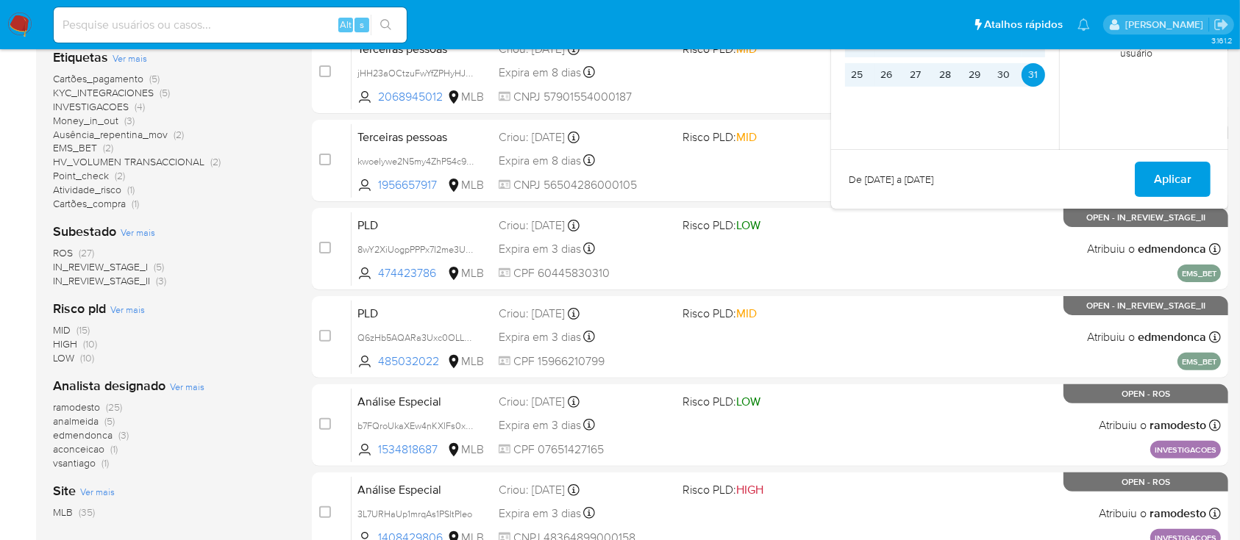
click at [243, 332] on div "MID (15) HIGH (10) LOW (10)" at bounding box center [170, 345] width 235 height 42
click at [259, 317] on div "Risco pld Ver mais MID (15) HIGH (10) LOW (10)" at bounding box center [170, 332] width 235 height 65
click at [88, 448] on span "aconceicao" at bounding box center [78, 449] width 51 height 15
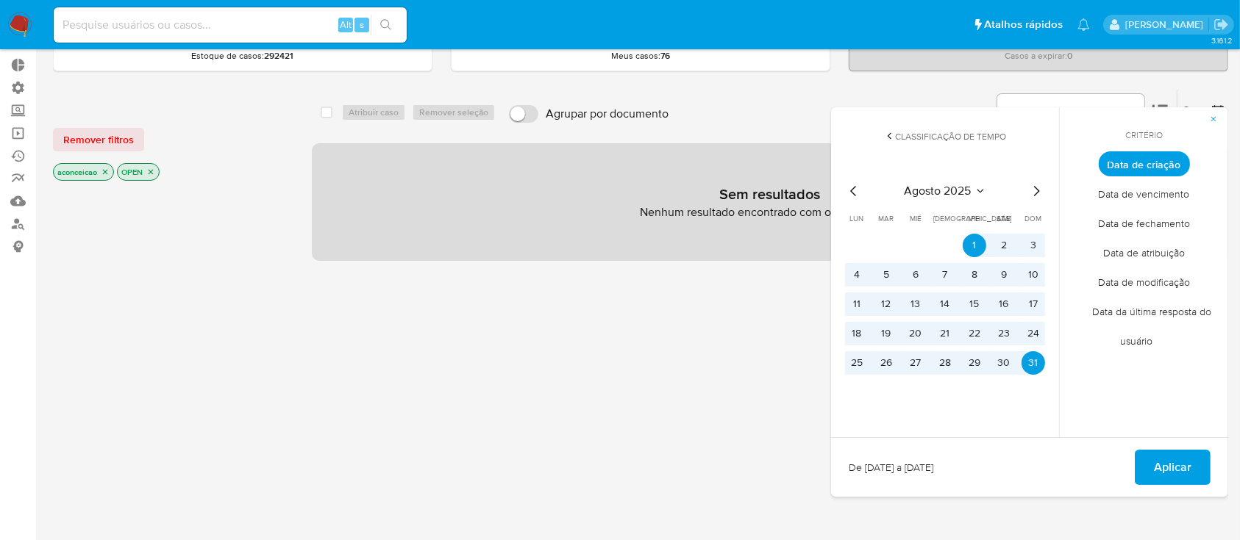
scroll to position [88, 0]
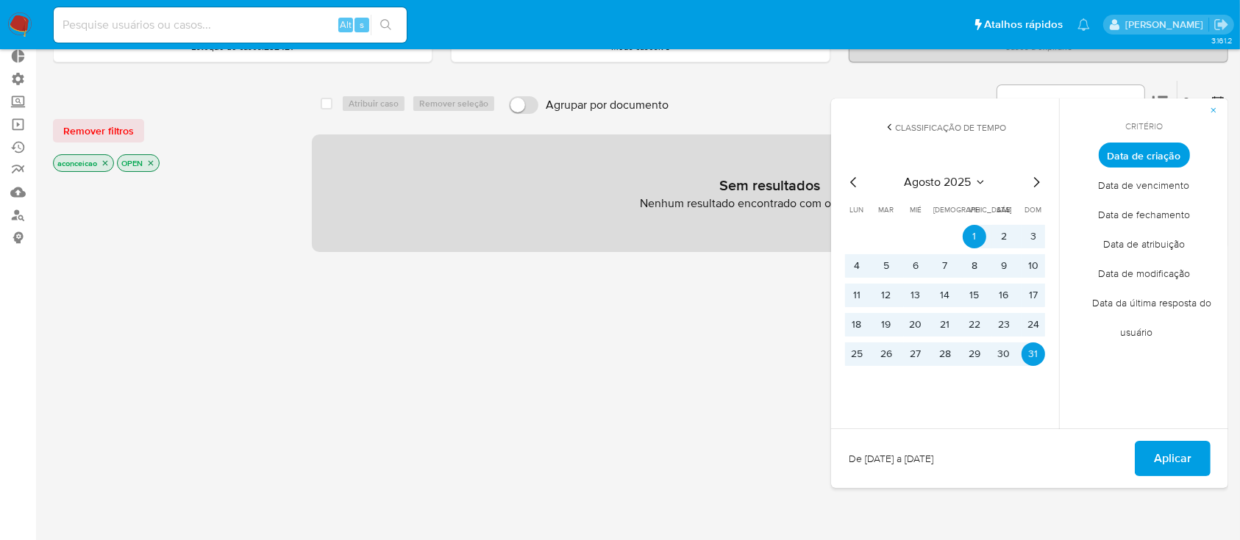
click at [638, 290] on div "select-all-cases-checkbox Atribuir caso Remover seleção Agrupar por documento O…" at bounding box center [770, 413] width 916 height 666
drag, startPoint x: 638, startPoint y: 290, endPoint x: 770, endPoint y: 89, distance: 240.5
click at [770, 89] on div "select-all-cases-checkbox Atribuir caso Remover seleção Agrupar por documento O…" at bounding box center [770, 413] width 916 height 666
click at [1215, 115] on span "button" at bounding box center [1213, 110] width 9 height 21
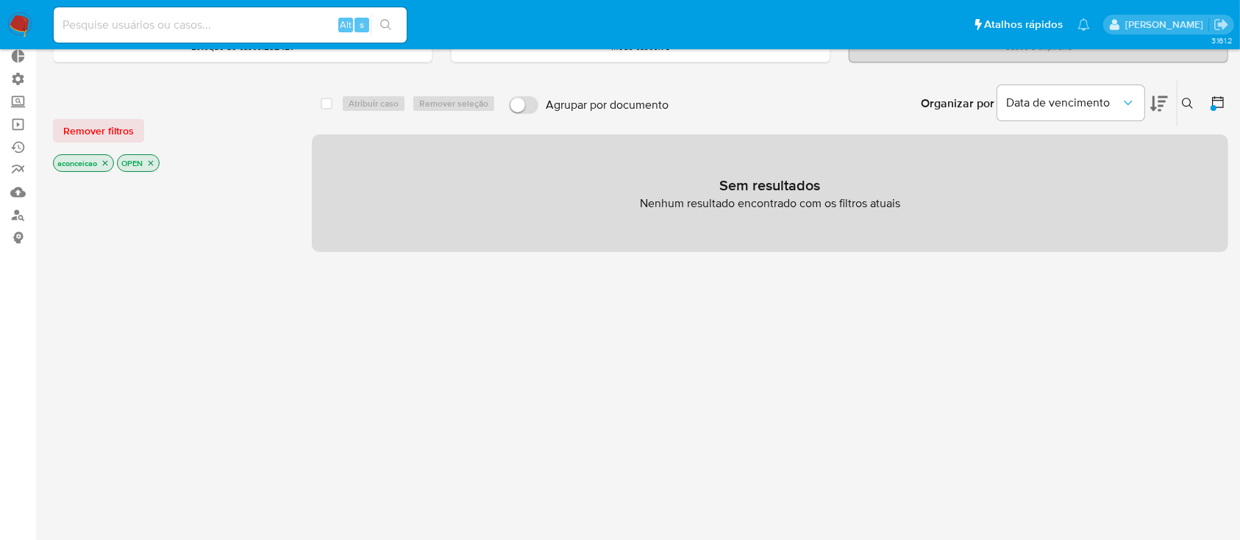
click at [104, 161] on icon "close-filter" at bounding box center [105, 163] width 9 height 9
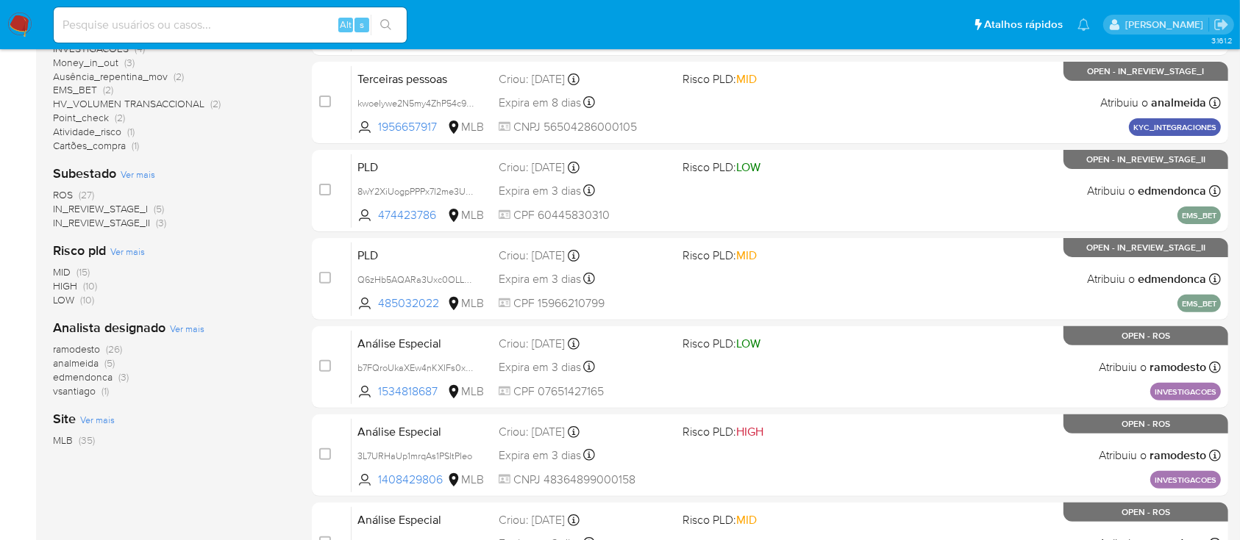
scroll to position [427, 0]
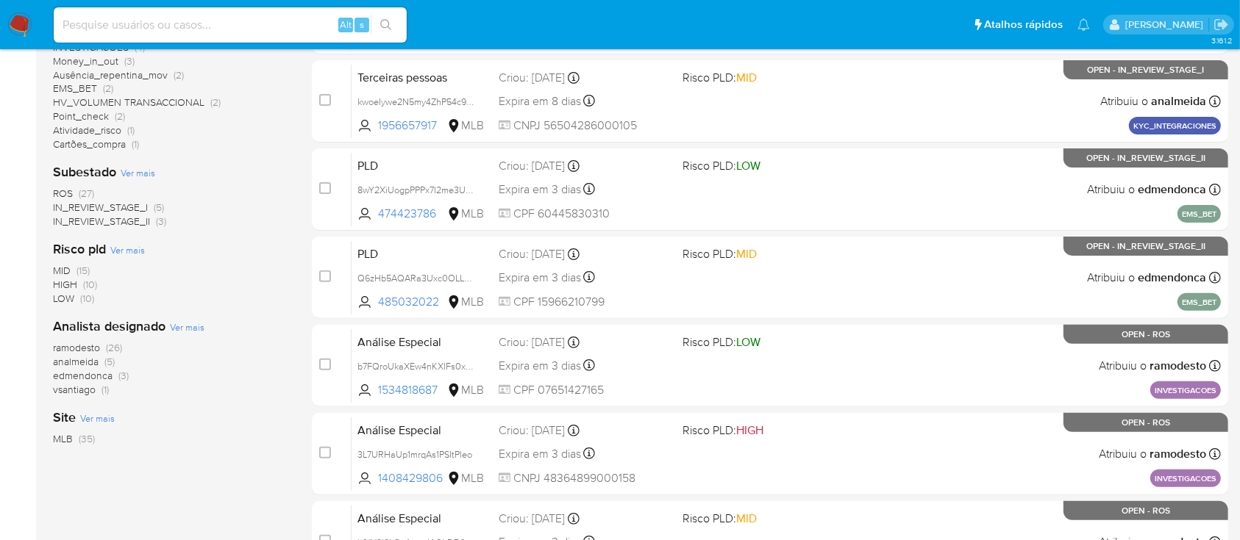
click at [85, 390] on span "vsantiago" at bounding box center [74, 389] width 43 height 15
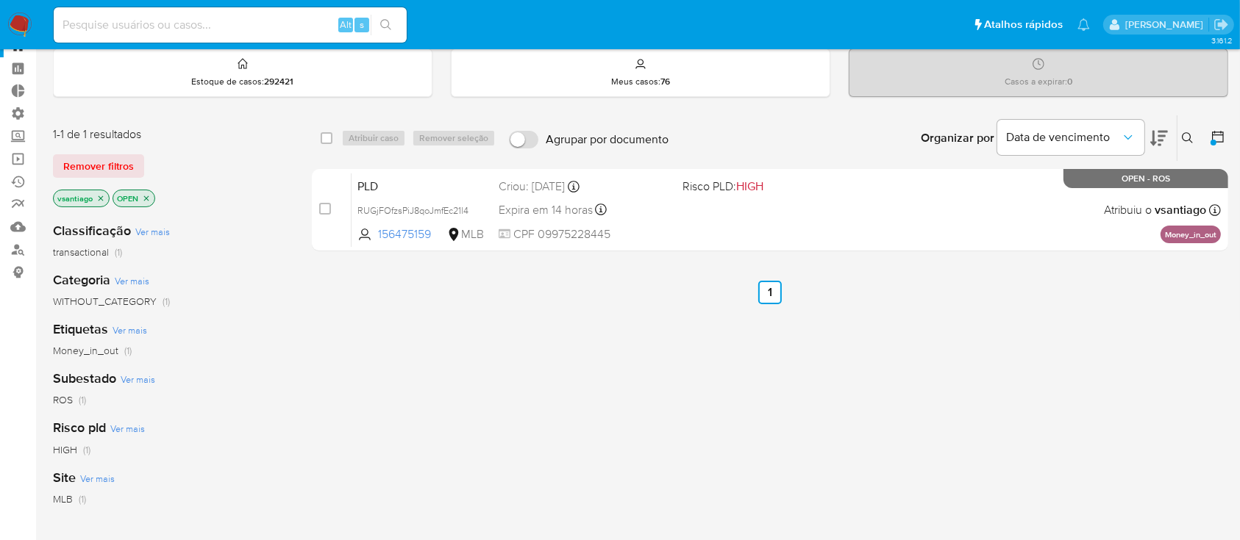
scroll to position [74, 0]
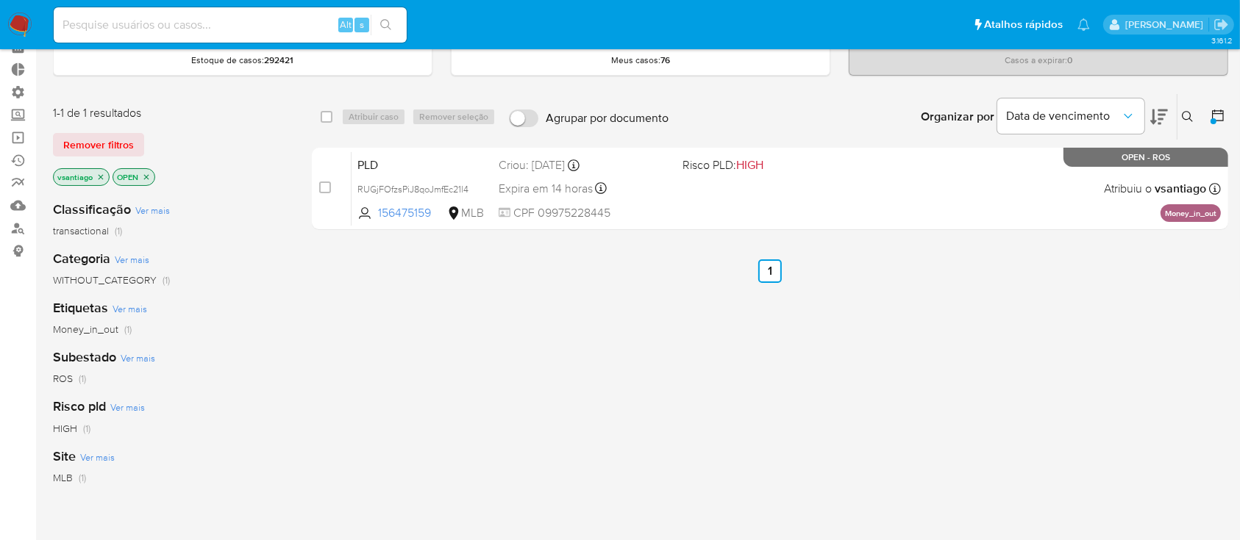
click at [101, 176] on icon "close-filter" at bounding box center [101, 176] width 5 height 5
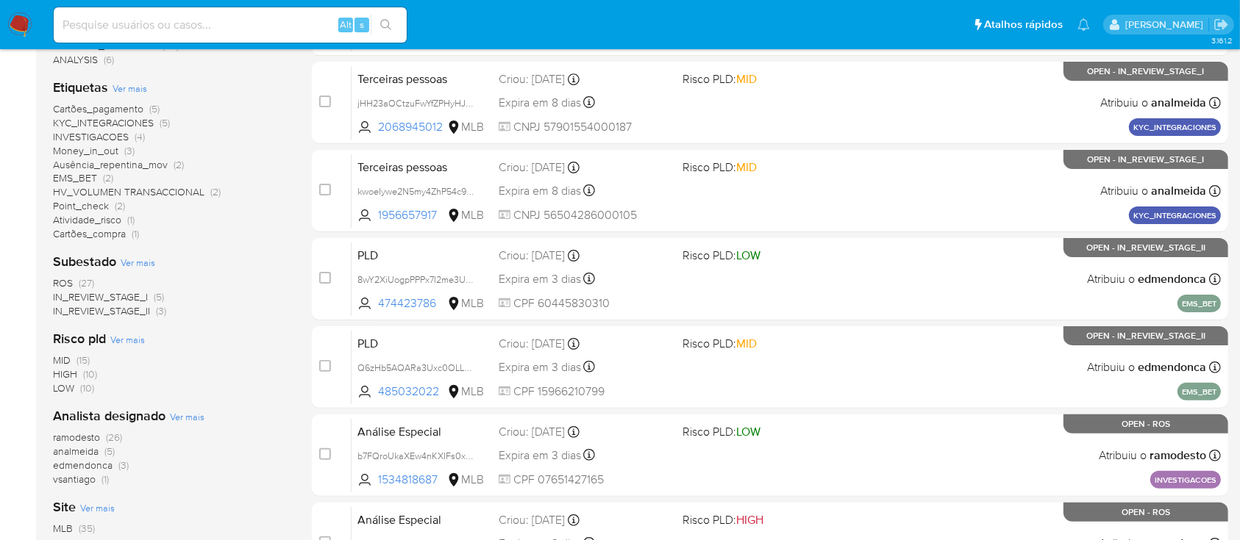
scroll to position [352, 0]
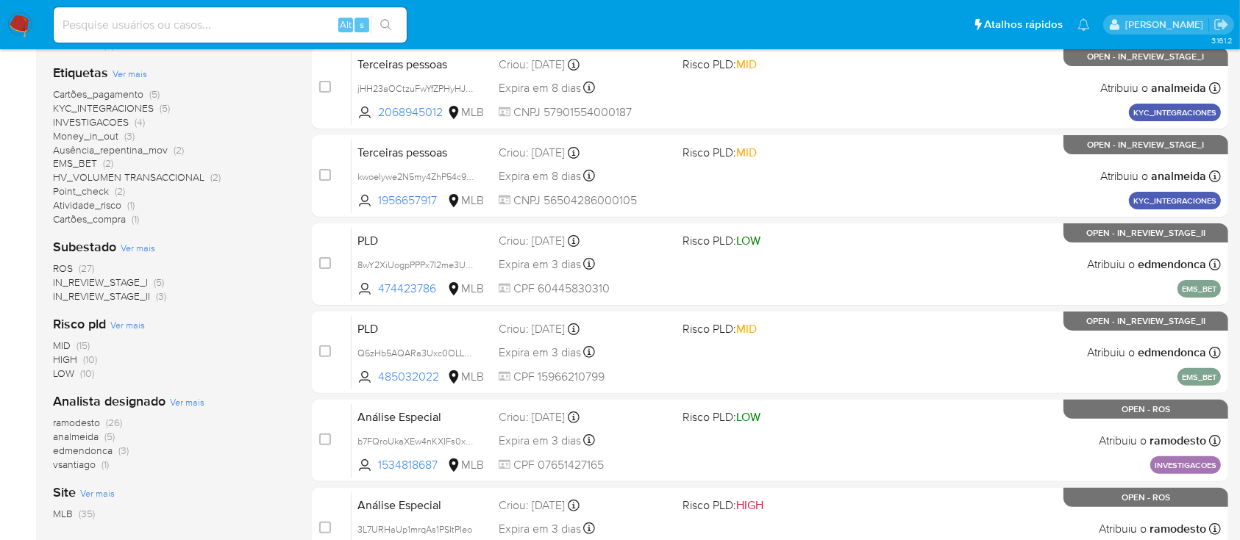
click at [135, 279] on span "IN_REVIEW_STAGE_I" at bounding box center [100, 282] width 95 height 15
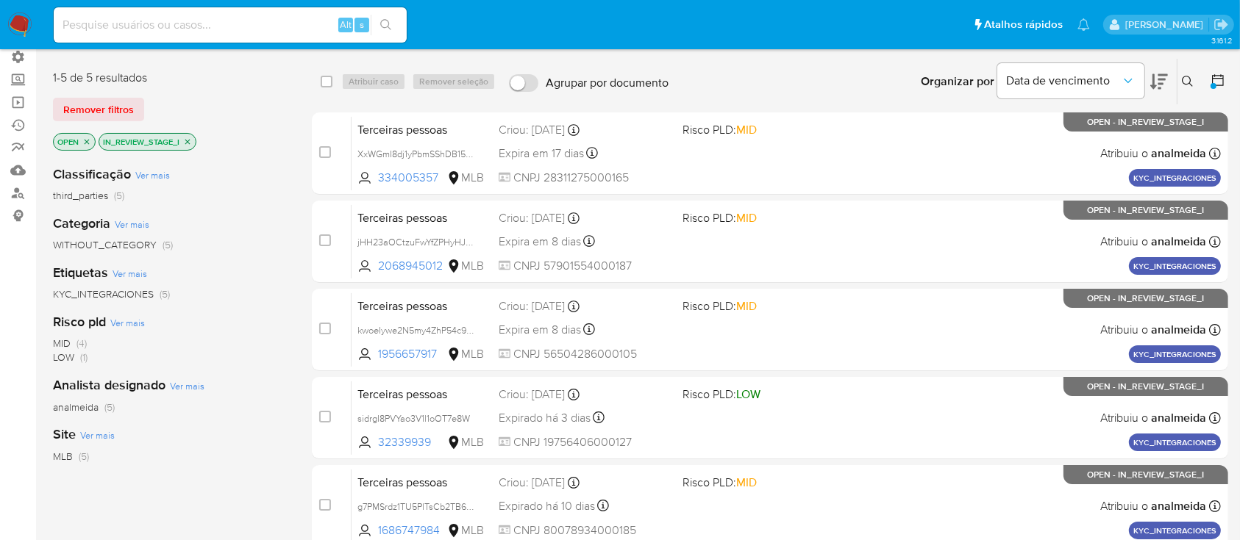
scroll to position [113, 0]
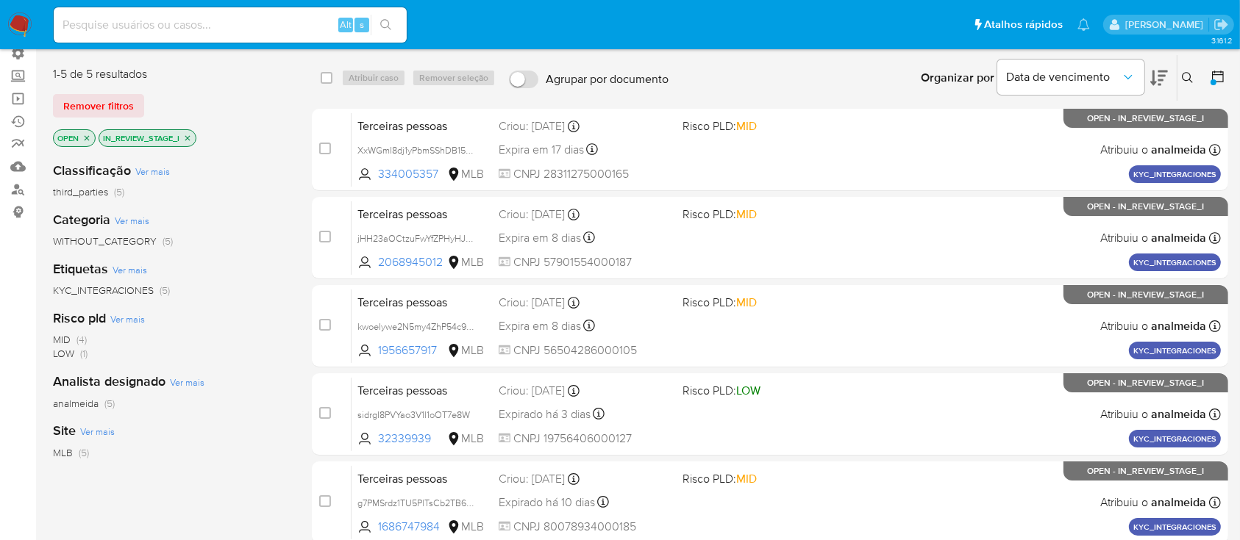
click at [192, 134] on icon "close-filter" at bounding box center [187, 138] width 9 height 9
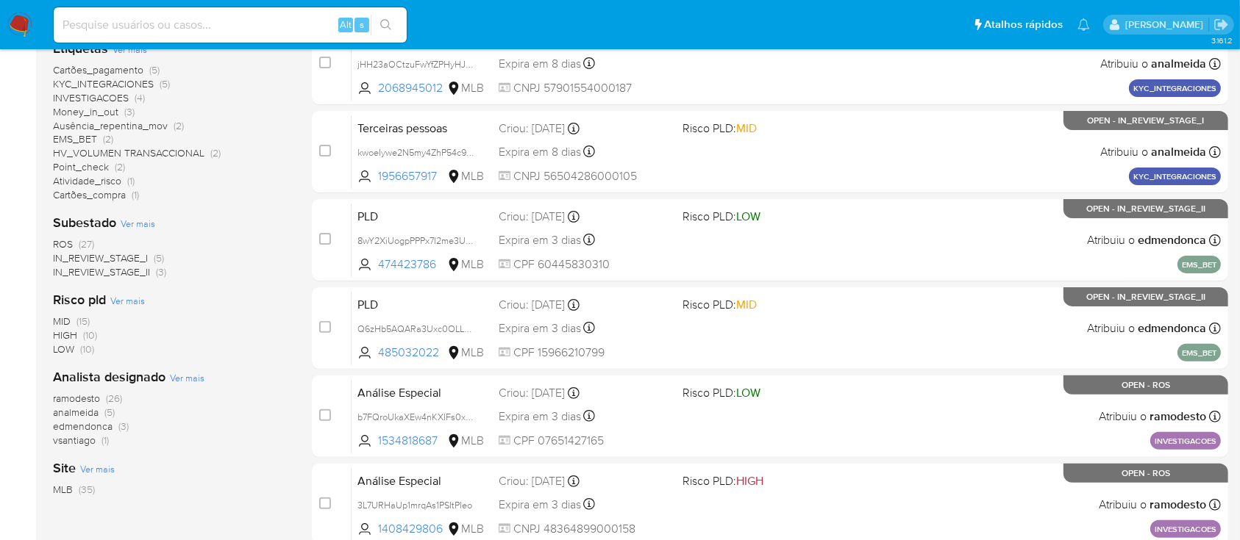
scroll to position [379, 0]
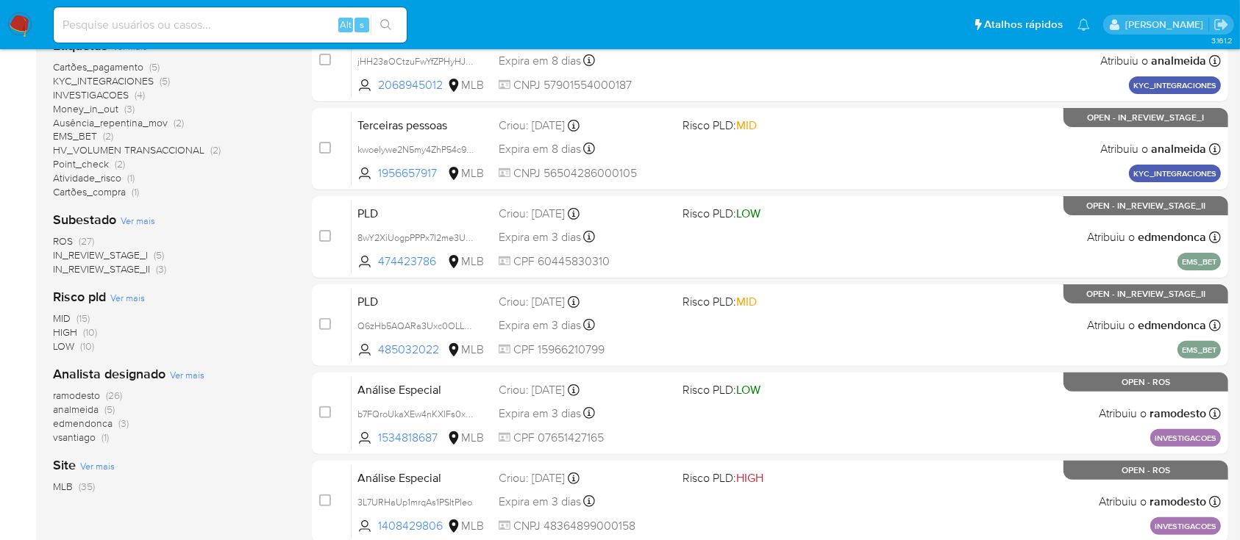
click at [120, 268] on span "IN_REVIEW_STAGE_II" at bounding box center [101, 269] width 97 height 15
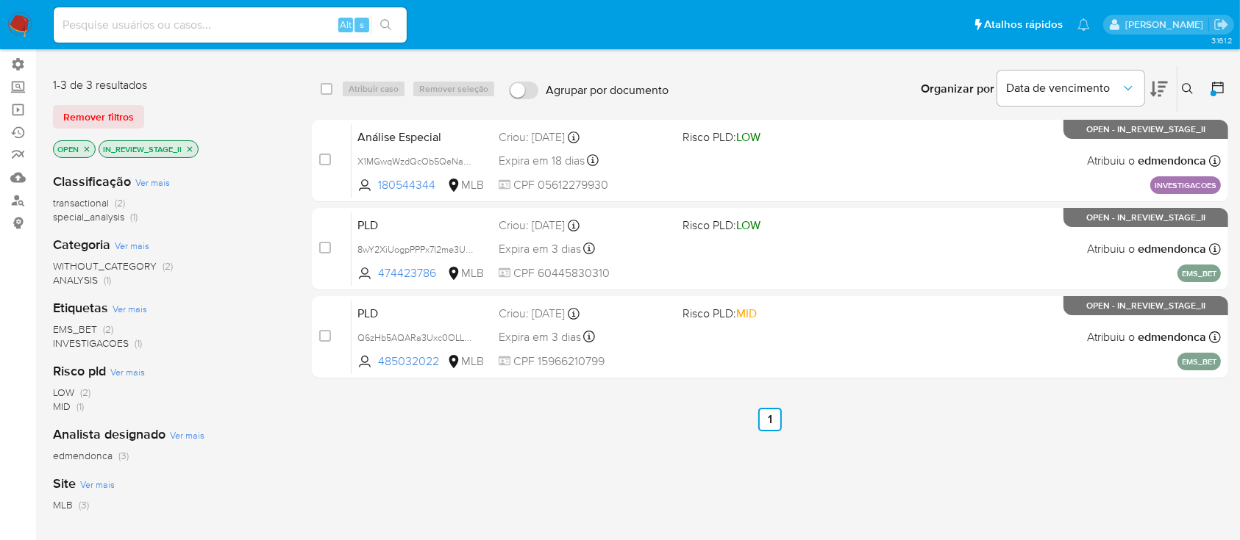
scroll to position [101, 0]
